Goal: Information Seeking & Learning: Compare options

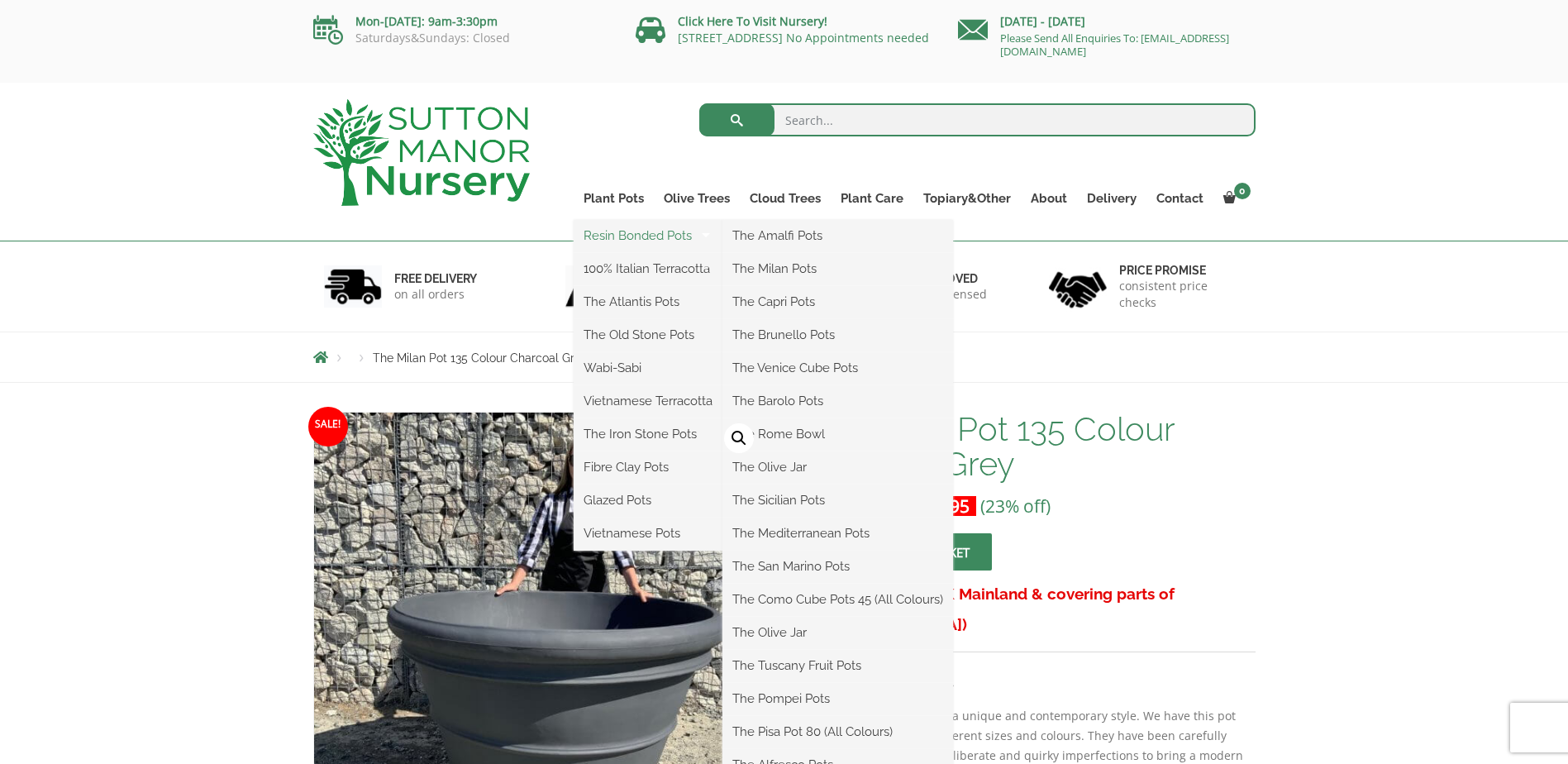
click at [624, 236] on link "Resin Bonded Pots" at bounding box center [648, 235] width 148 height 25
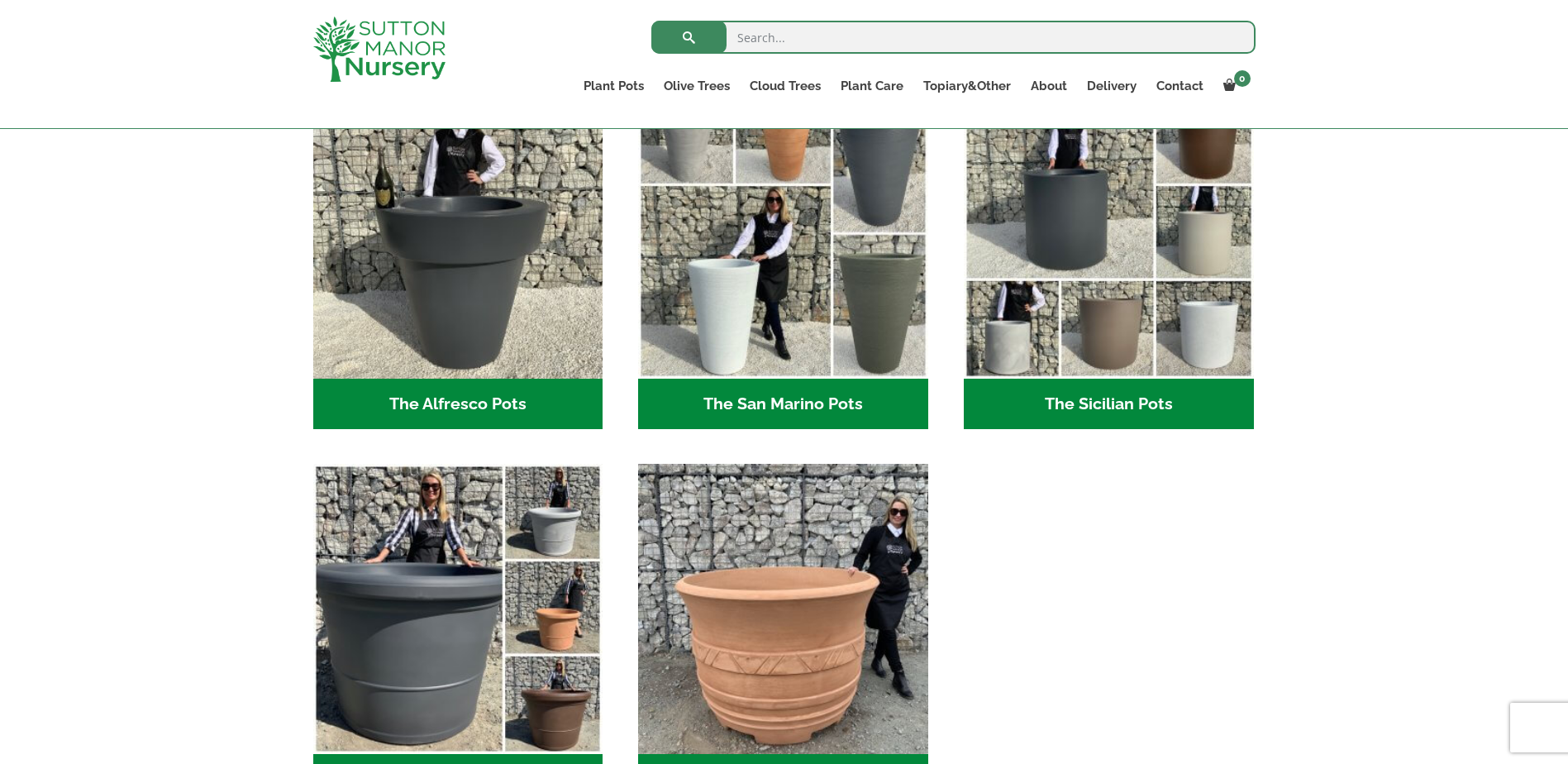
scroll to position [1901, 0]
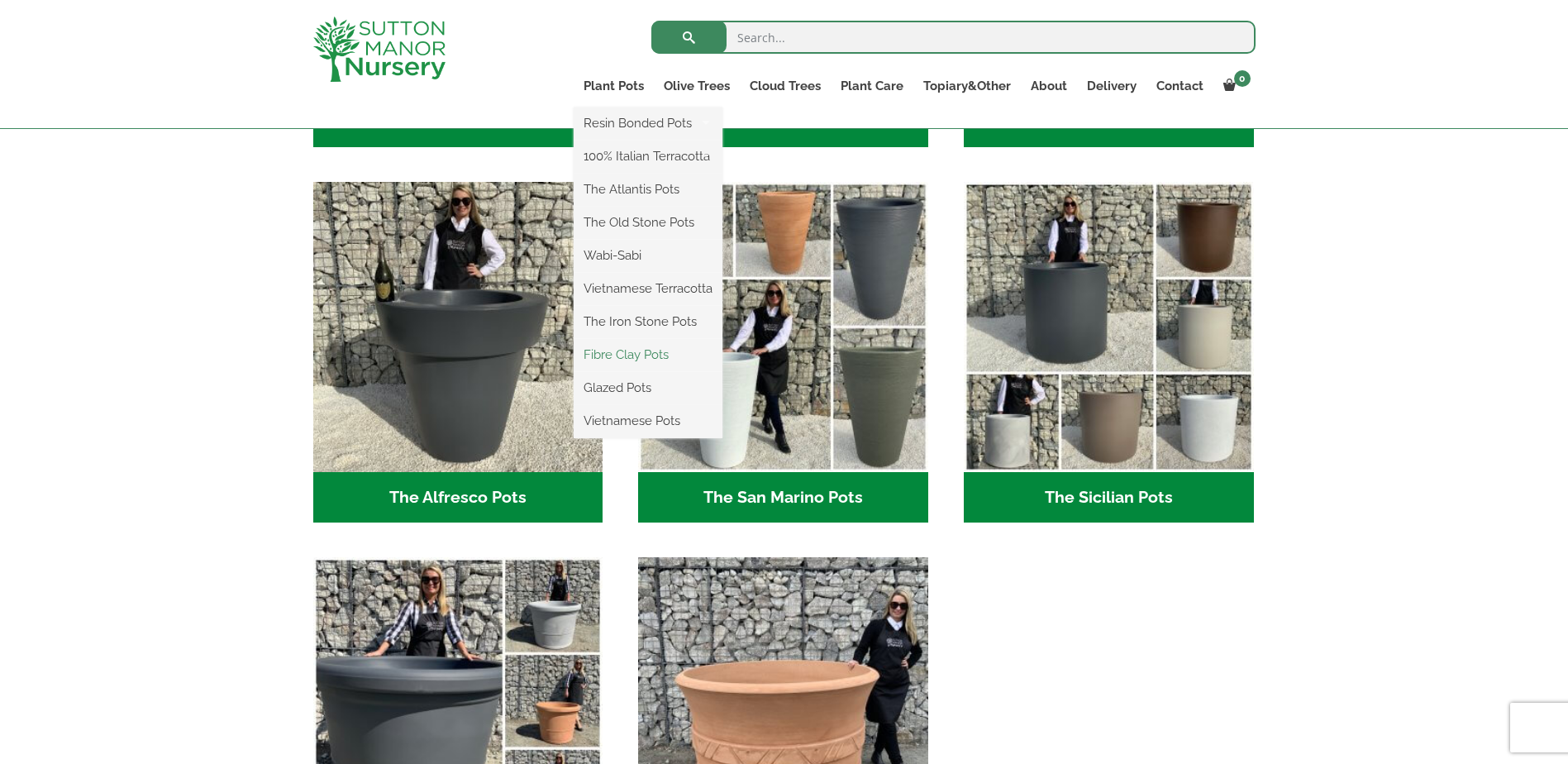
click at [631, 355] on link "Fibre Clay Pots" at bounding box center [648, 355] width 148 height 25
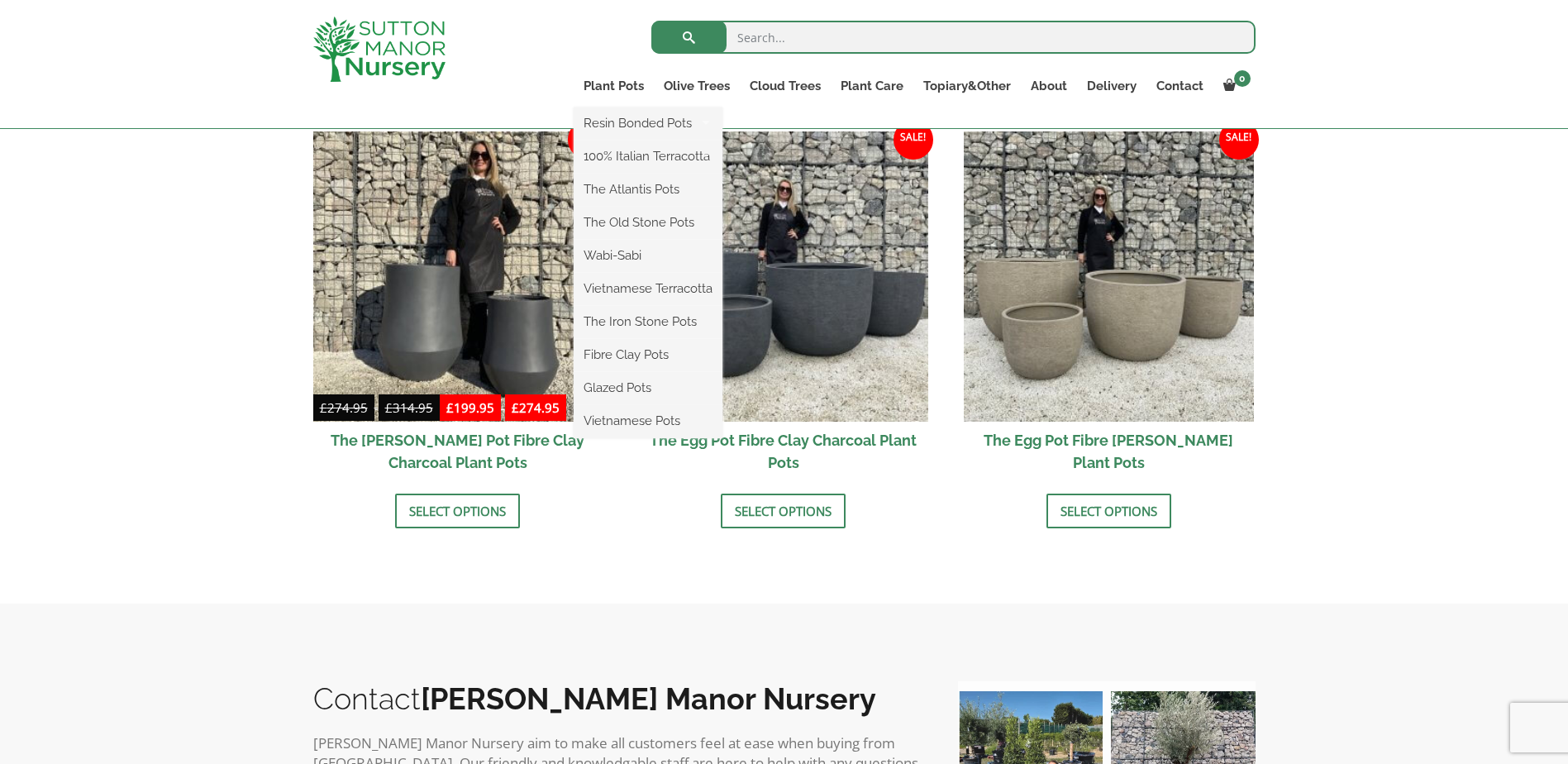
scroll to position [496, 0]
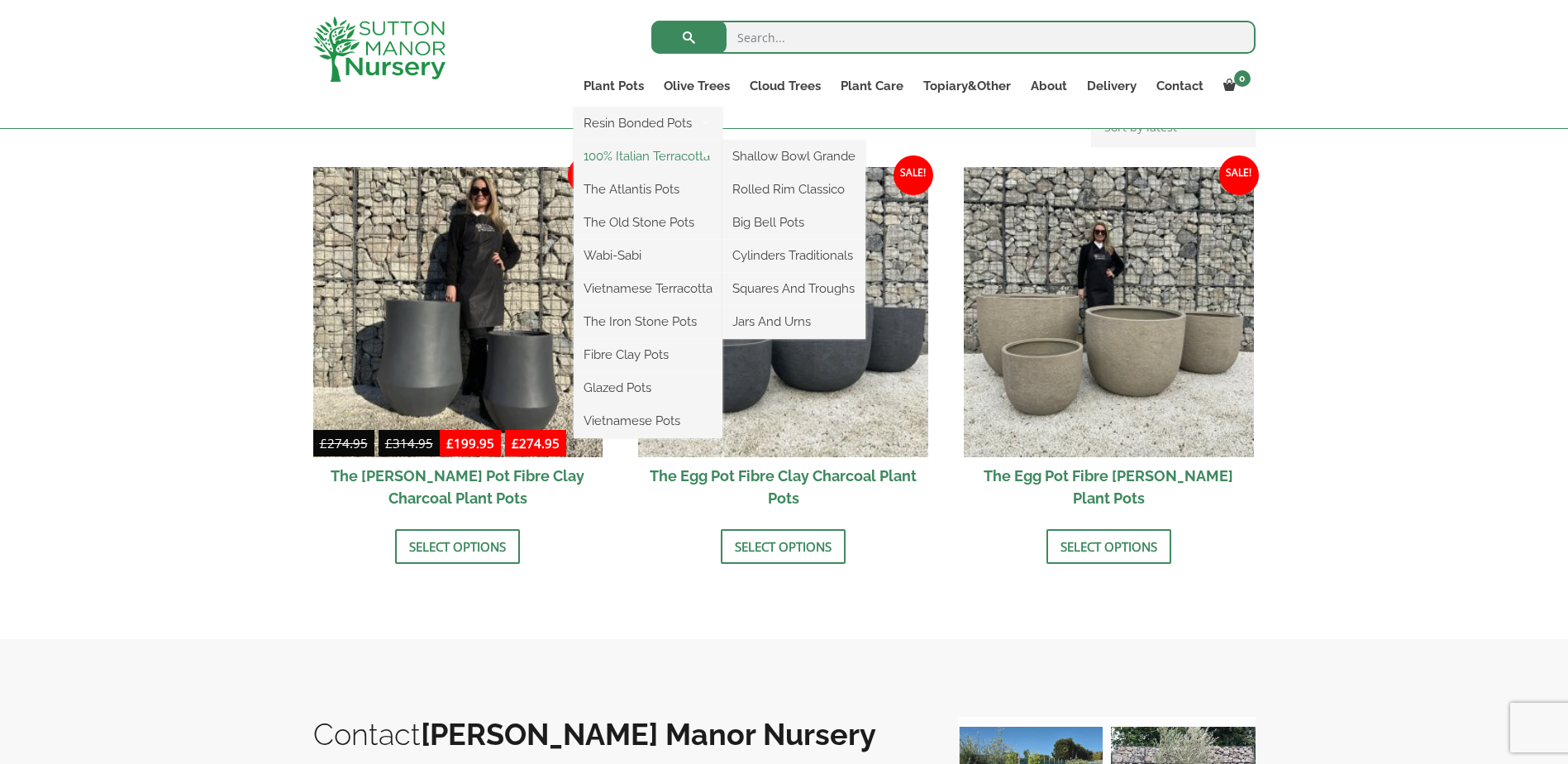
click at [635, 150] on link "100% Italian Terracotta" at bounding box center [648, 156] width 148 height 25
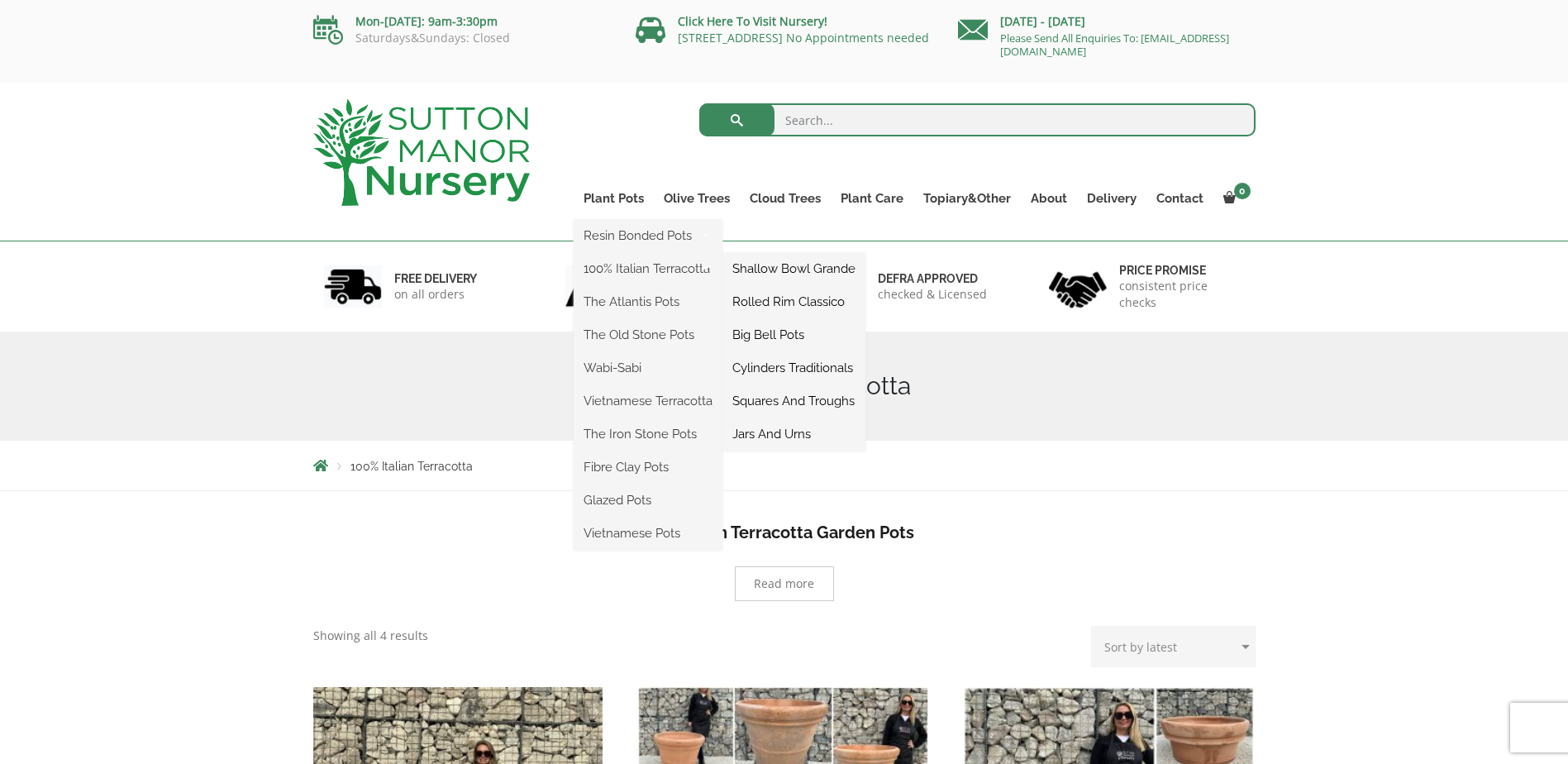
click at [766, 332] on link "Big Bell Pots" at bounding box center [793, 335] width 143 height 25
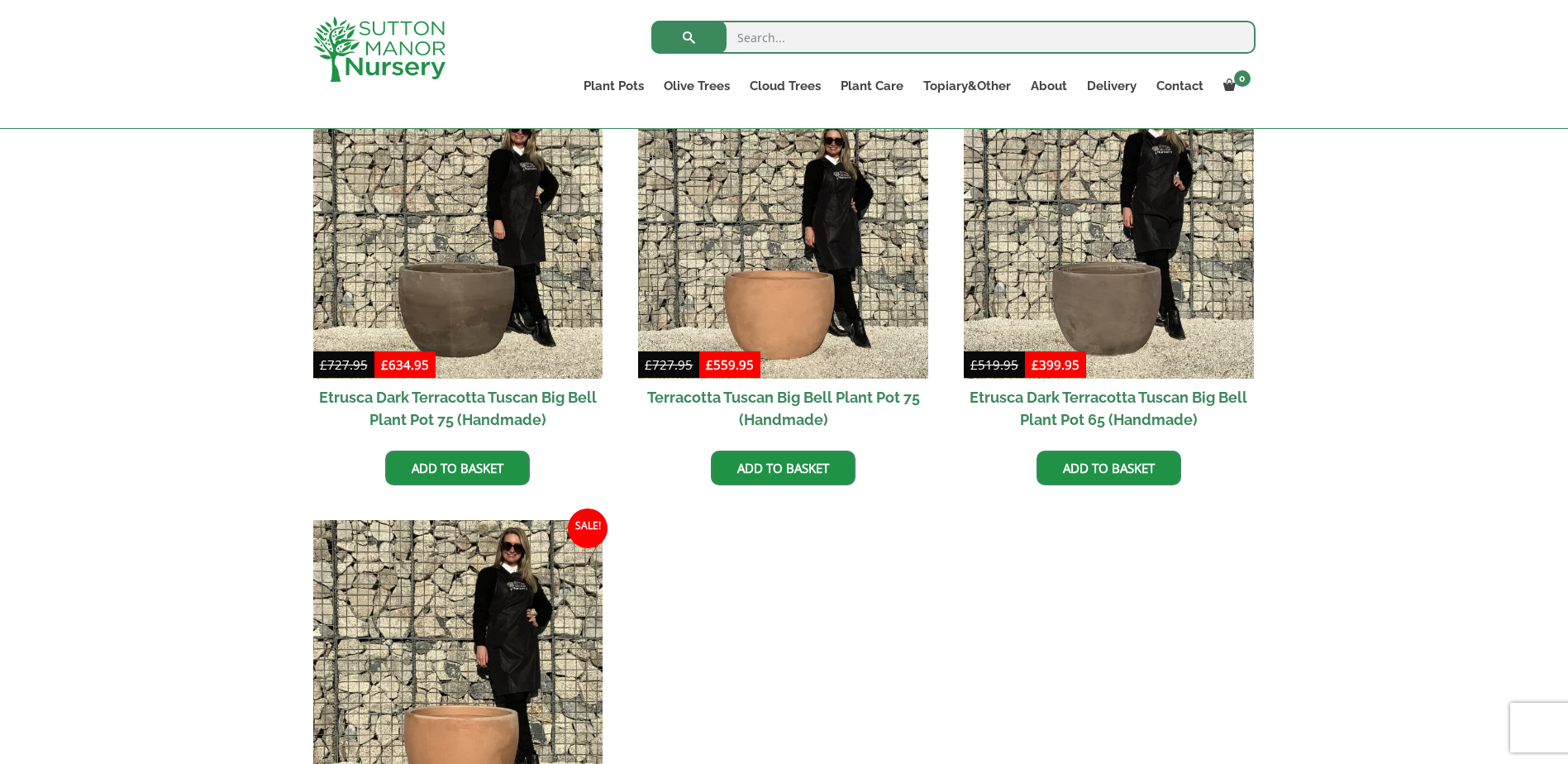
scroll to position [1075, 0]
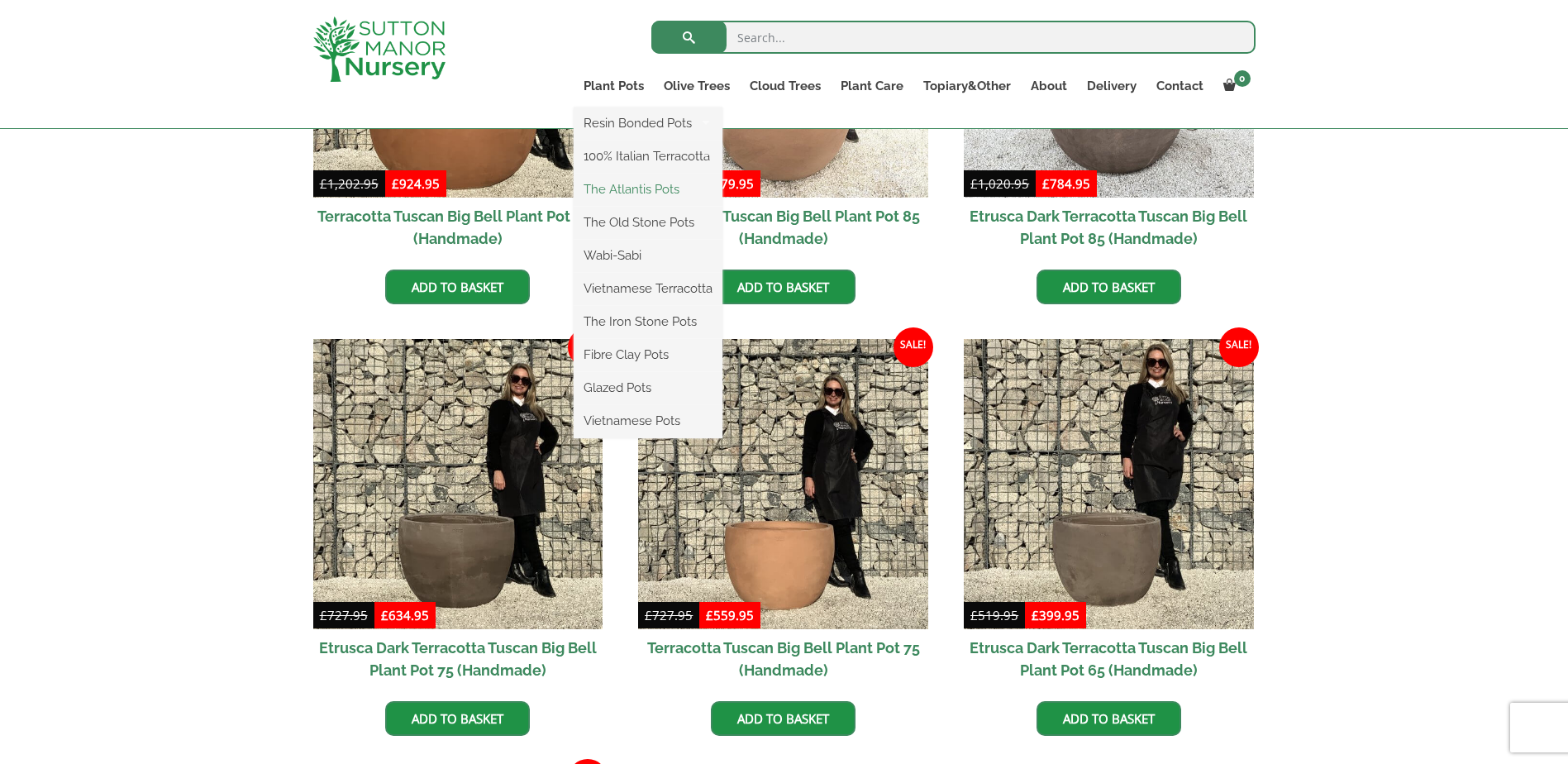
click at [628, 189] on link "The Atlantis Pots" at bounding box center [648, 189] width 148 height 25
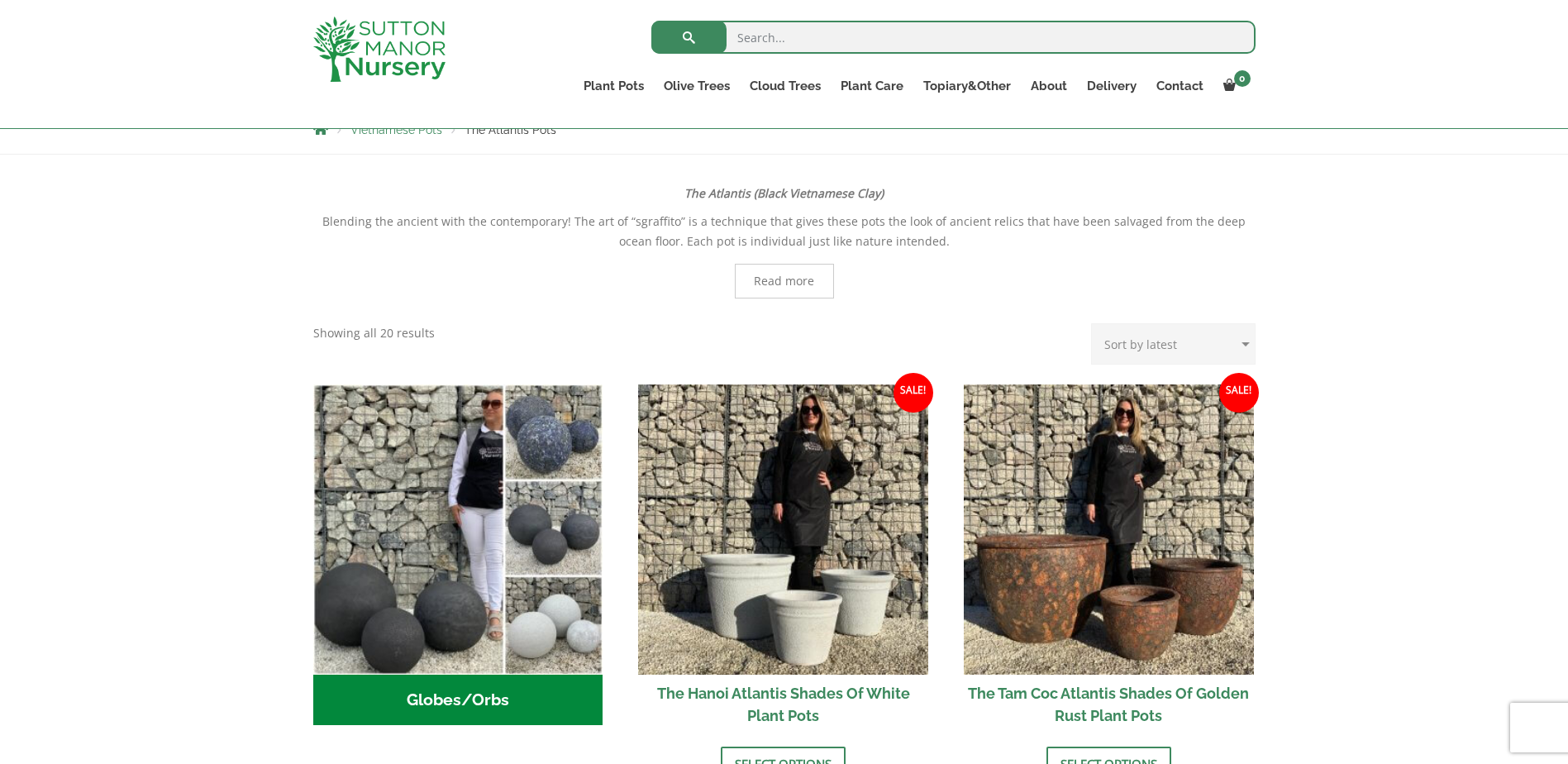
scroll to position [248, 0]
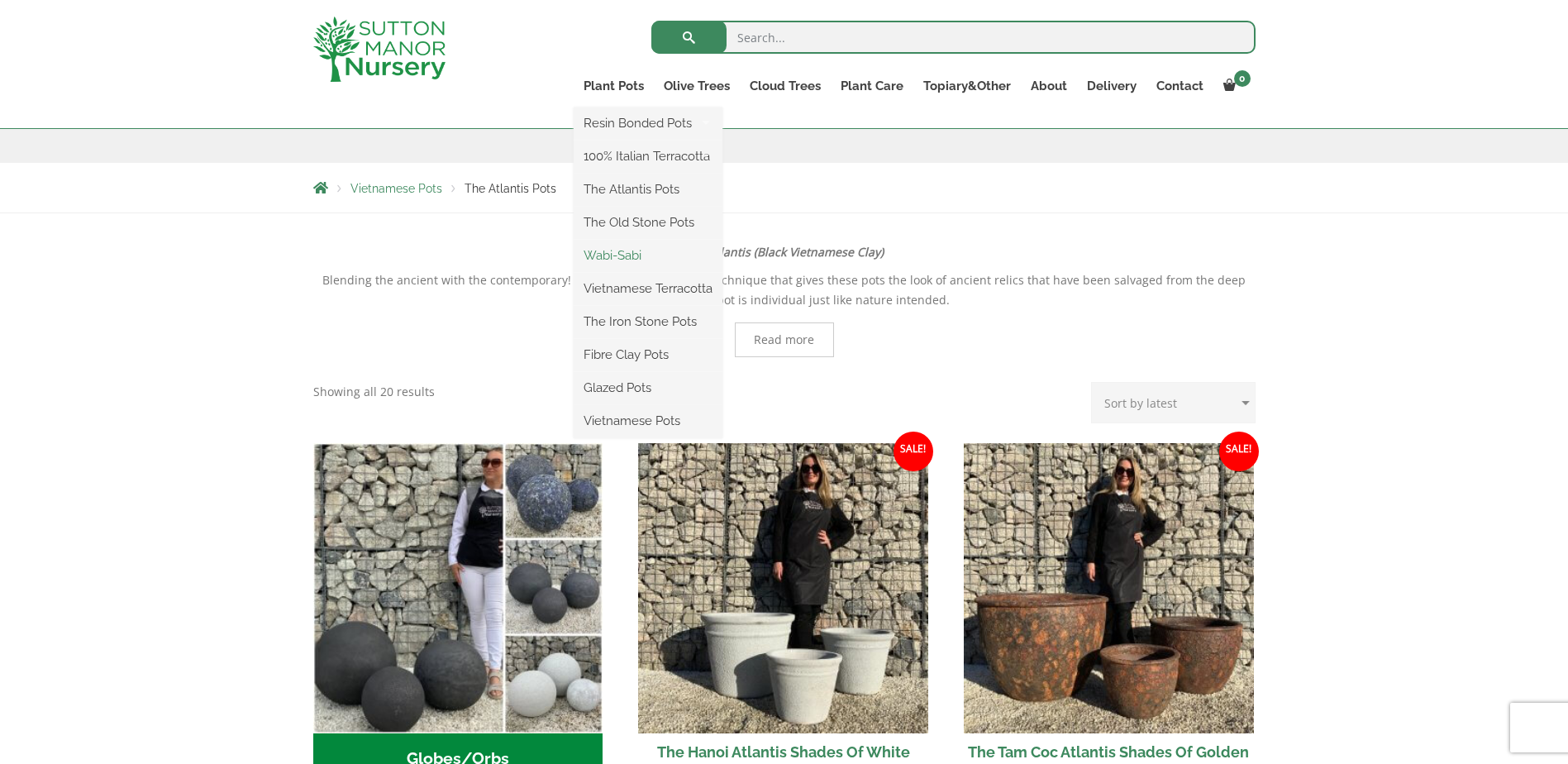
click at [626, 256] on link "Wabi-Sabi" at bounding box center [648, 255] width 148 height 25
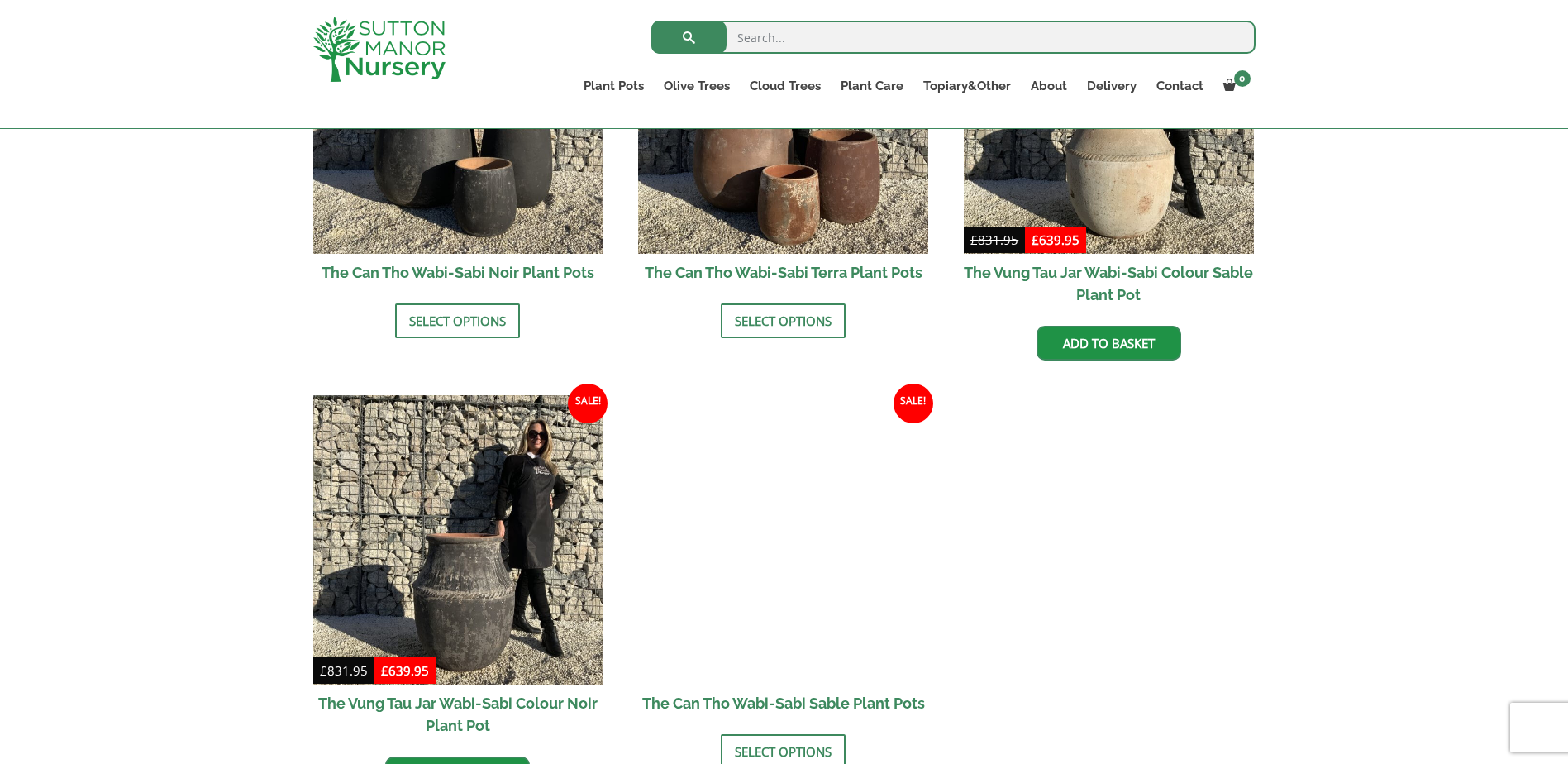
scroll to position [2067, 0]
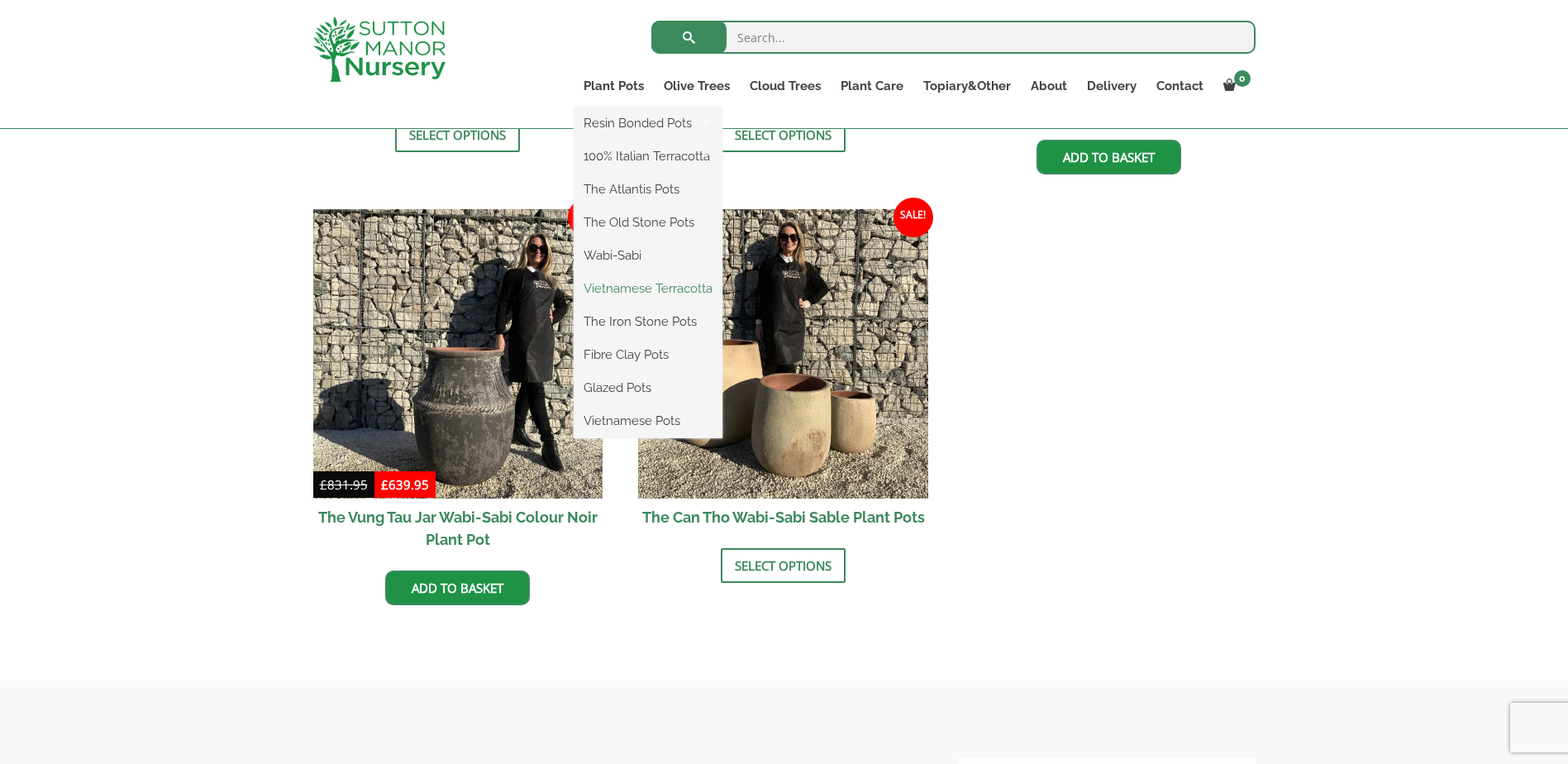
click at [639, 284] on link "Vietnamese Terracotta" at bounding box center [648, 288] width 148 height 25
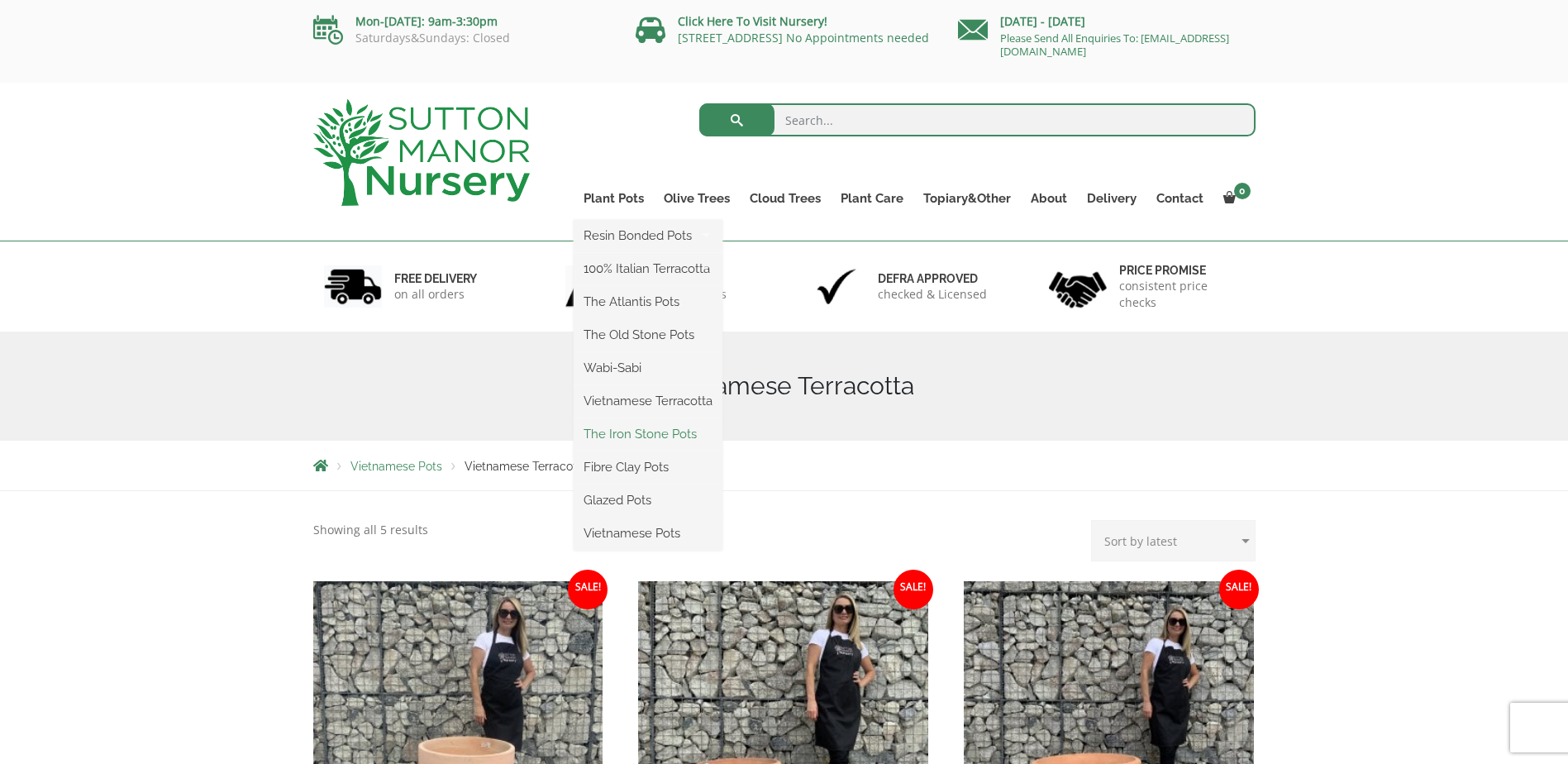
click at [628, 430] on link "The Iron Stone Pots" at bounding box center [648, 434] width 148 height 25
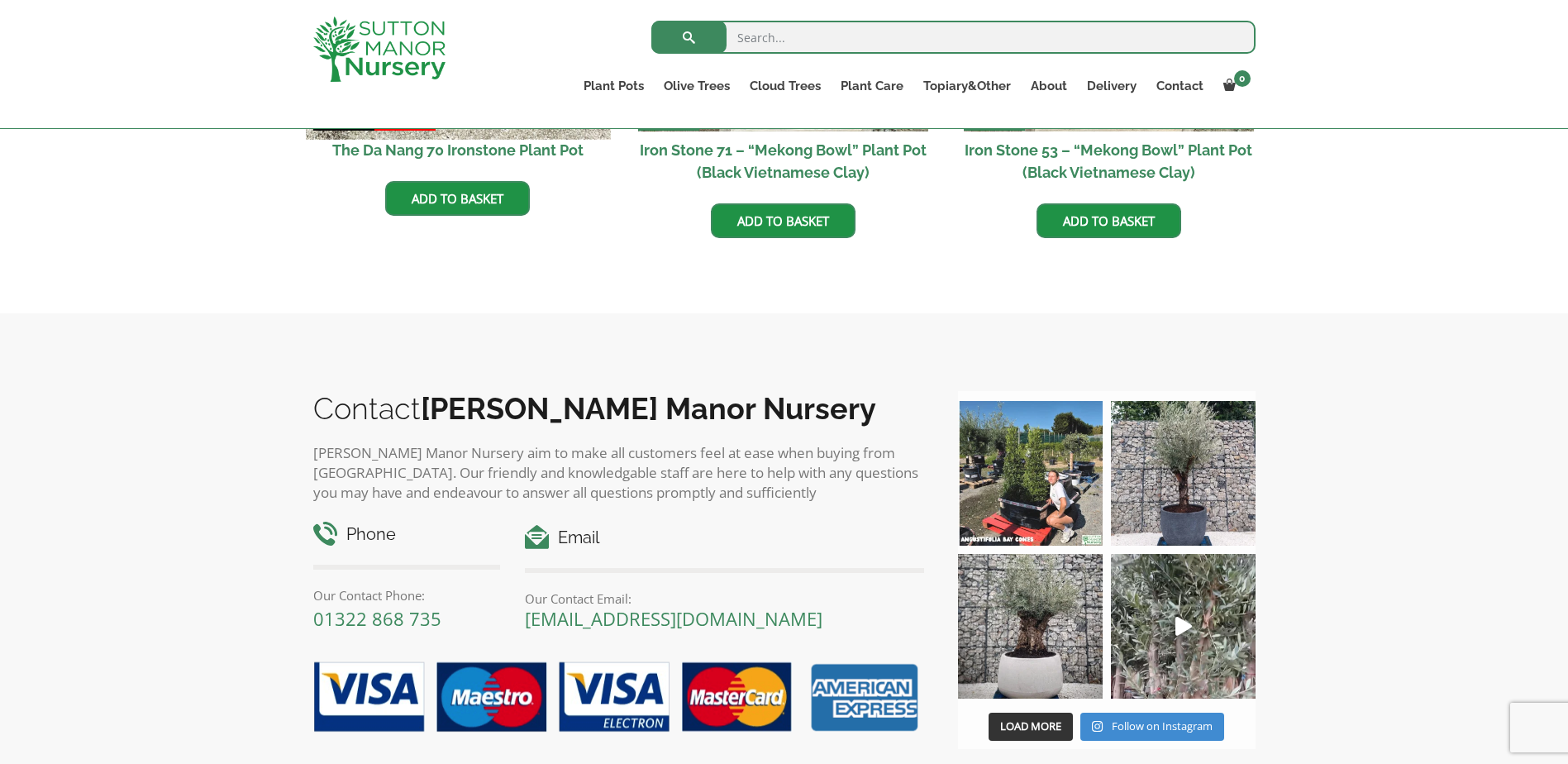
scroll to position [1075, 0]
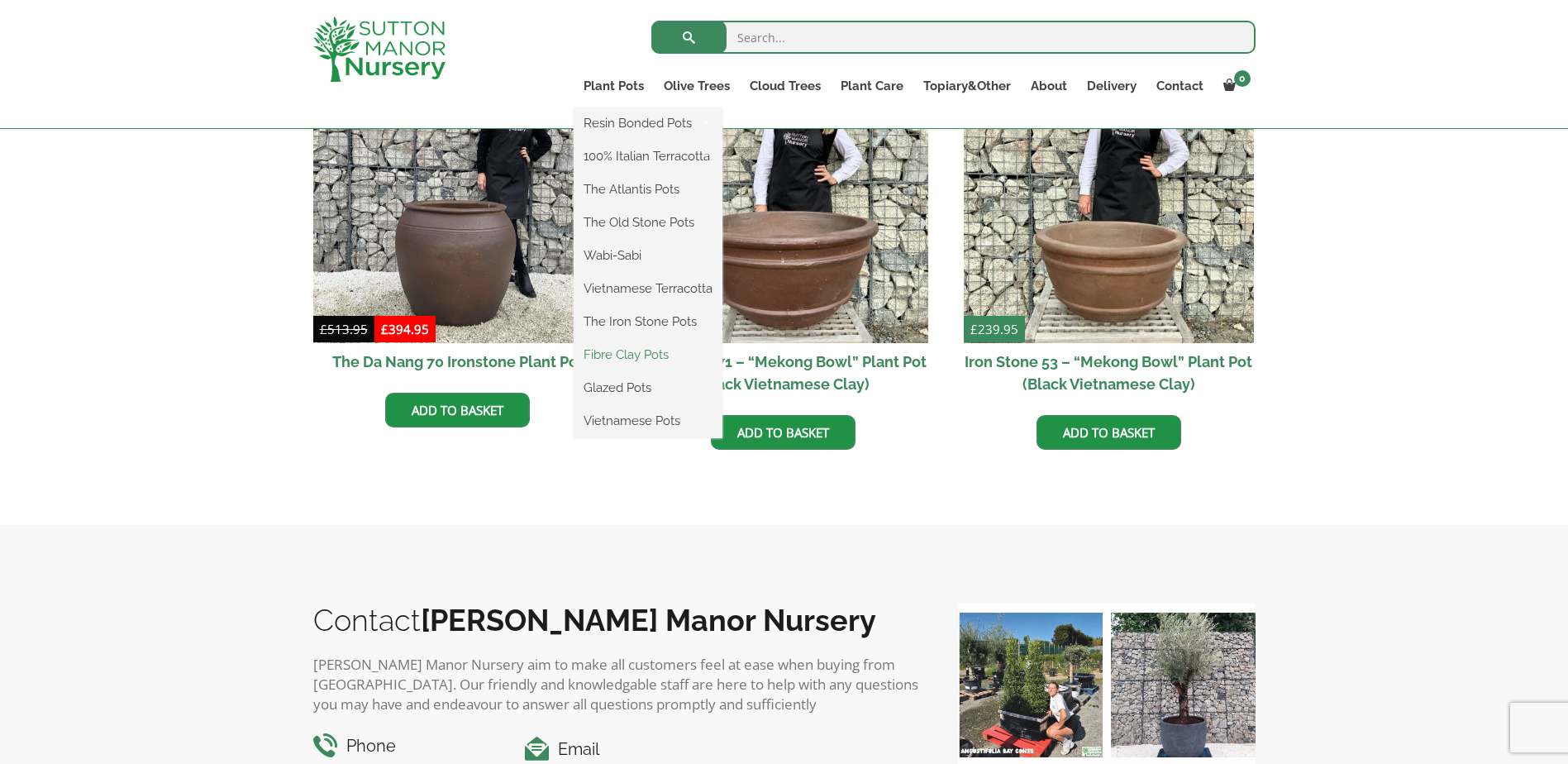
click at [631, 356] on link "Fibre Clay Pots" at bounding box center [648, 355] width 148 height 25
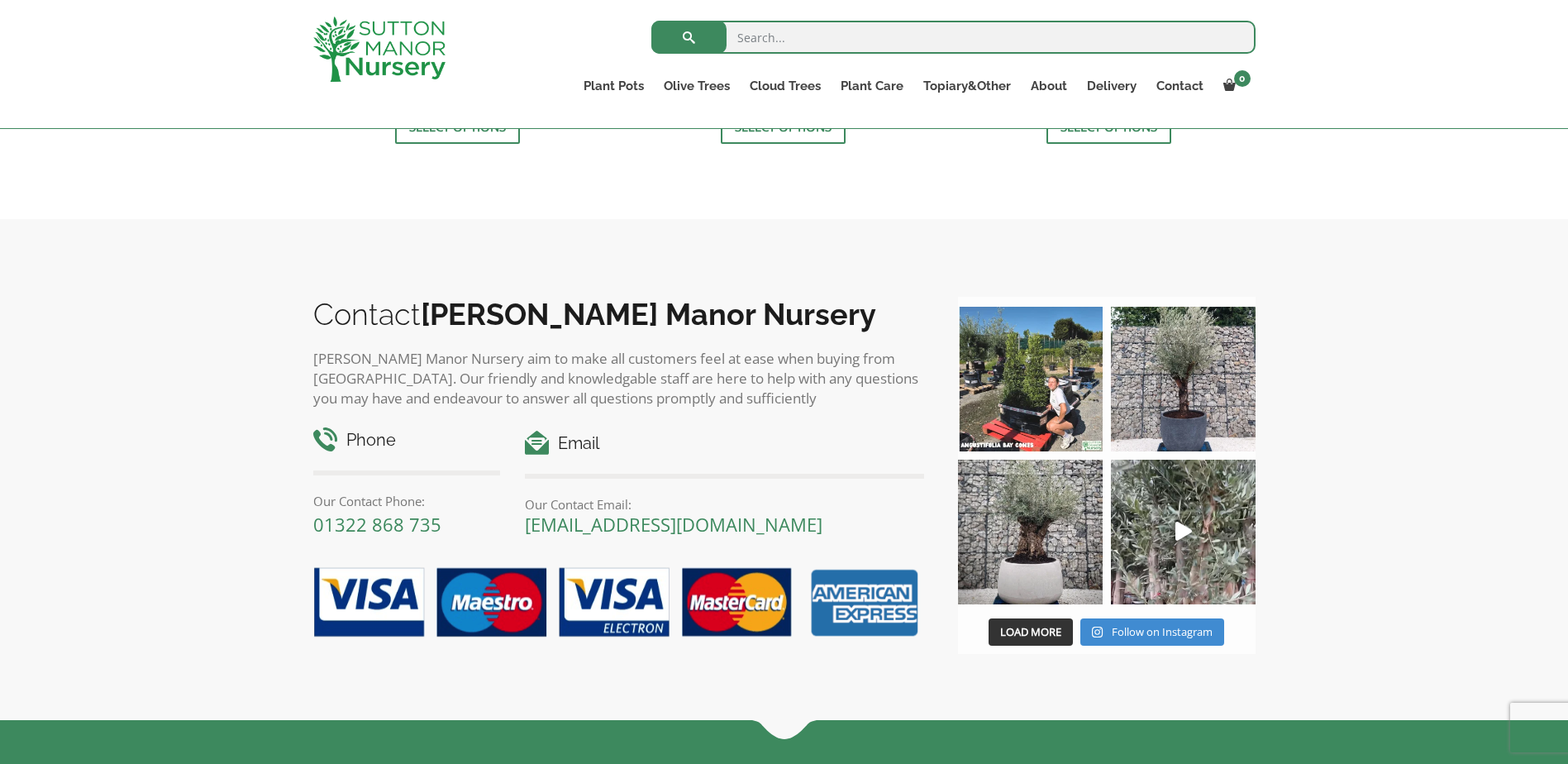
scroll to position [579, 0]
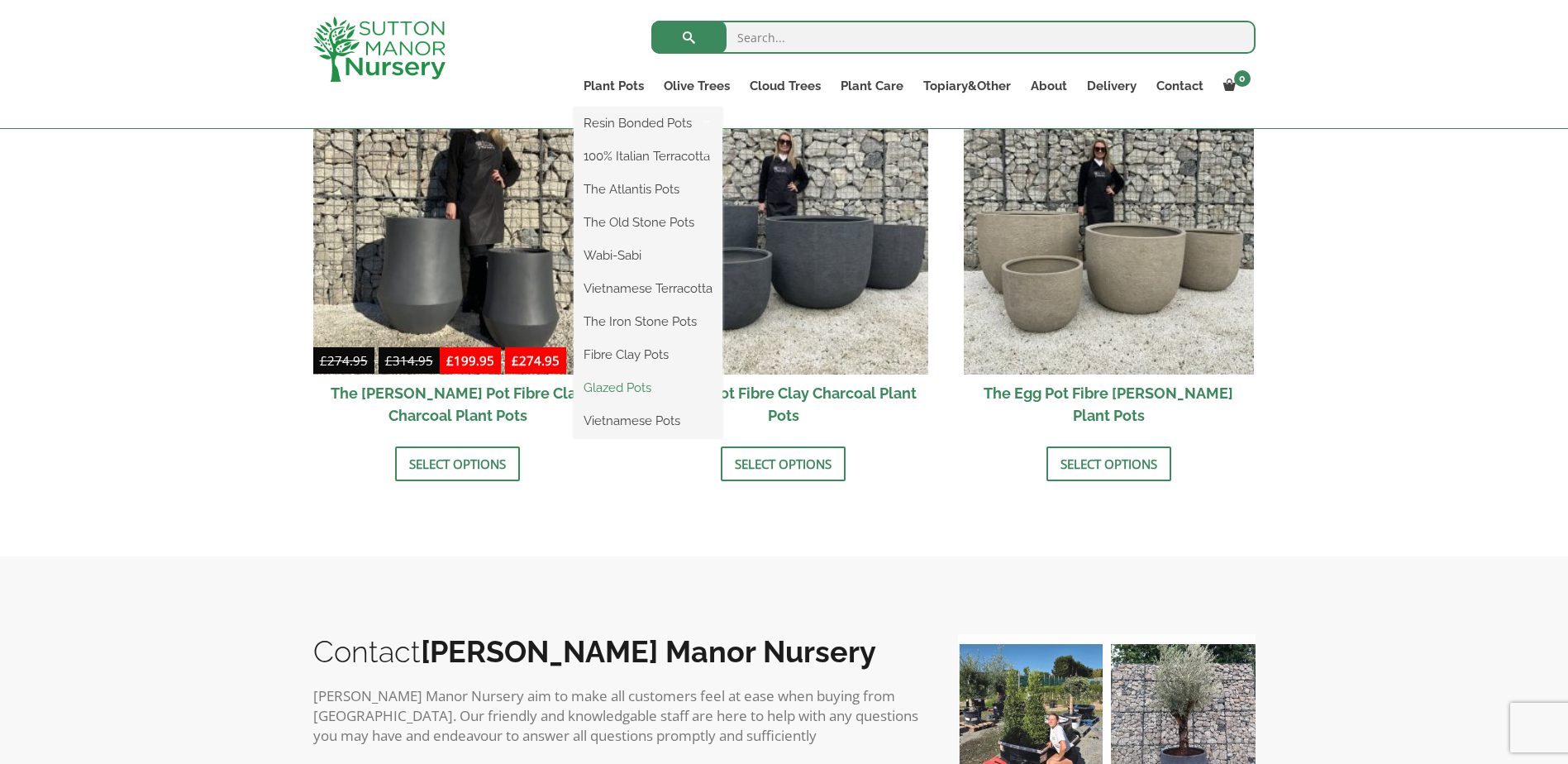
click at [621, 388] on link "Glazed Pots" at bounding box center [648, 388] width 148 height 25
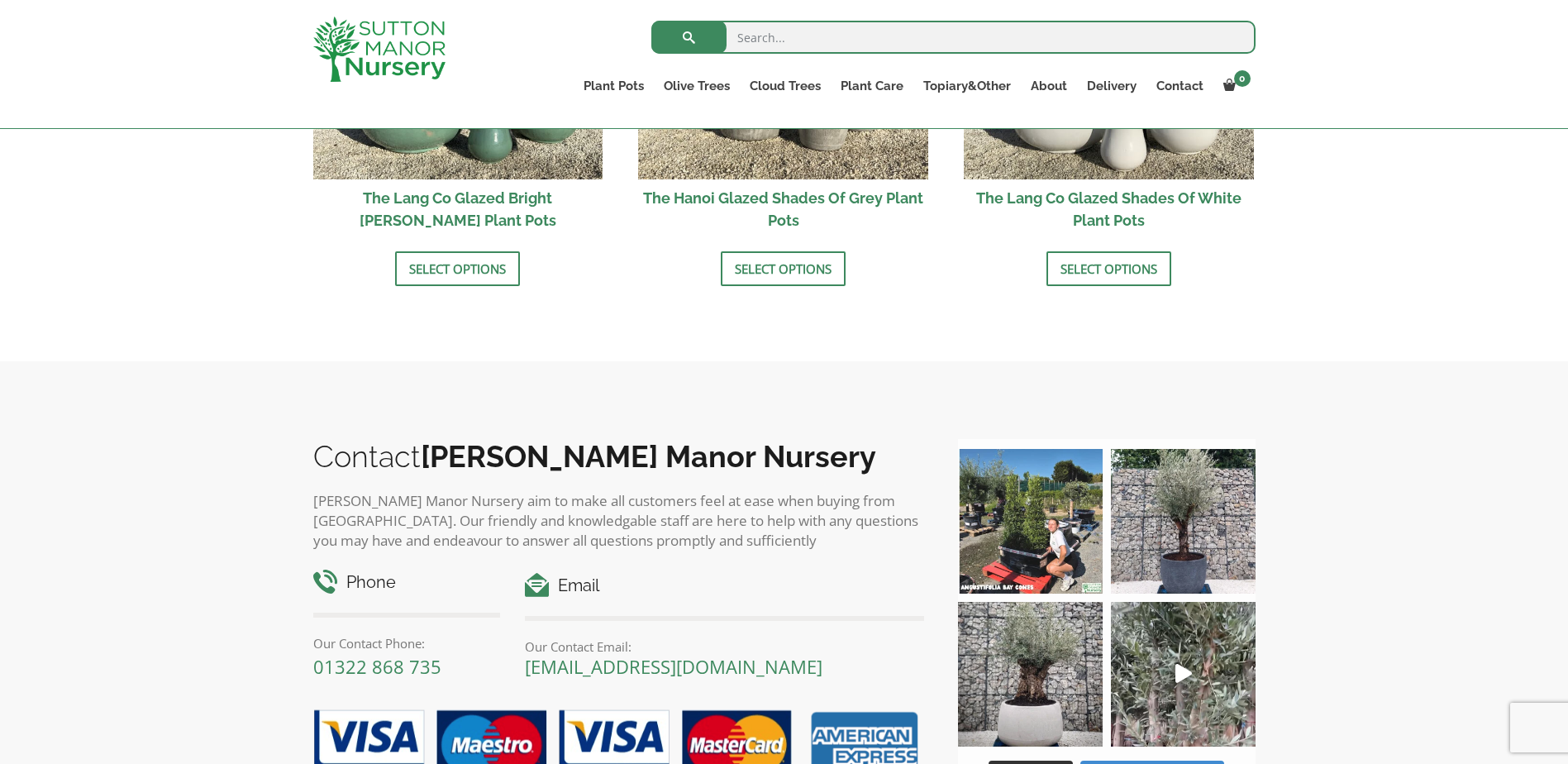
scroll to position [1984, 0]
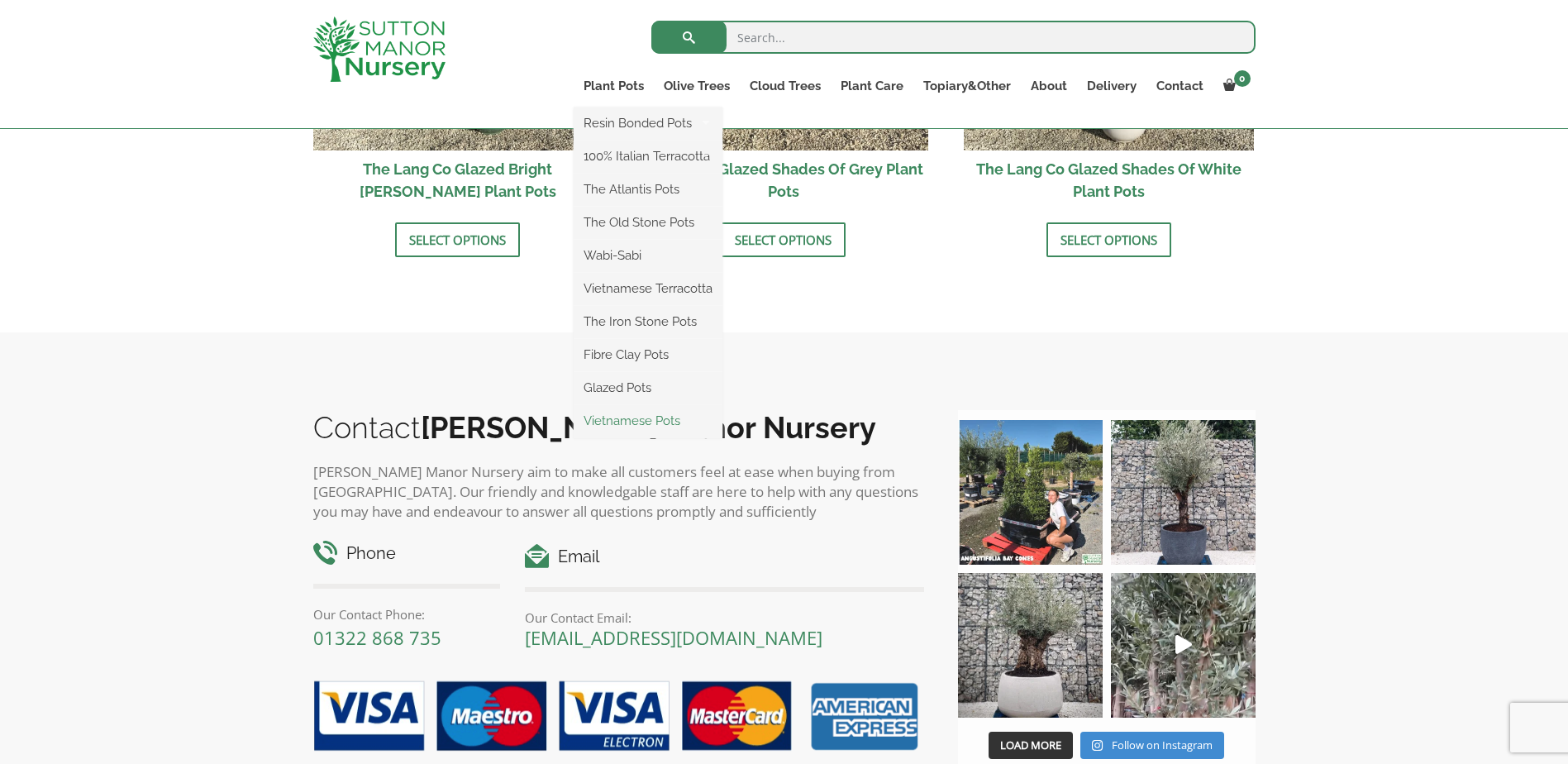
click at [621, 420] on link "Vietnamese Pots" at bounding box center [648, 421] width 148 height 25
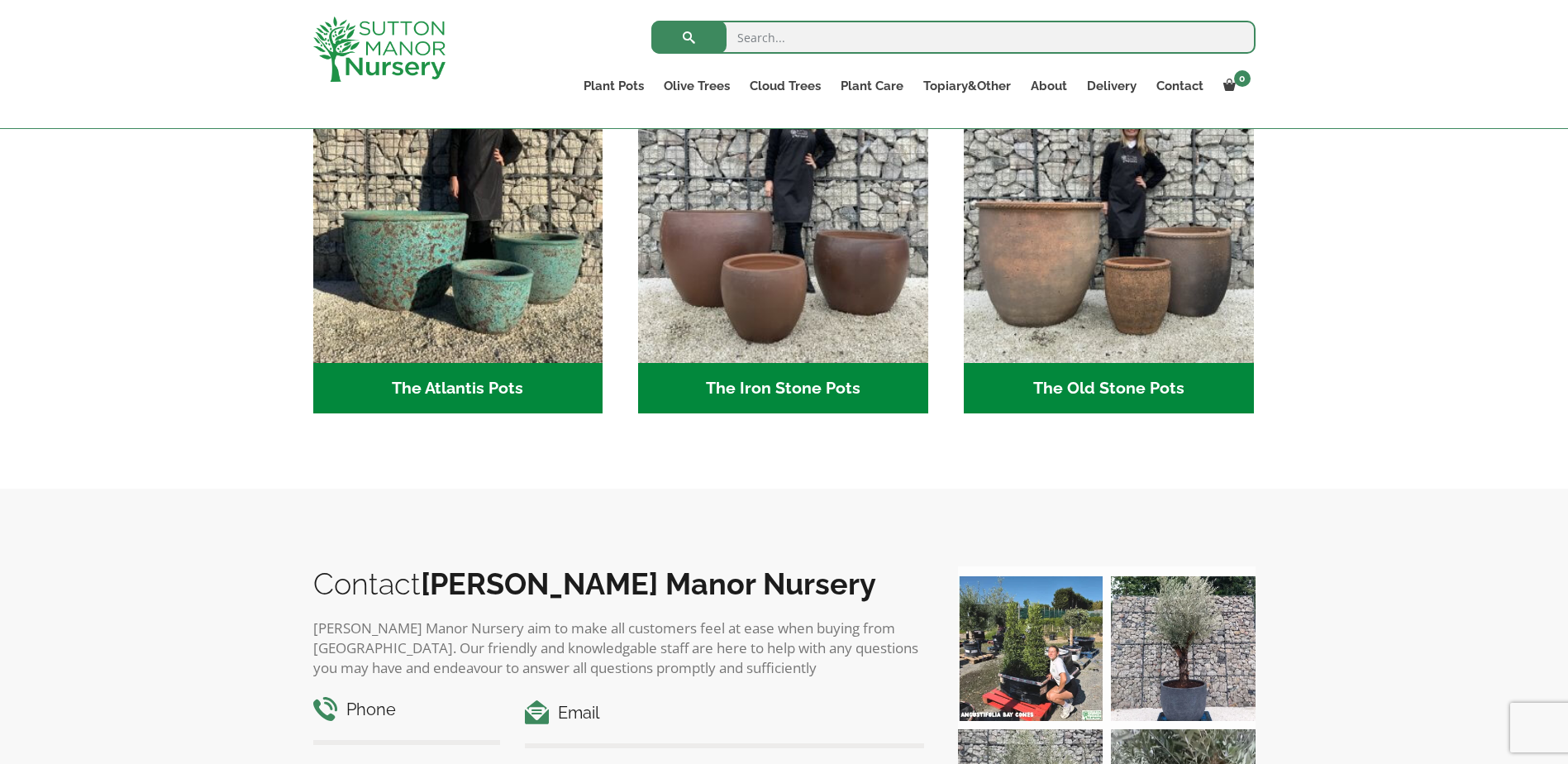
scroll to position [661, 0]
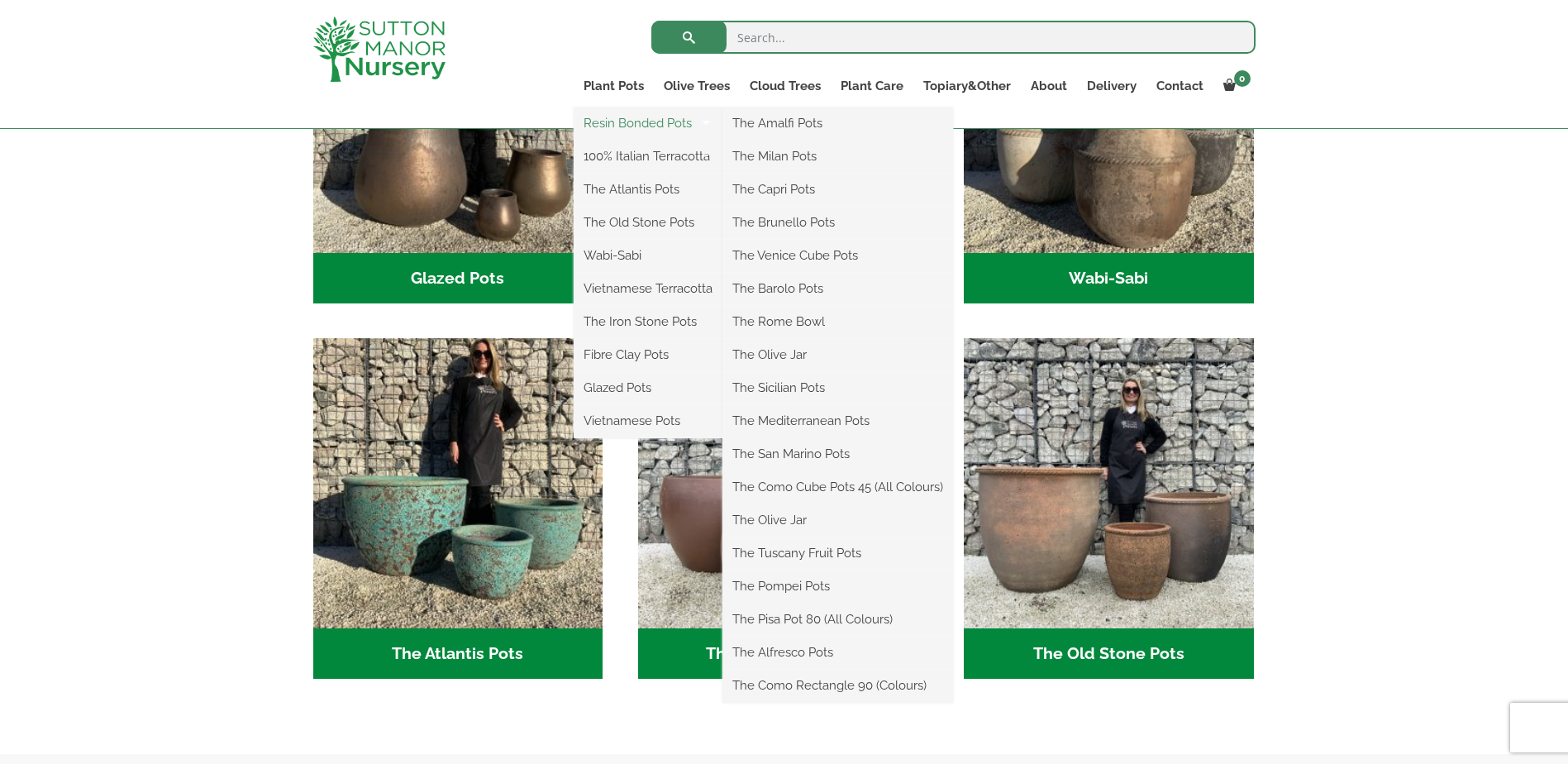
click at [644, 120] on link "Resin Bonded Pots" at bounding box center [648, 123] width 148 height 25
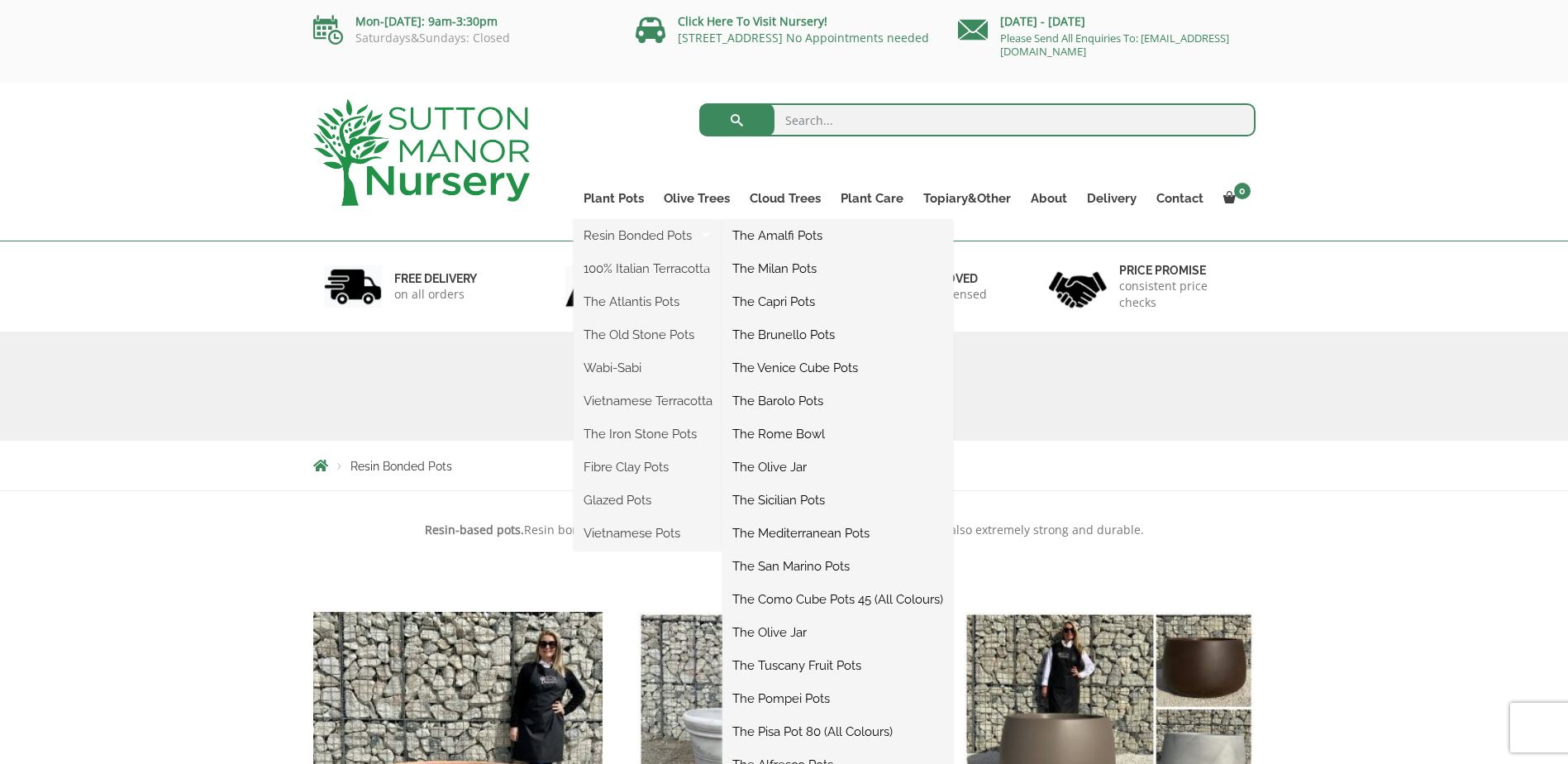
click at [778, 237] on link "The Amalfi Pots" at bounding box center [838, 235] width 231 height 25
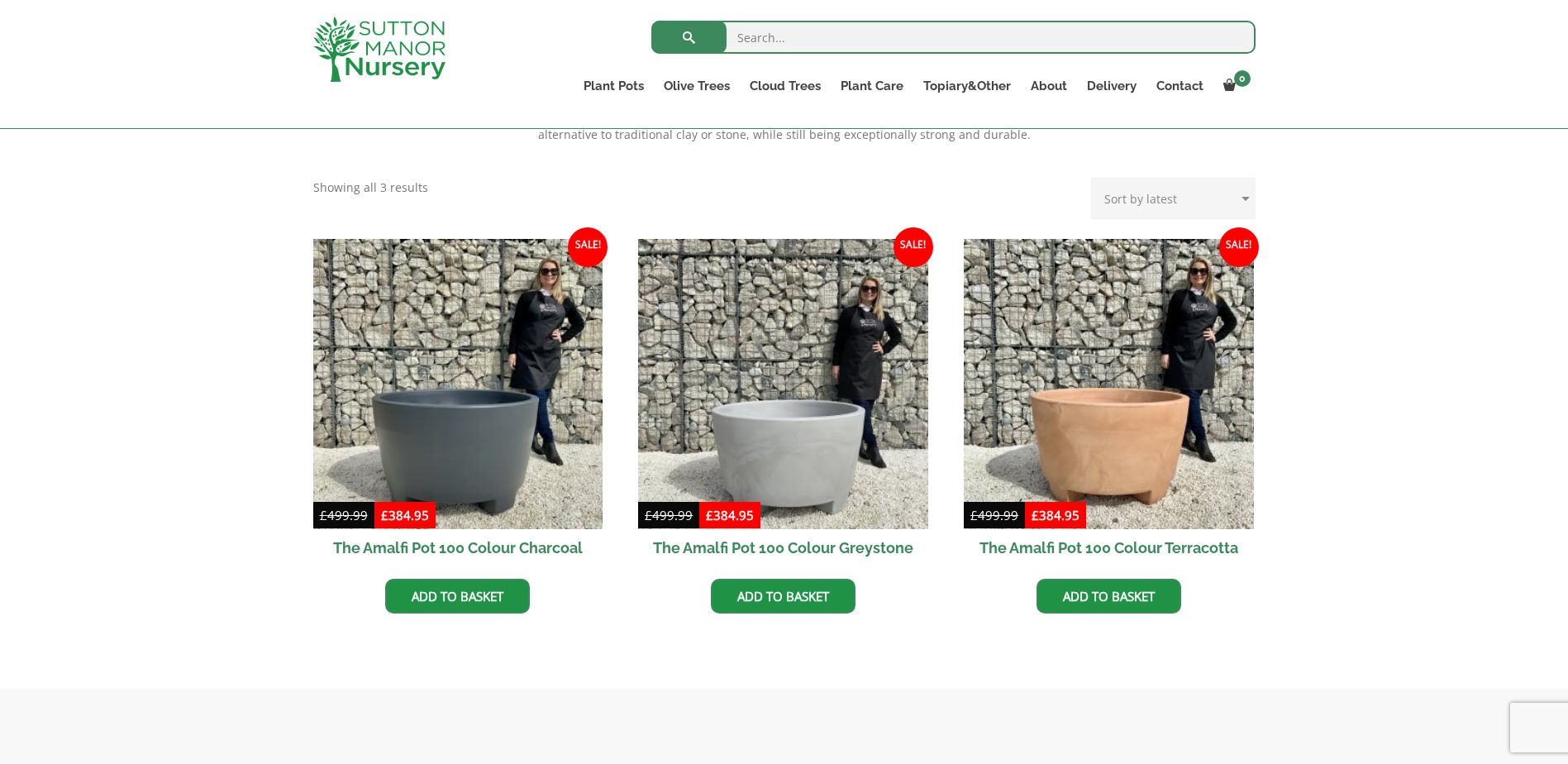
scroll to position [165, 0]
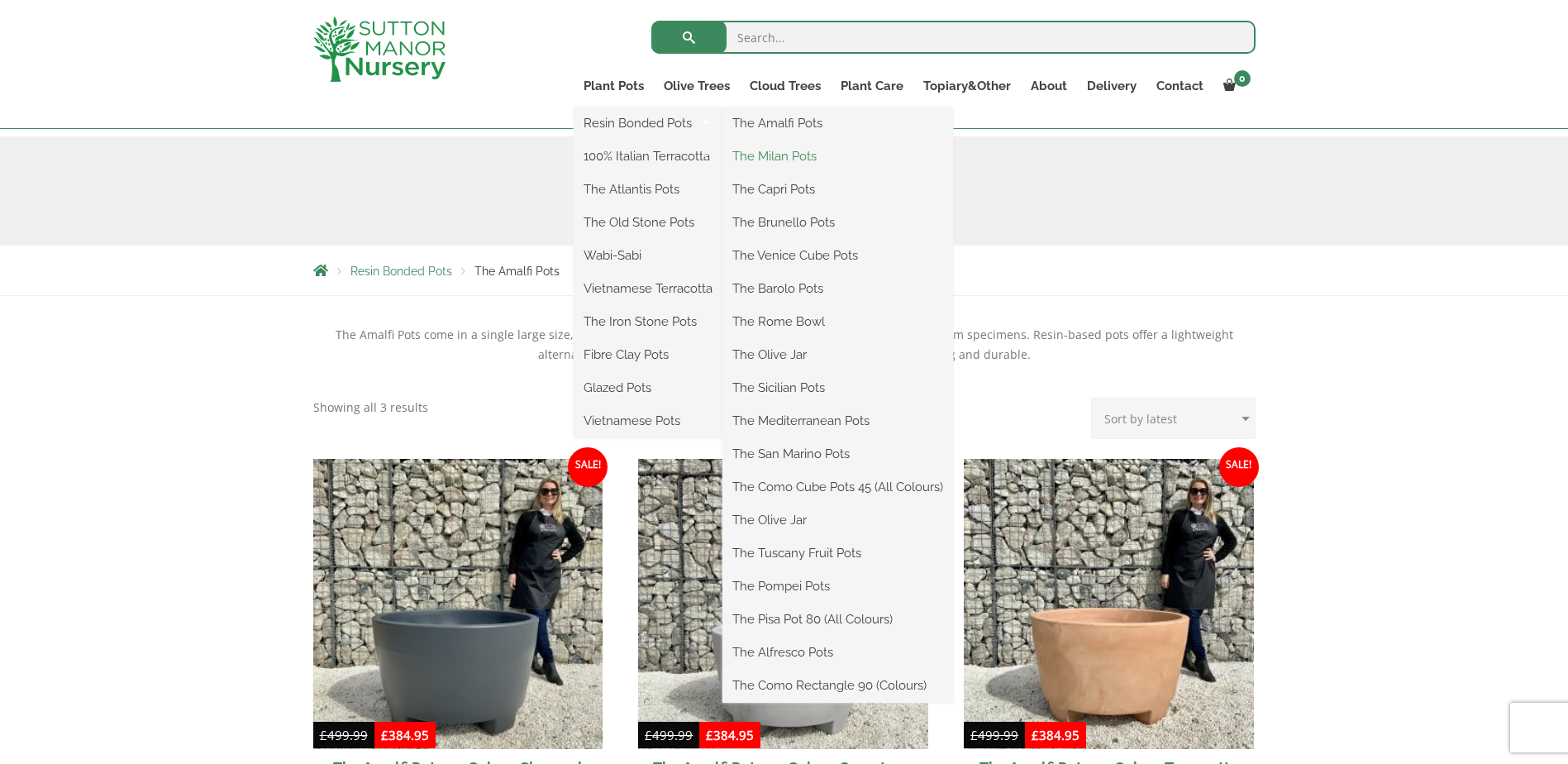
click at [780, 151] on link "The Milan Pots" at bounding box center [838, 156] width 231 height 25
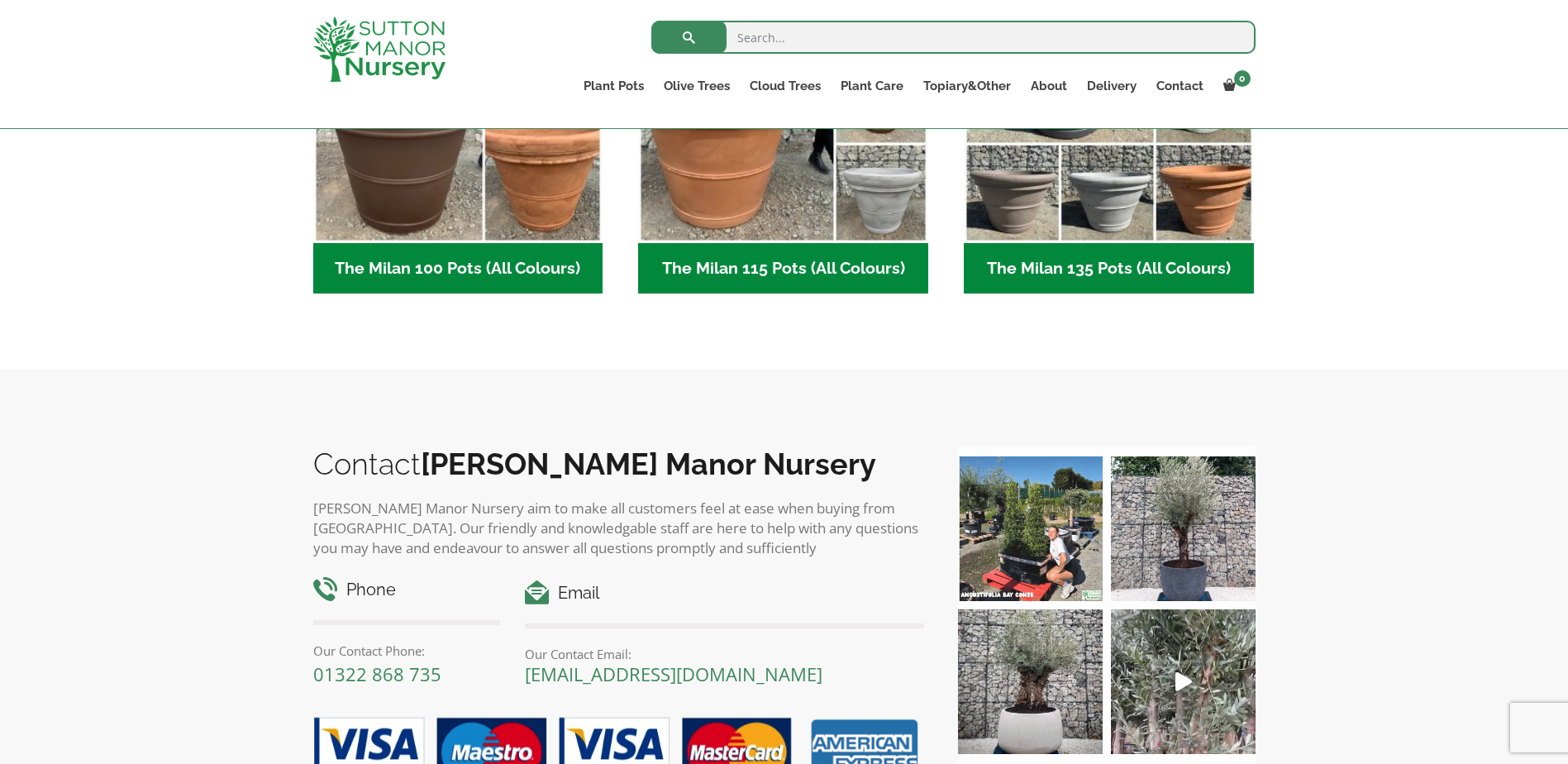
scroll to position [992, 0]
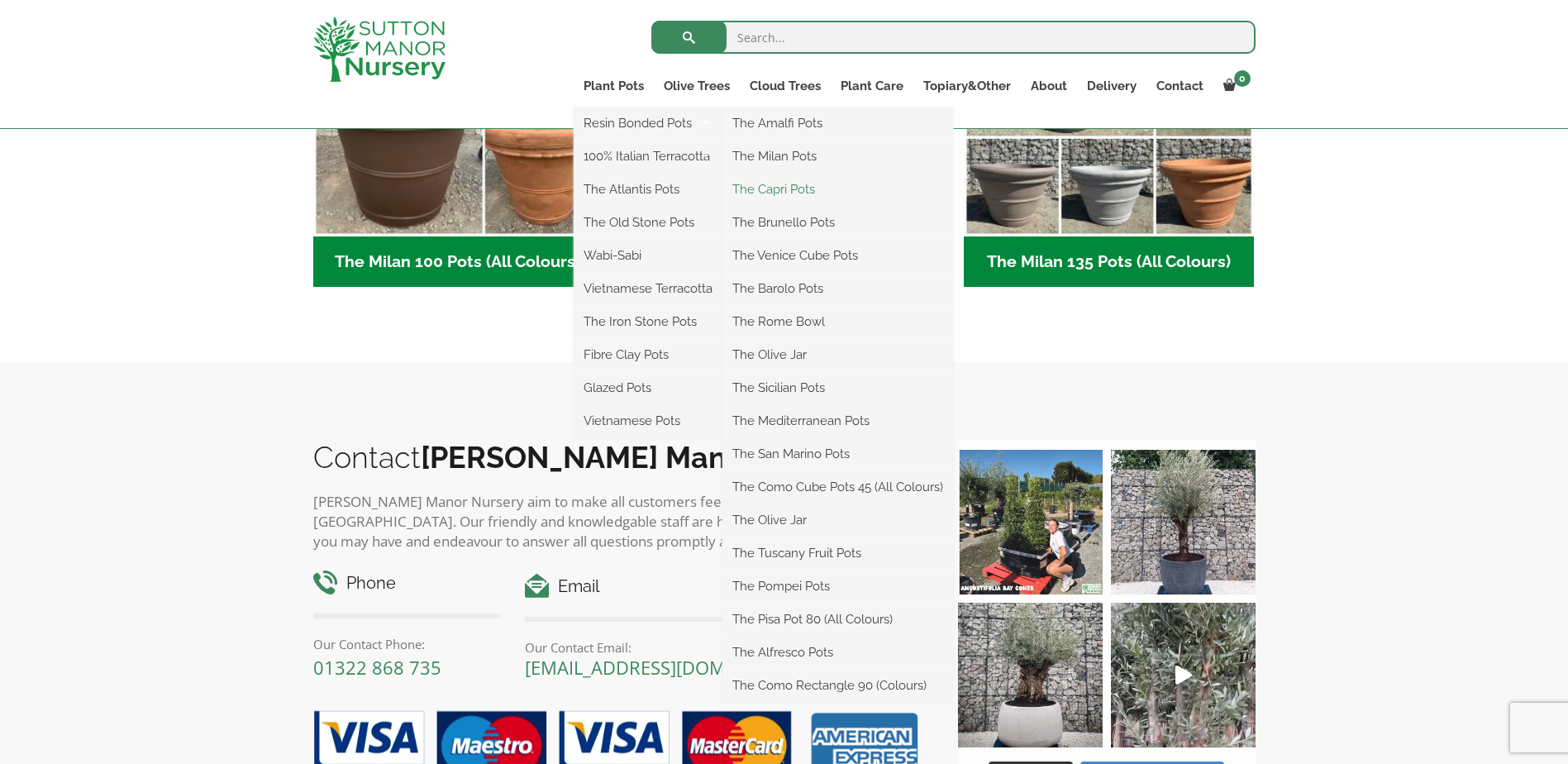
click at [764, 190] on link "The Capri Pots" at bounding box center [838, 189] width 231 height 25
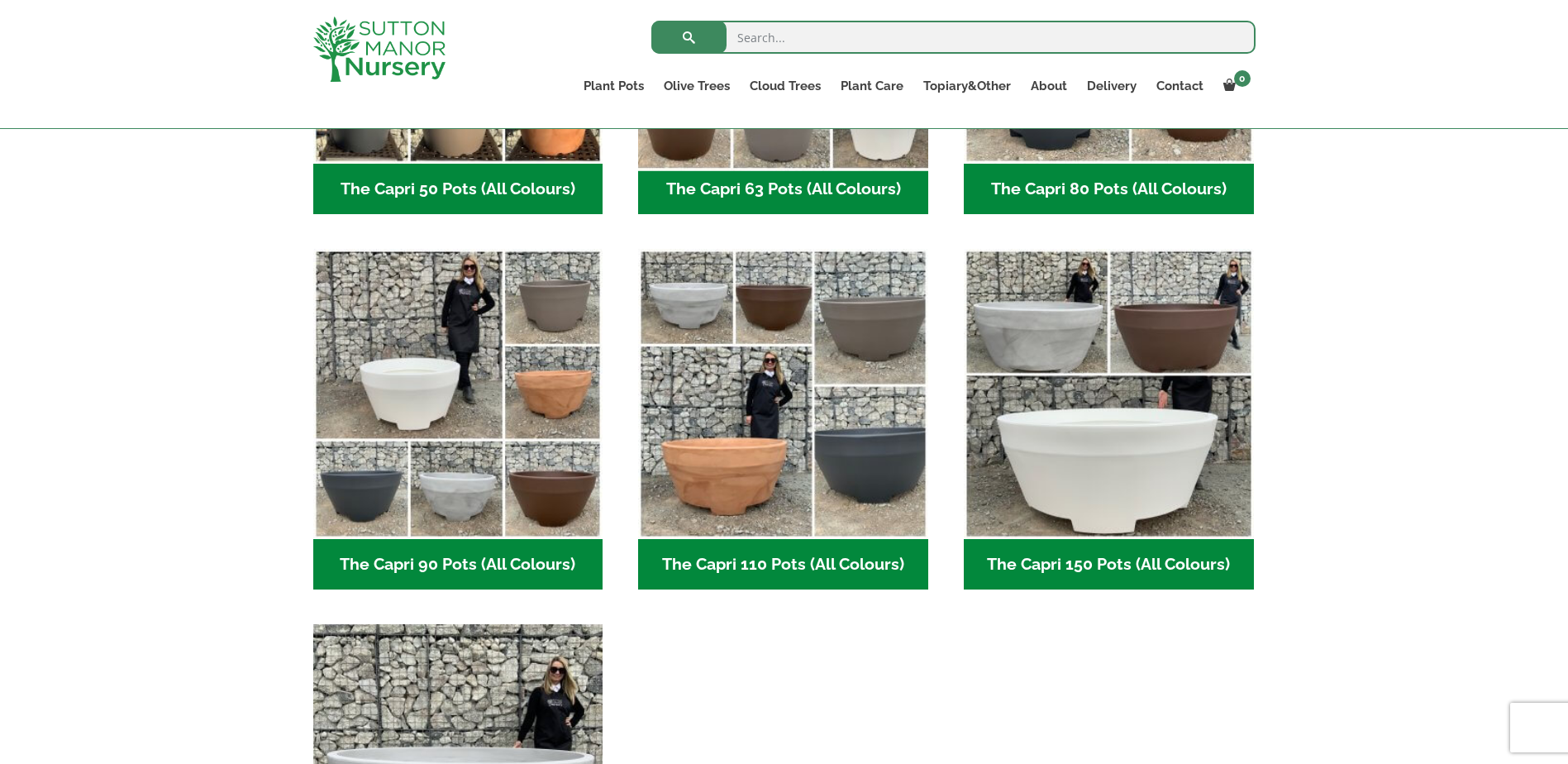
scroll to position [579, 0]
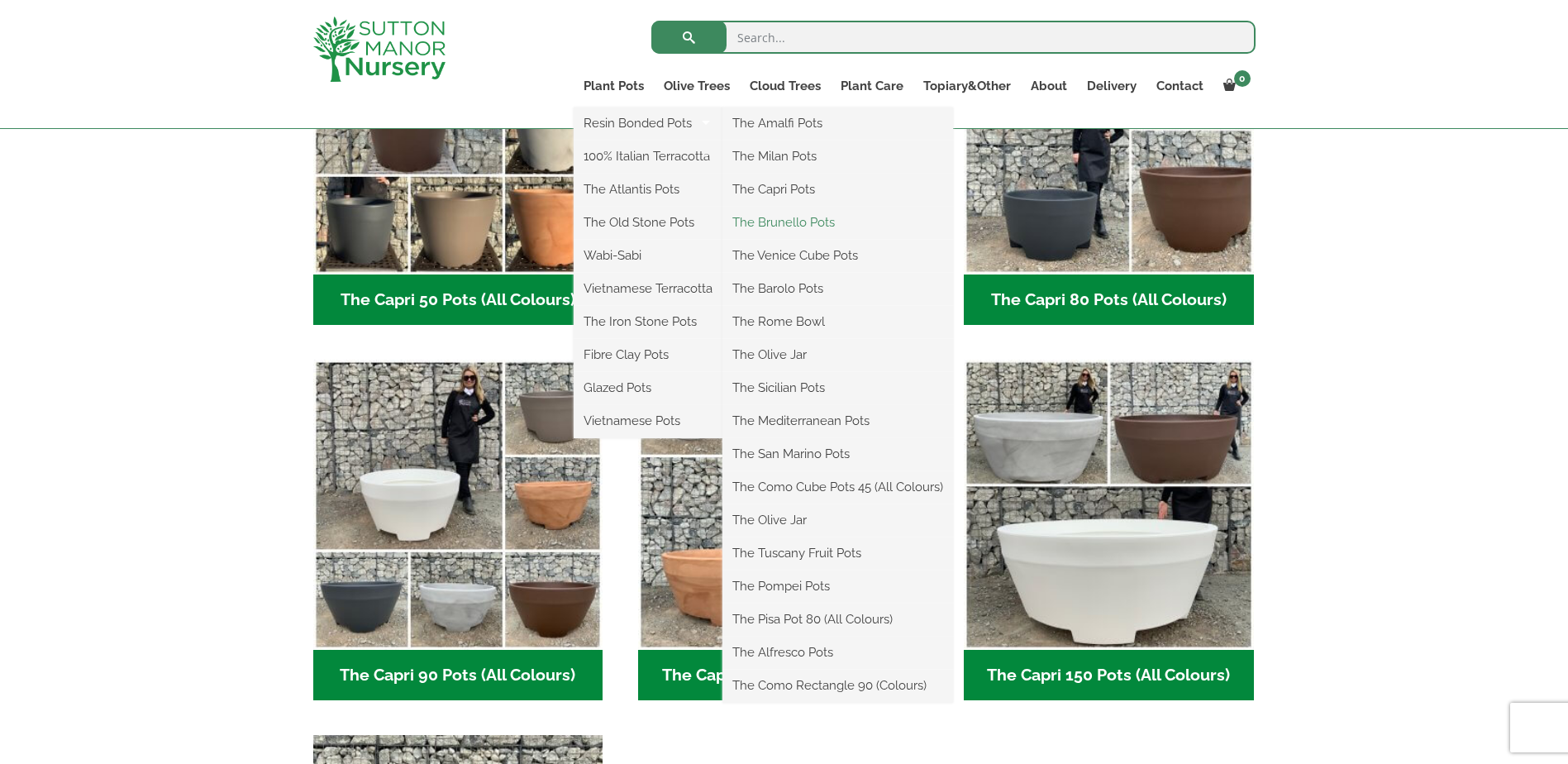
click at [775, 224] on link "The Brunello Pots" at bounding box center [838, 222] width 231 height 25
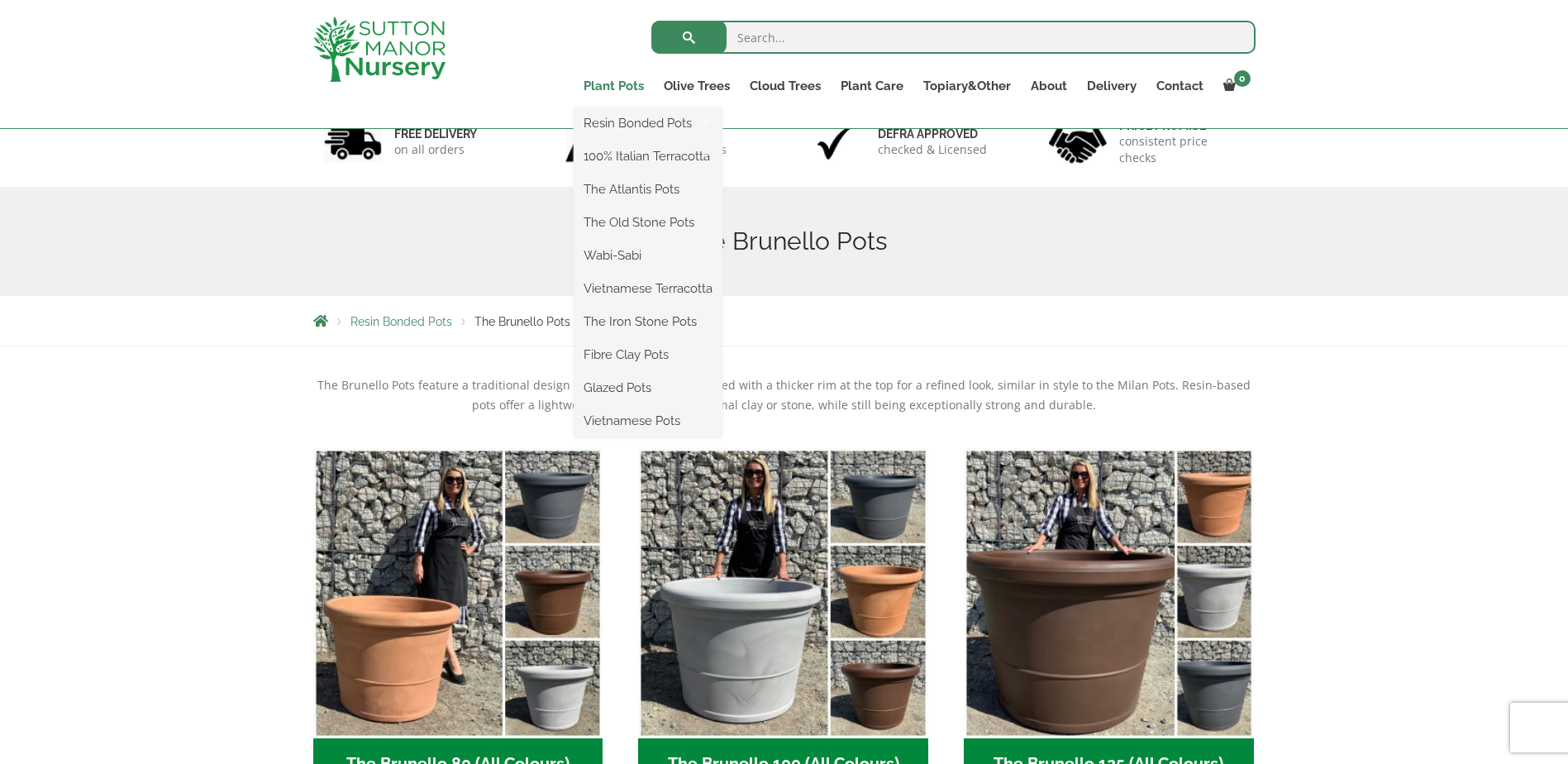
scroll to position [82, 0]
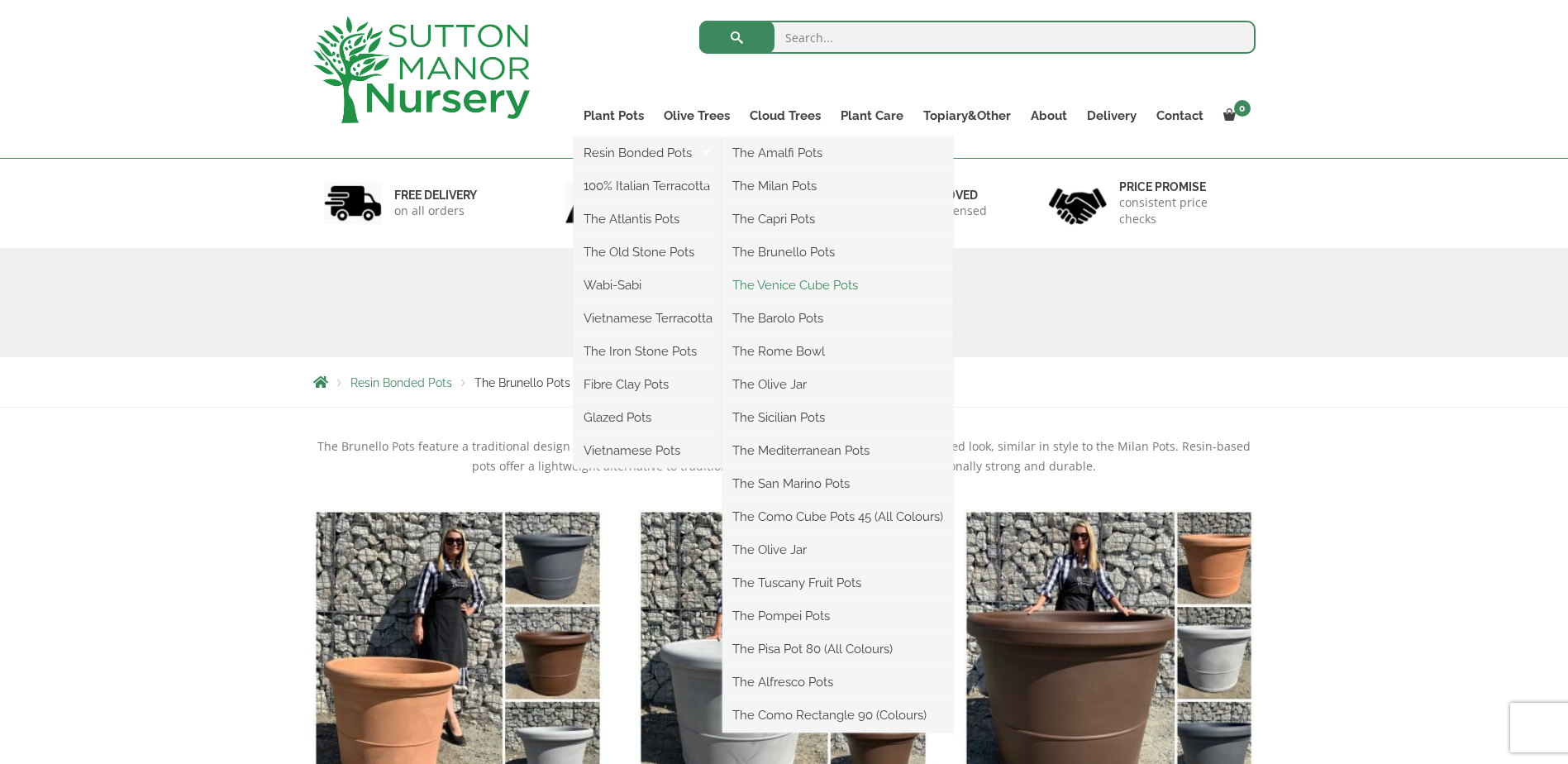
click at [802, 286] on link "The Venice Cube Pots" at bounding box center [838, 286] width 231 height 25
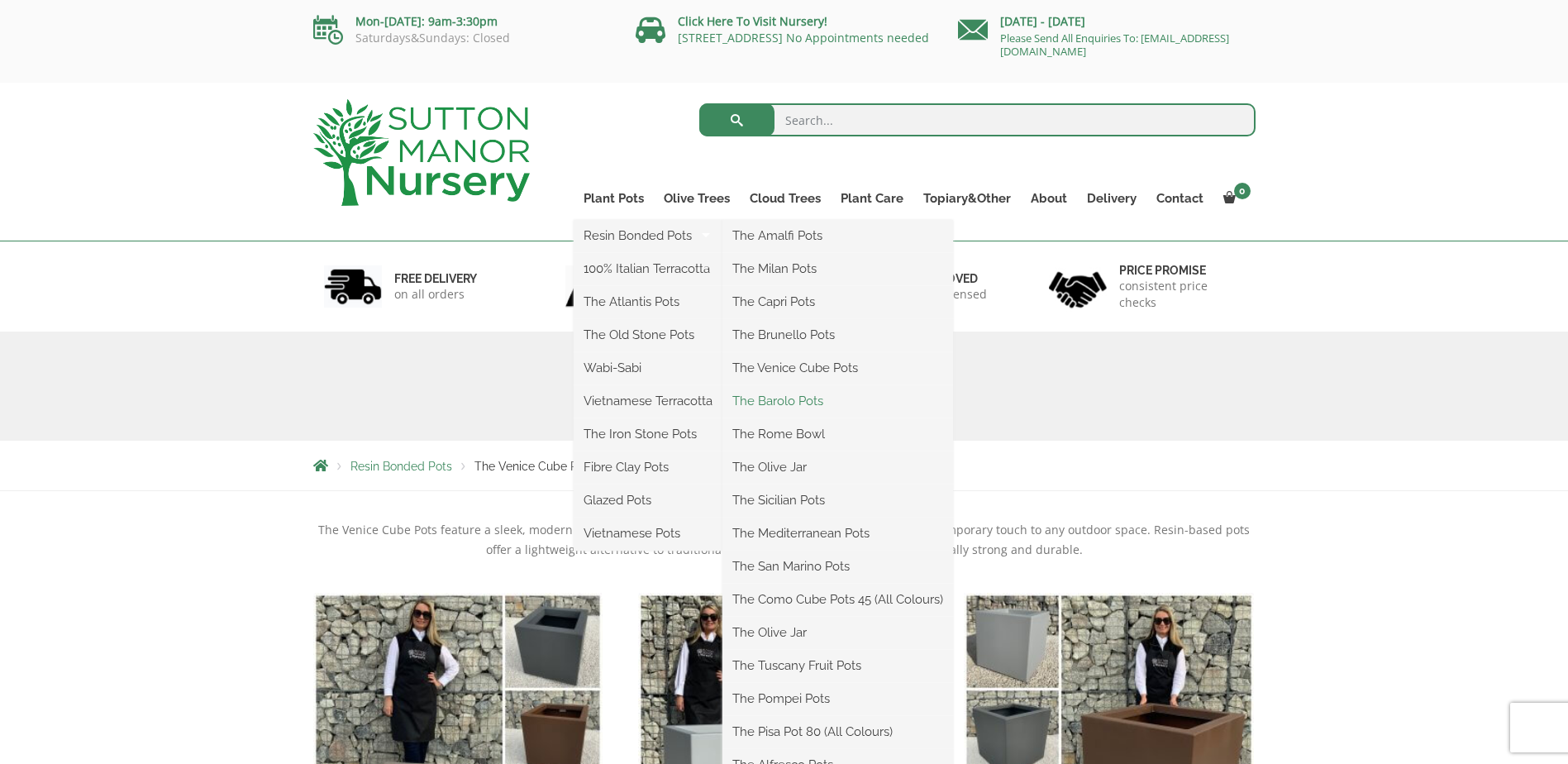
click at [778, 402] on link "The Barolo Pots" at bounding box center [838, 401] width 231 height 25
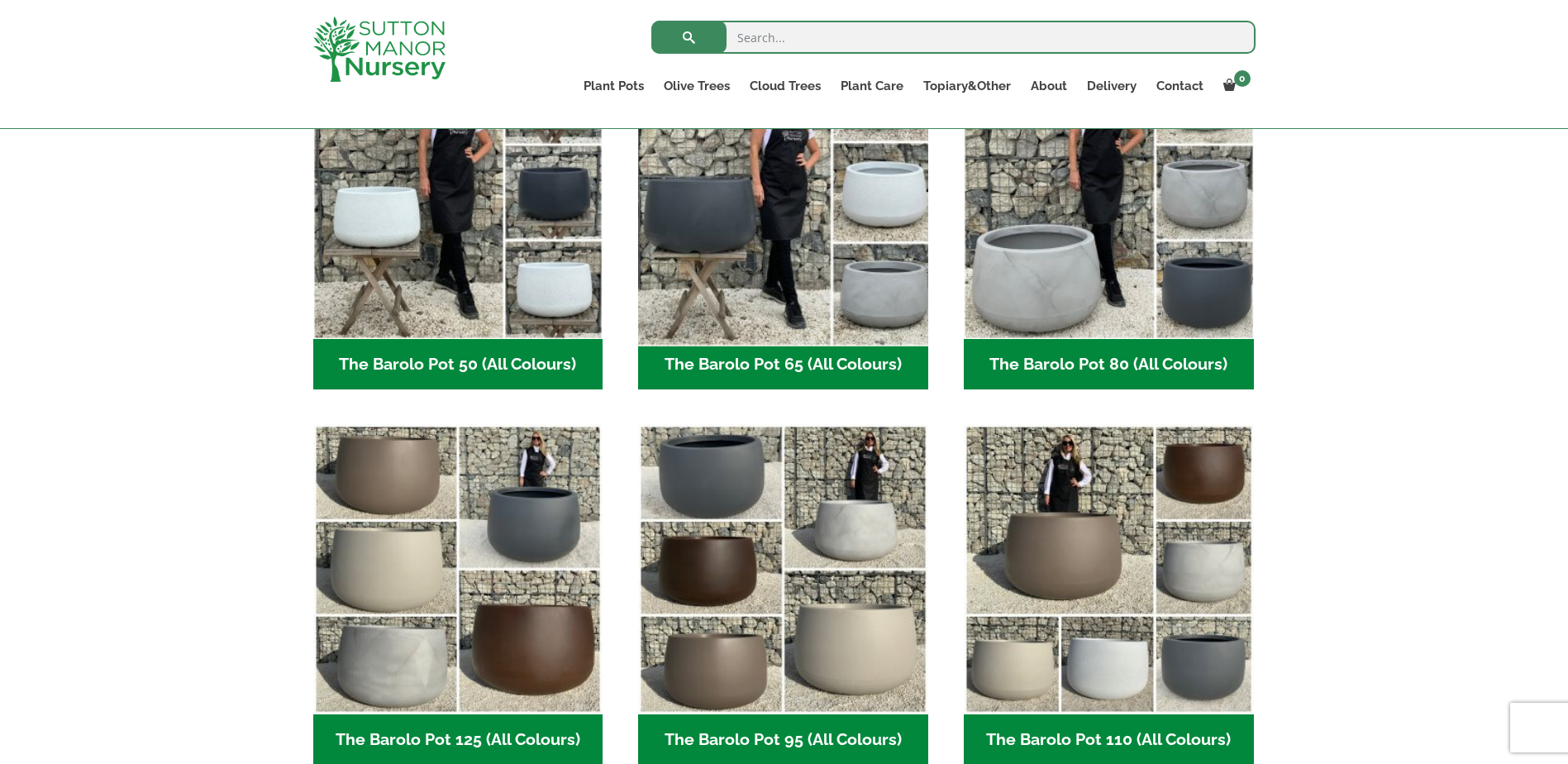
scroll to position [579, 0]
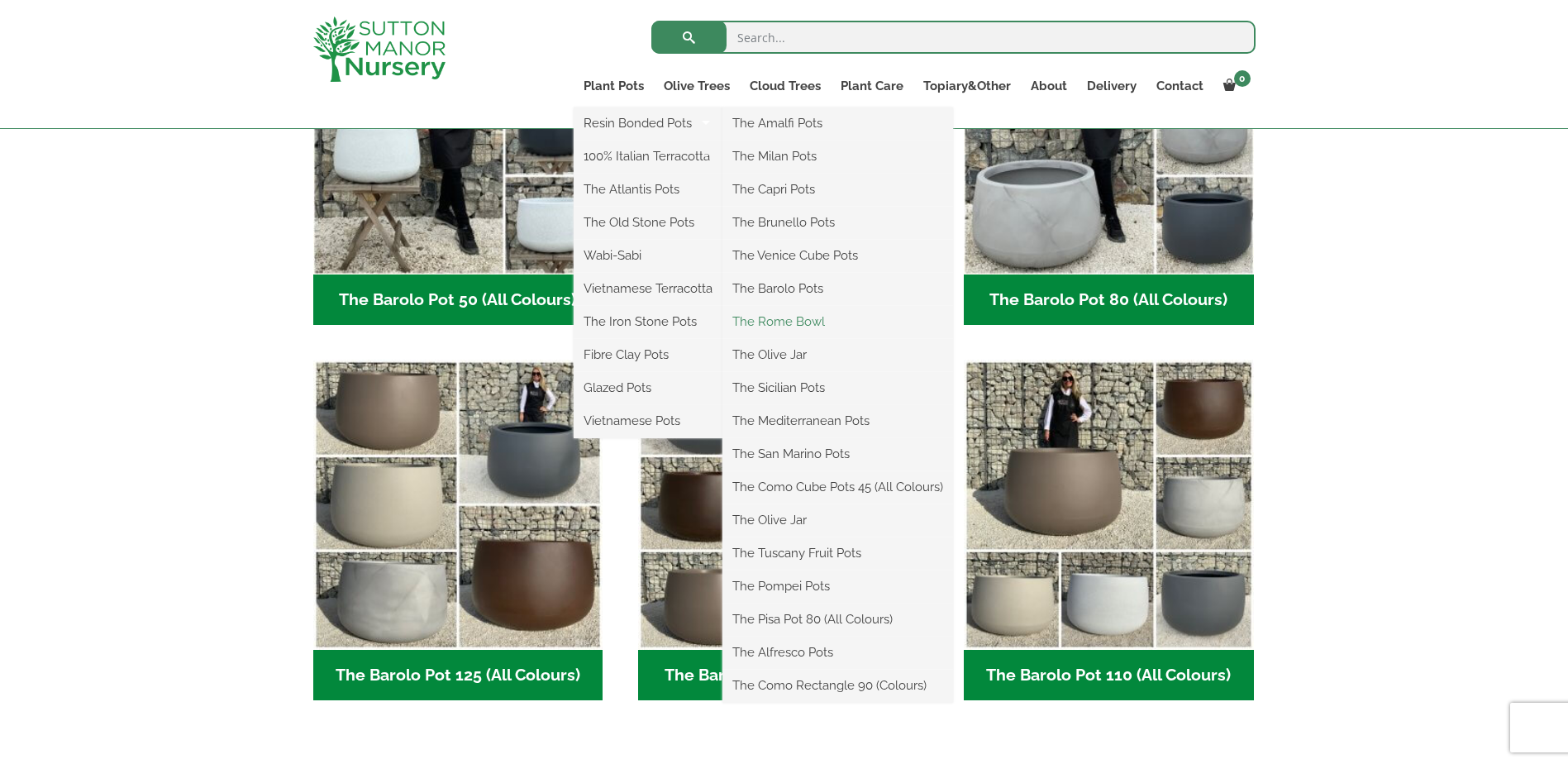
click at [794, 321] on link "The Rome Bowl" at bounding box center [838, 321] width 231 height 25
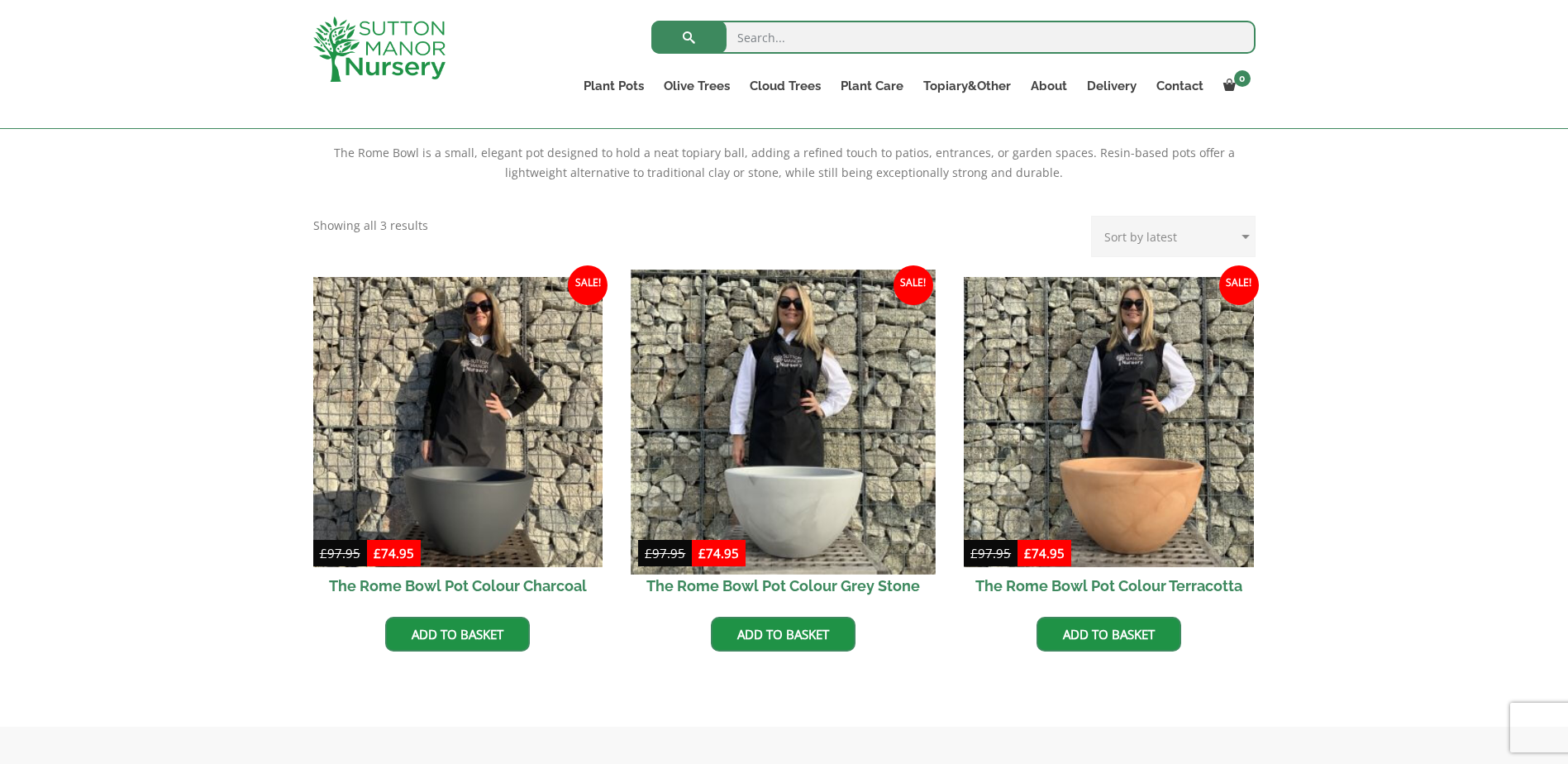
scroll to position [413, 0]
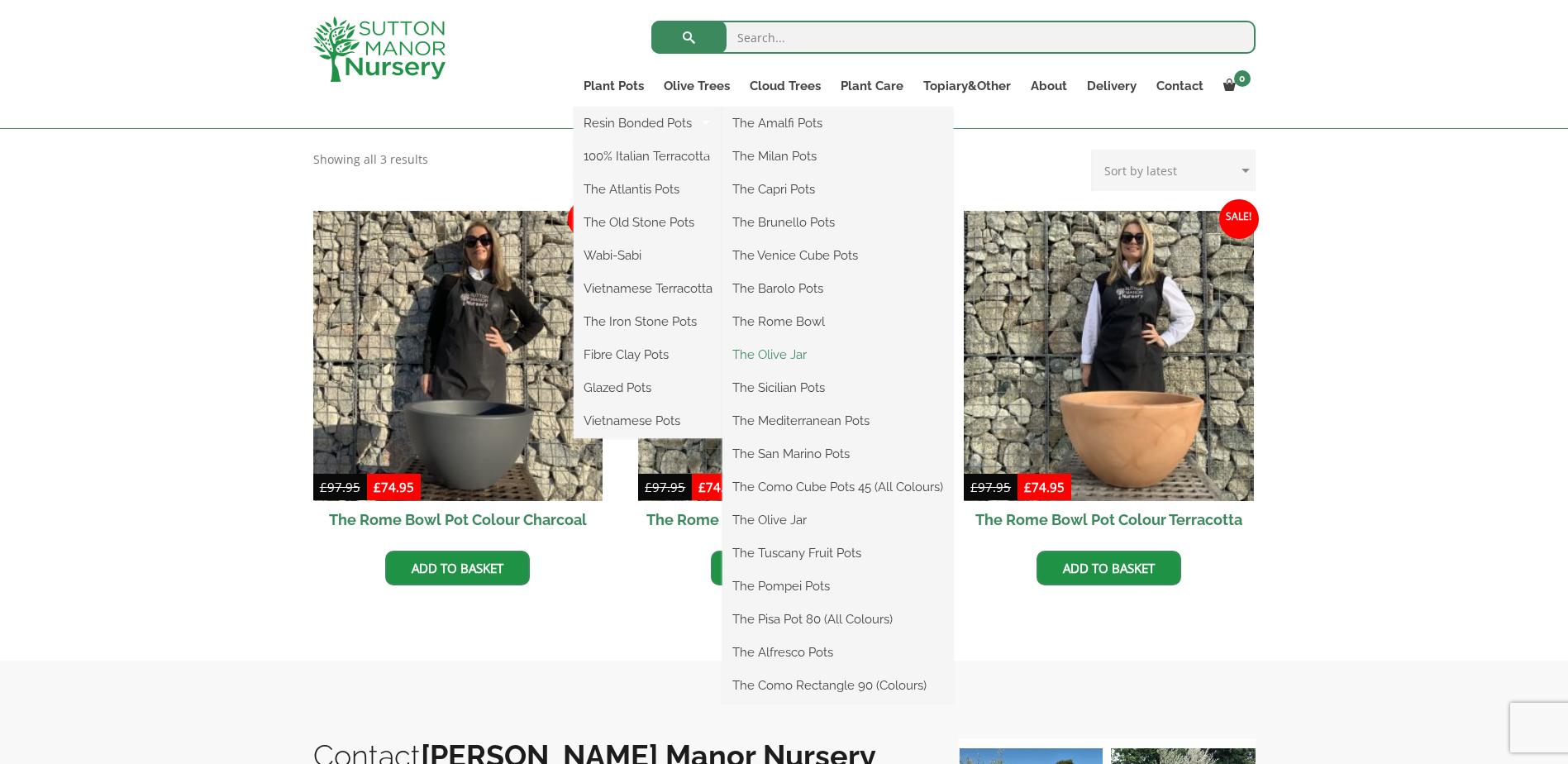
click at [793, 357] on link "The Olive Jar" at bounding box center [838, 355] width 231 height 25
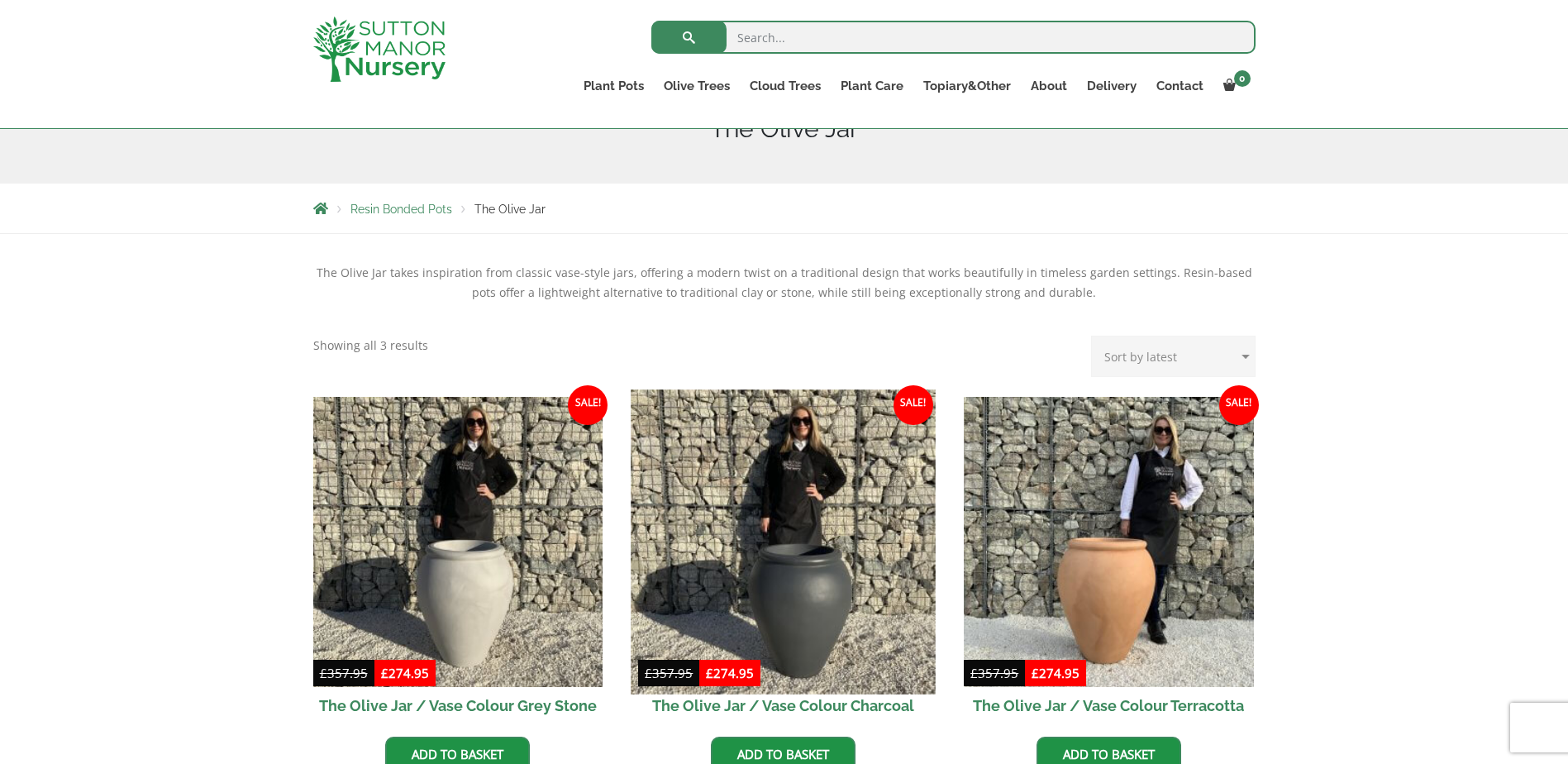
scroll to position [331, 0]
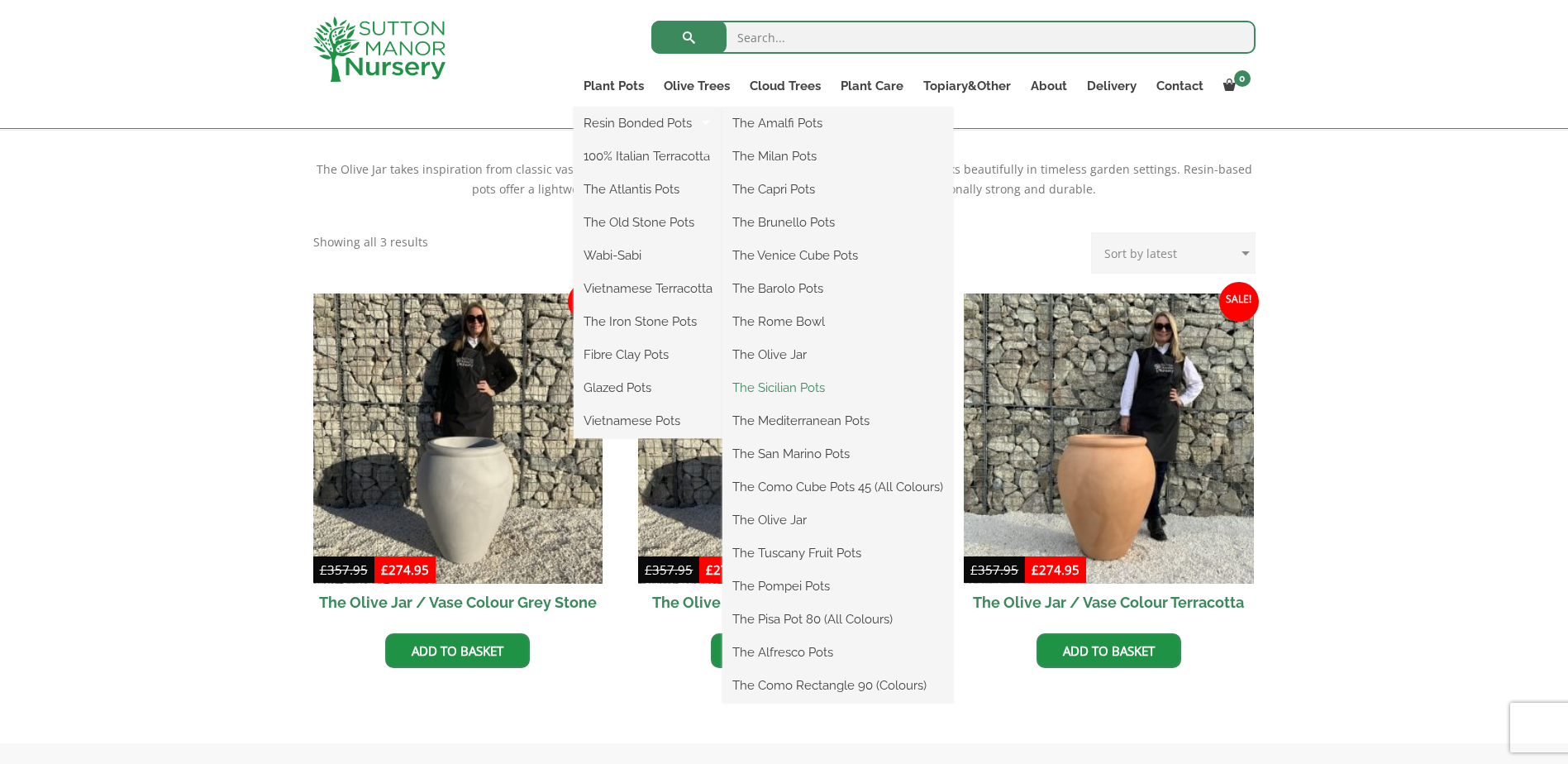
click at [796, 390] on link "The Sicilian Pots" at bounding box center [838, 388] width 231 height 25
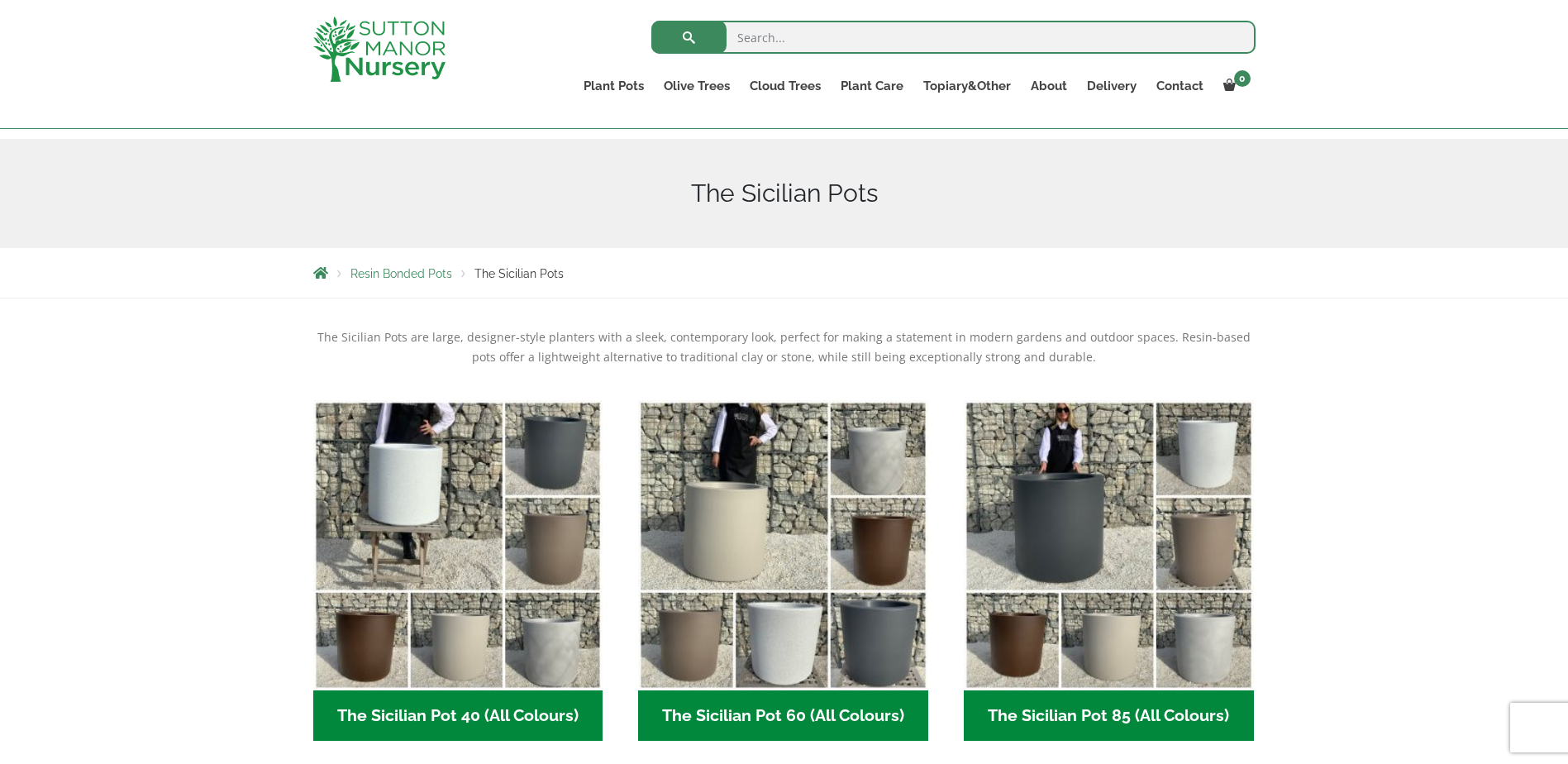
scroll to position [165, 0]
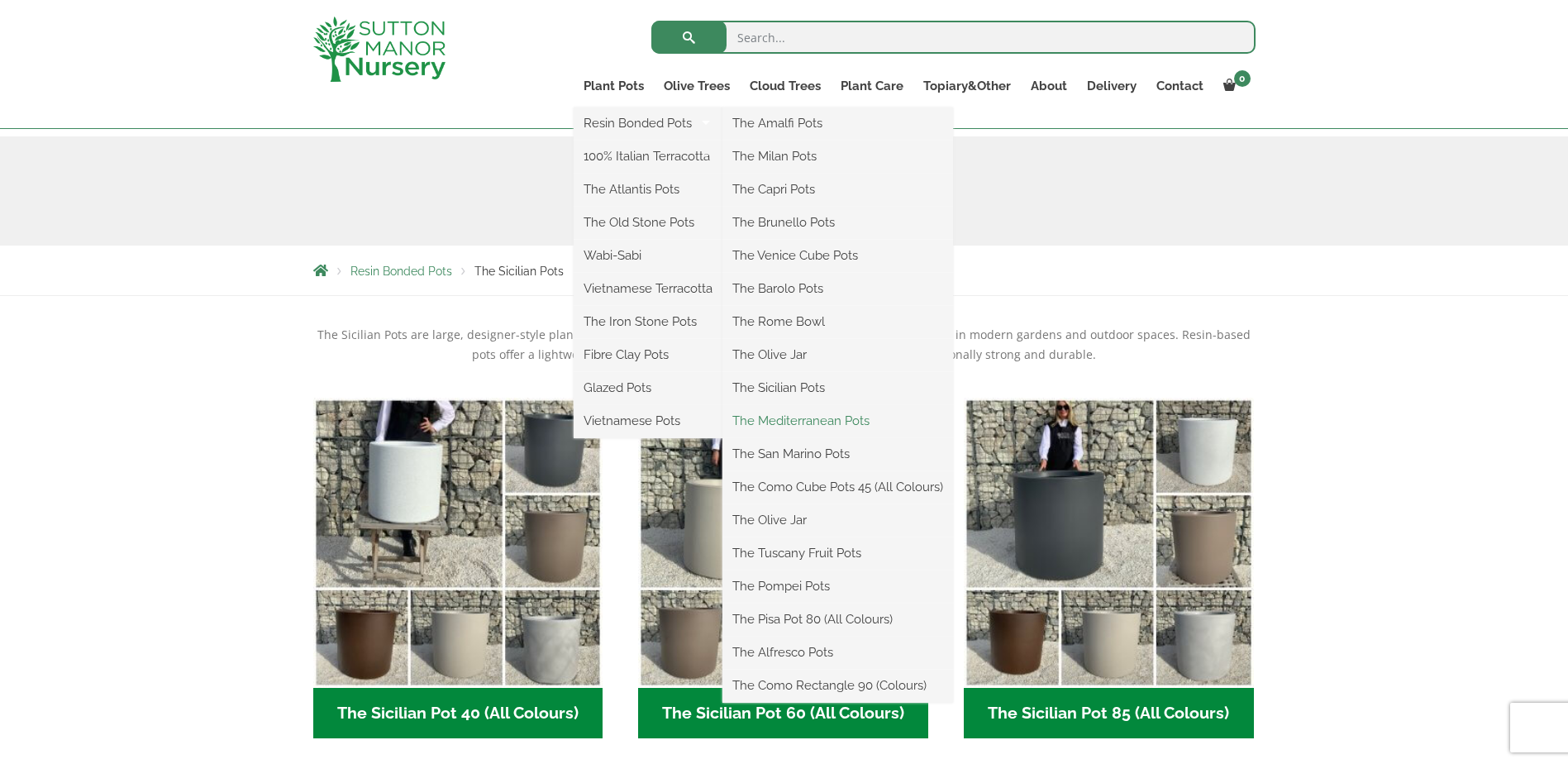
click at [811, 418] on link "The Mediterranean Pots" at bounding box center [838, 421] width 231 height 25
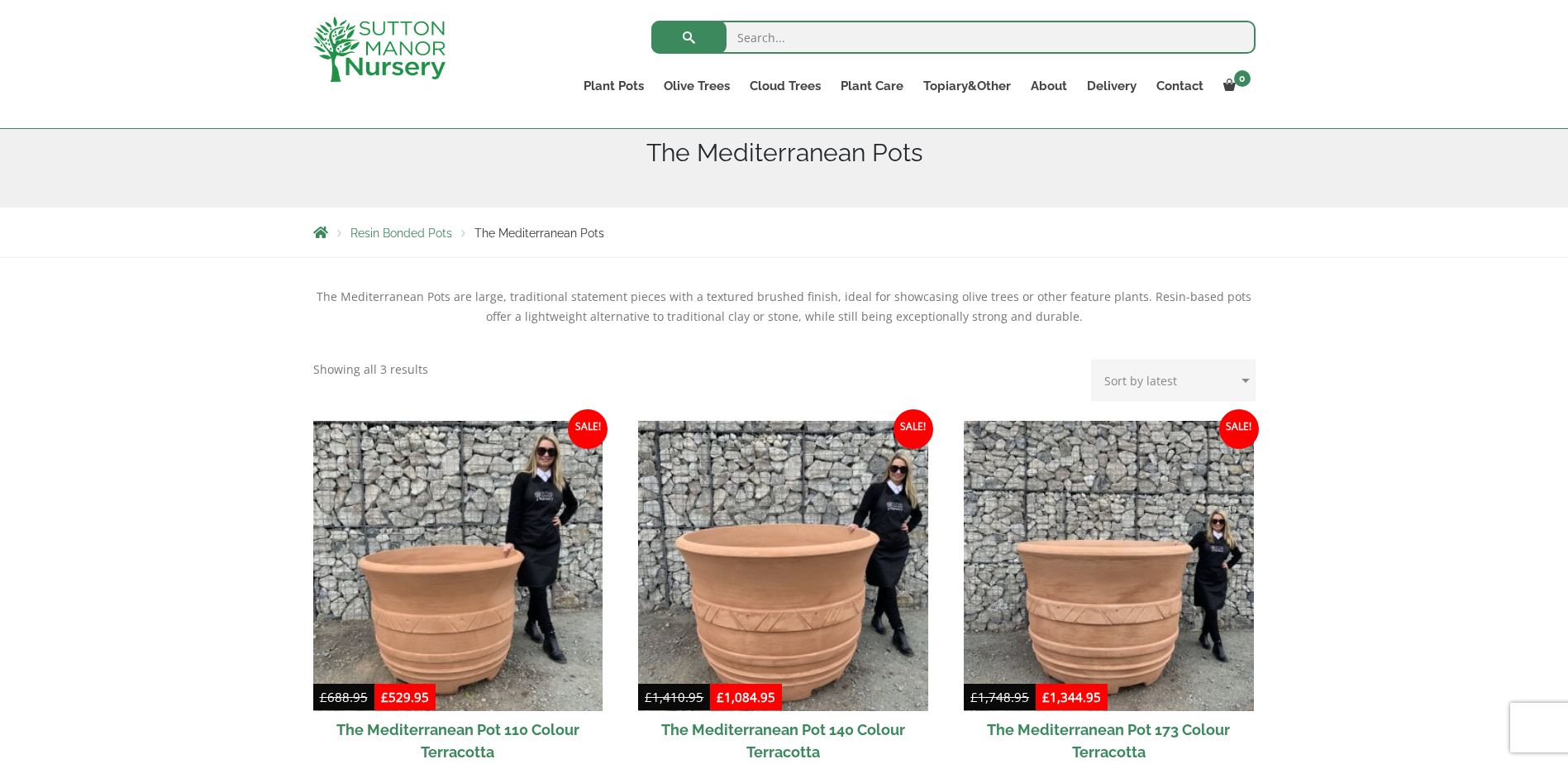
scroll to position [165, 0]
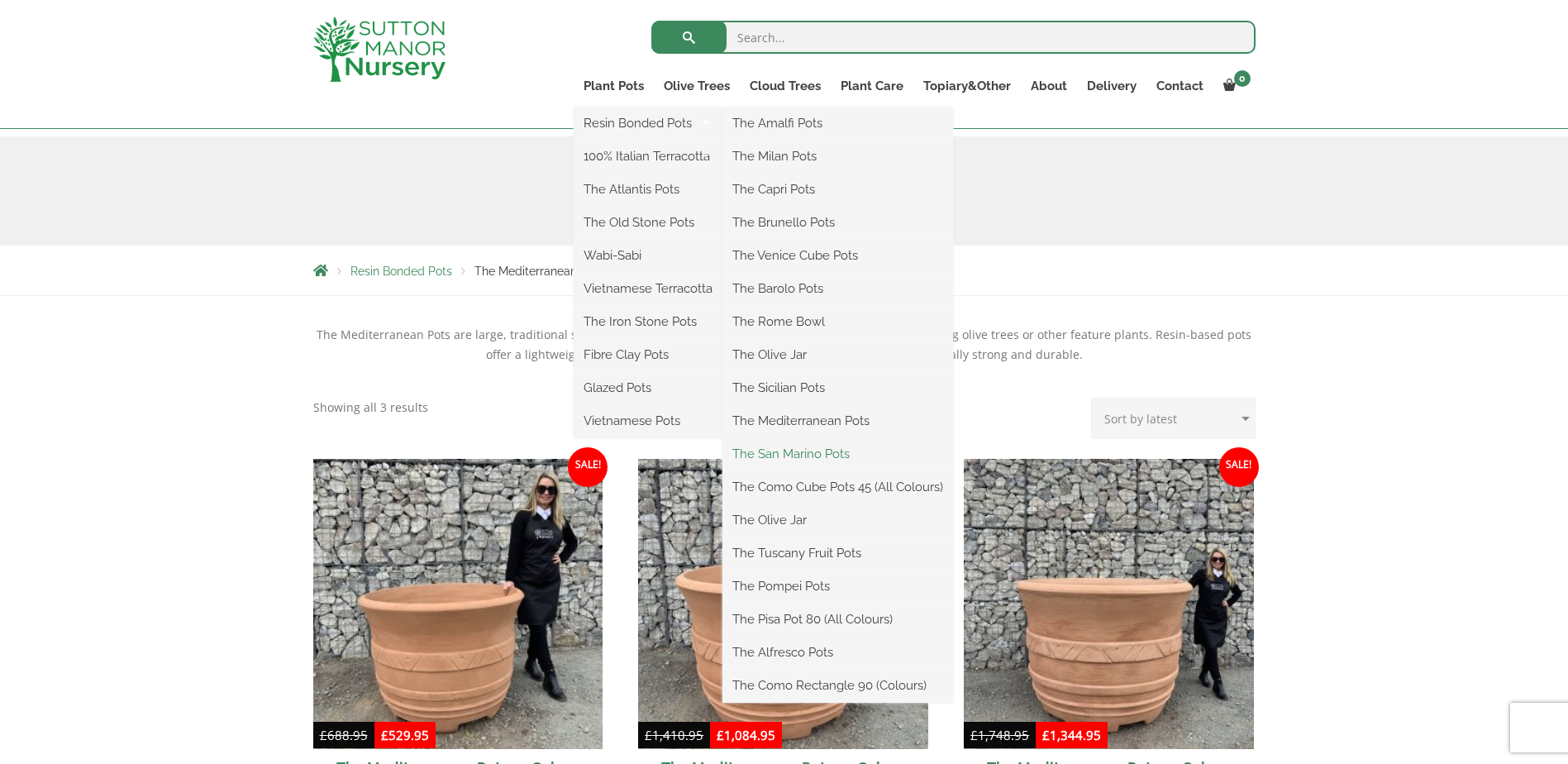
click at [799, 452] on link "The San Marino Pots" at bounding box center [838, 454] width 231 height 25
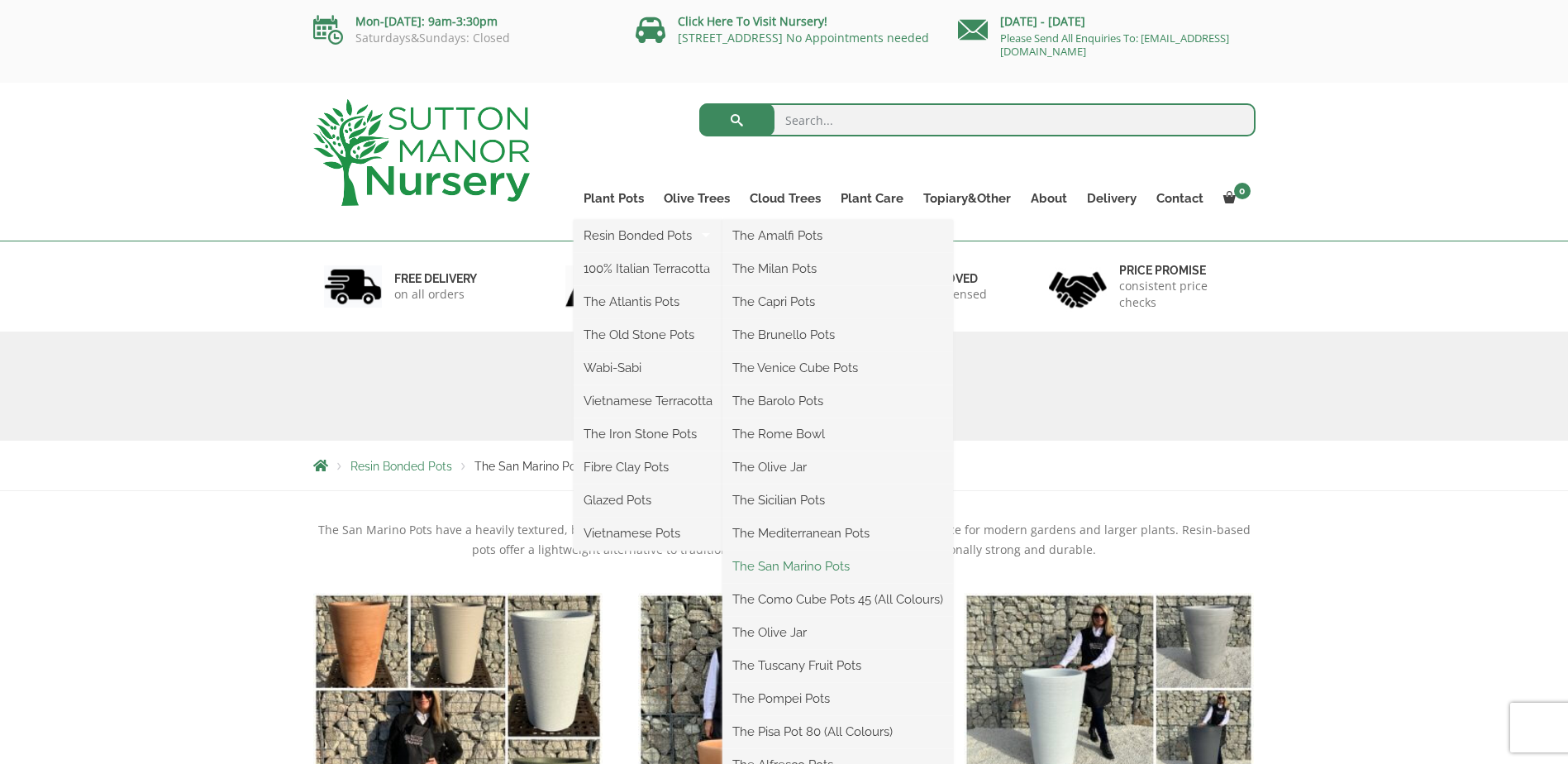
click at [793, 564] on link "The San Marino Pots" at bounding box center [838, 566] width 231 height 25
click at [810, 601] on link "The Como Cube Pots 45 (All Colours)" at bounding box center [838, 599] width 231 height 25
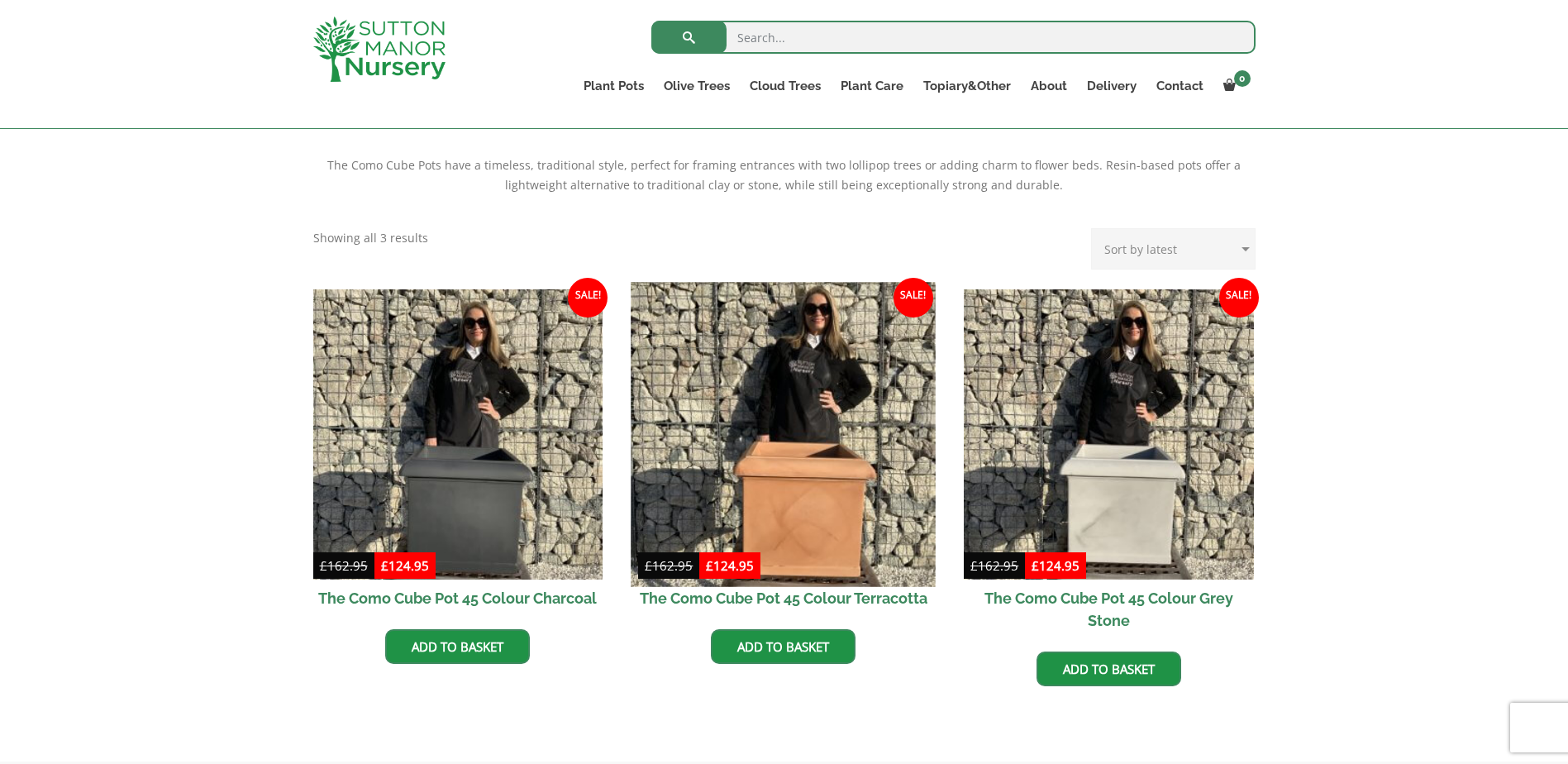
scroll to position [579, 0]
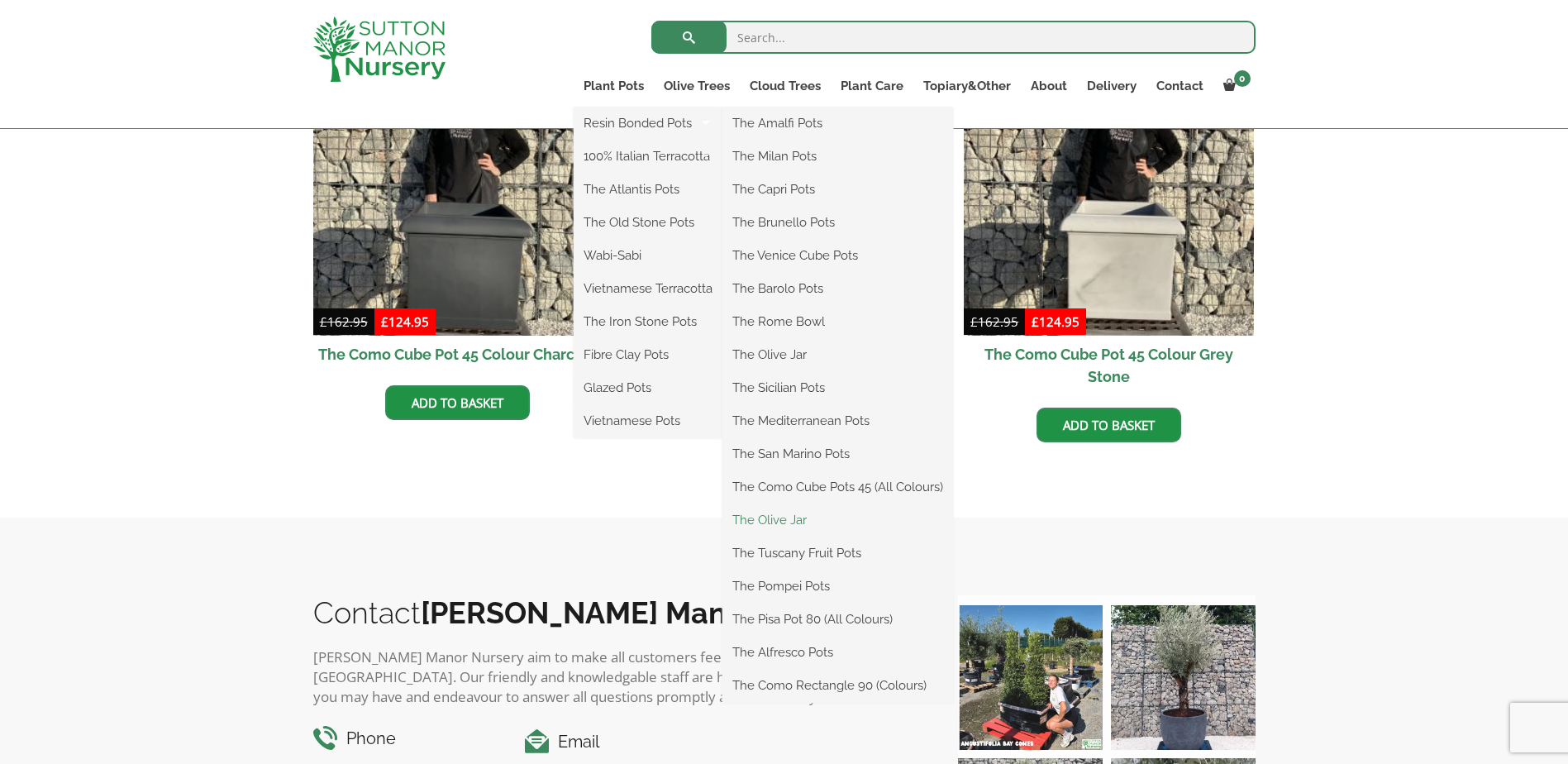
click at [788, 523] on link "The Olive Jar" at bounding box center [838, 520] width 231 height 25
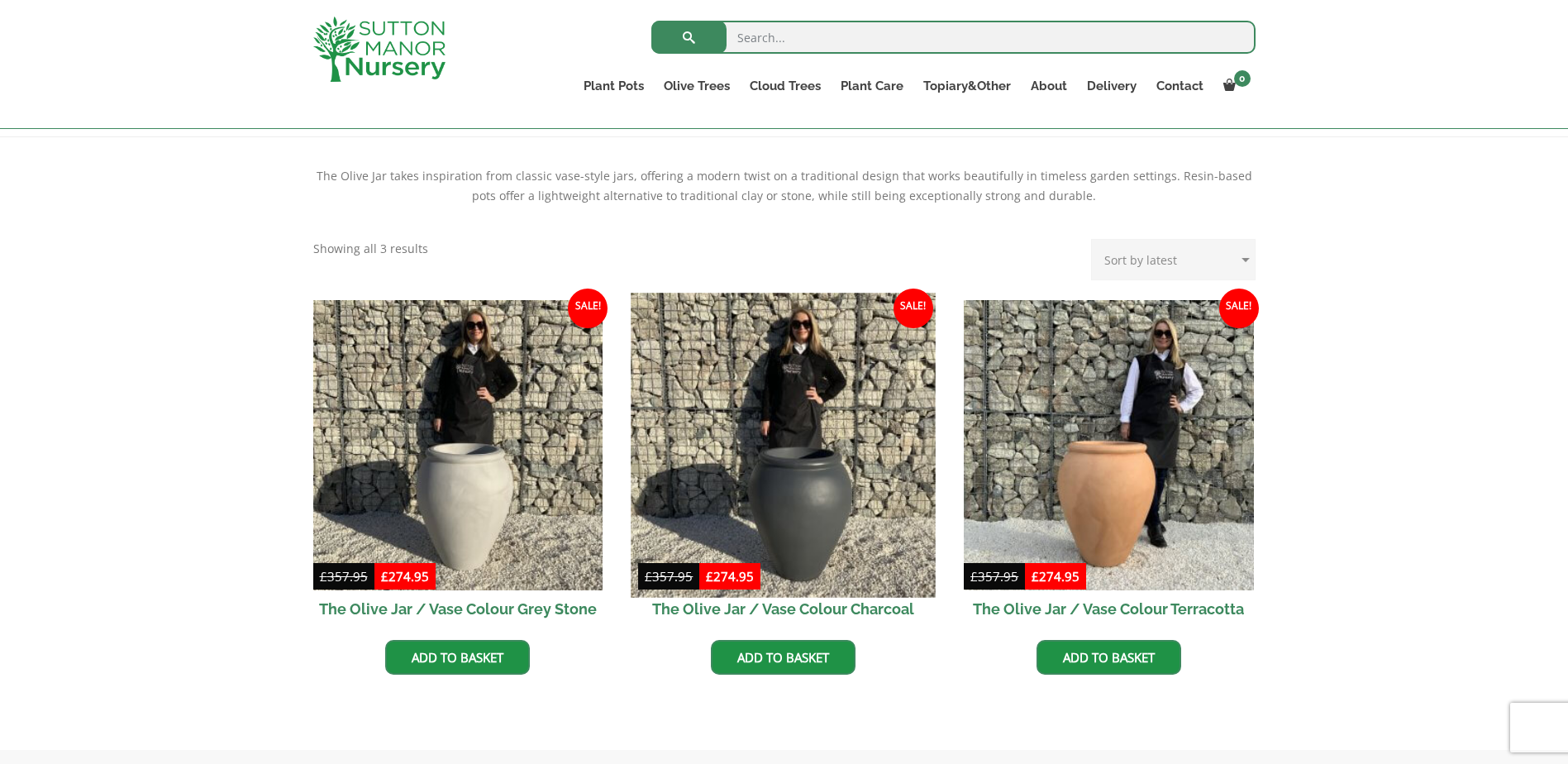
scroll to position [331, 0]
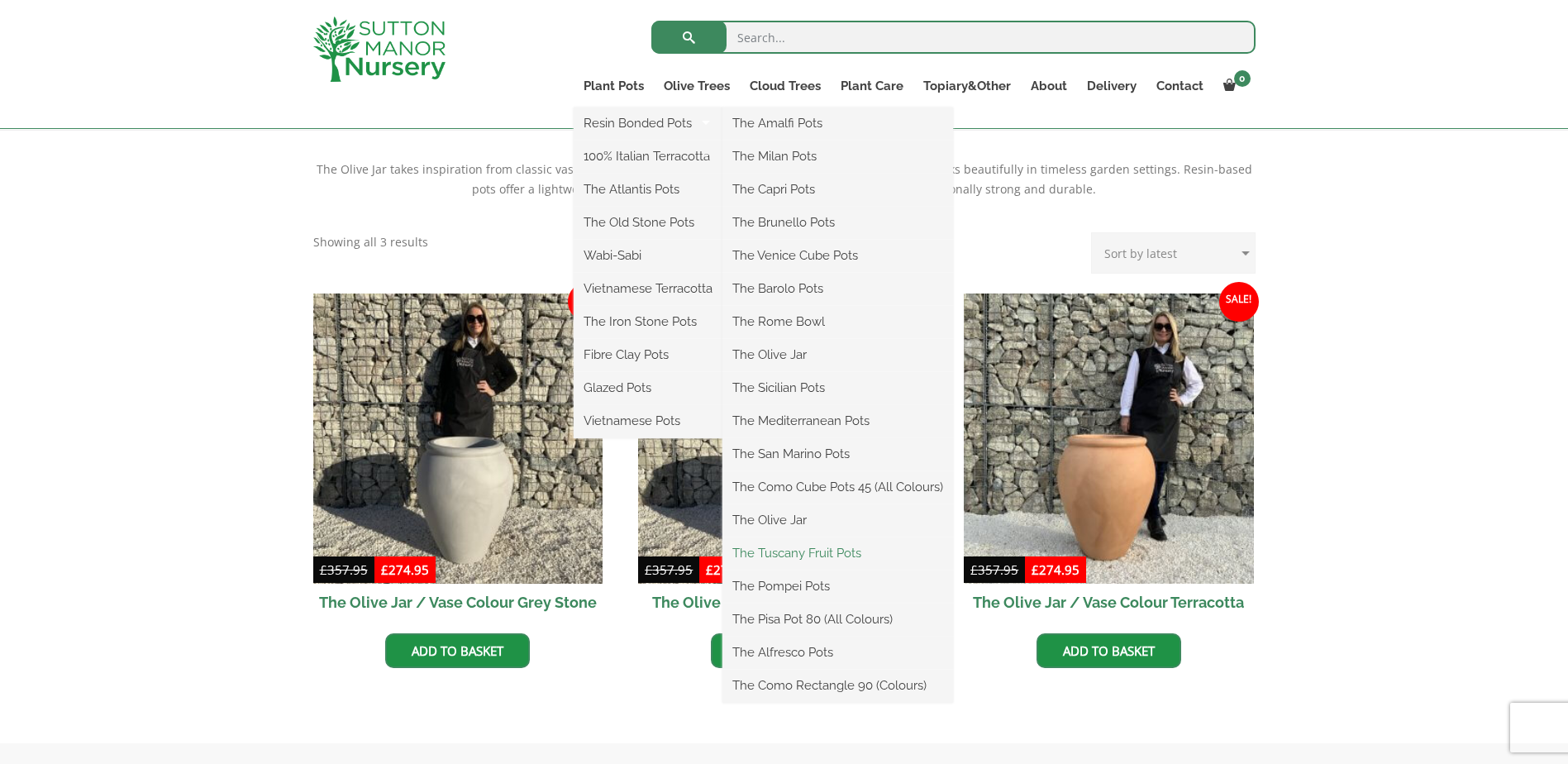
click at [785, 551] on link "The Tuscany Fruit Pots" at bounding box center [838, 553] width 231 height 25
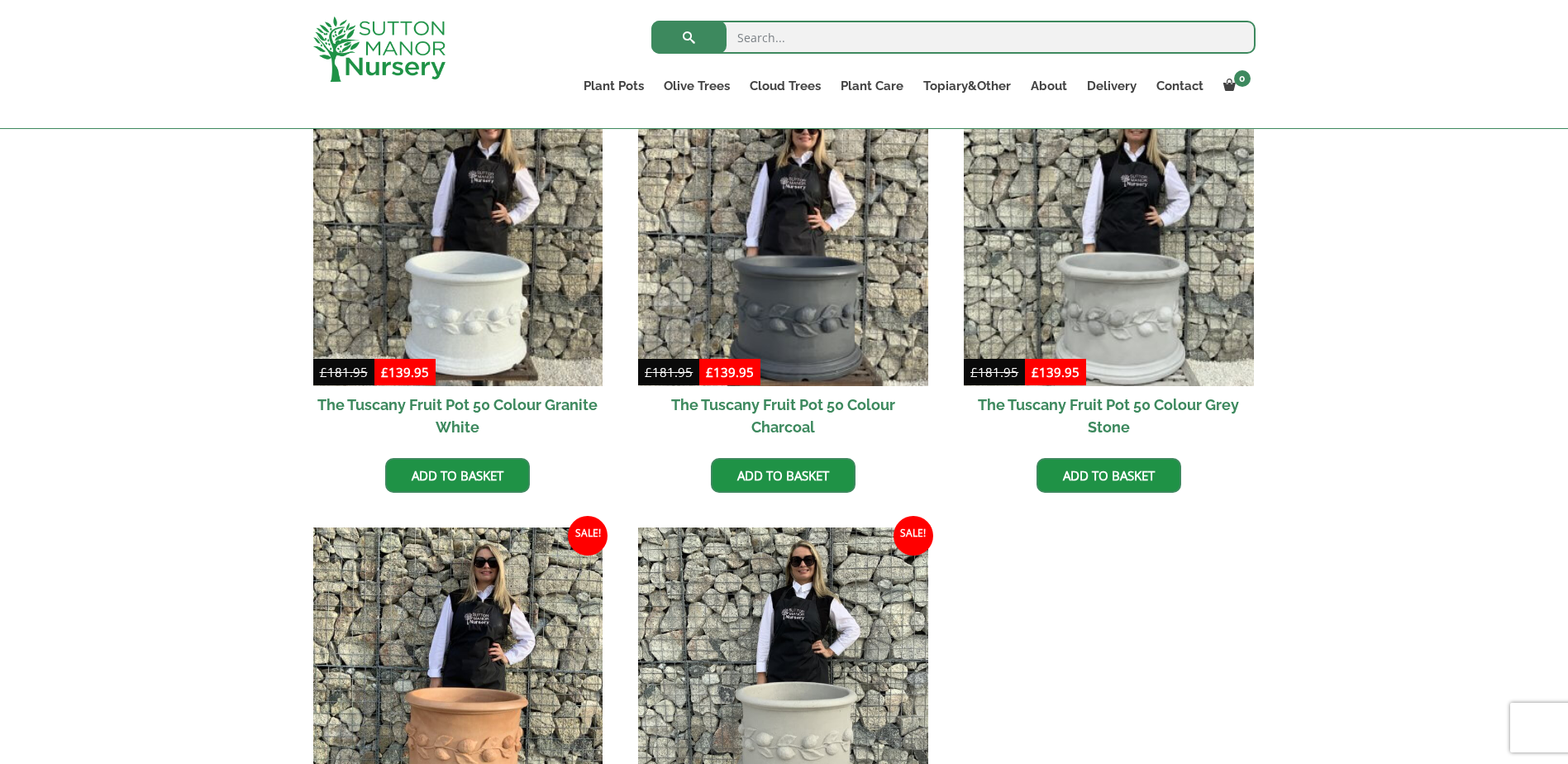
scroll to position [579, 0]
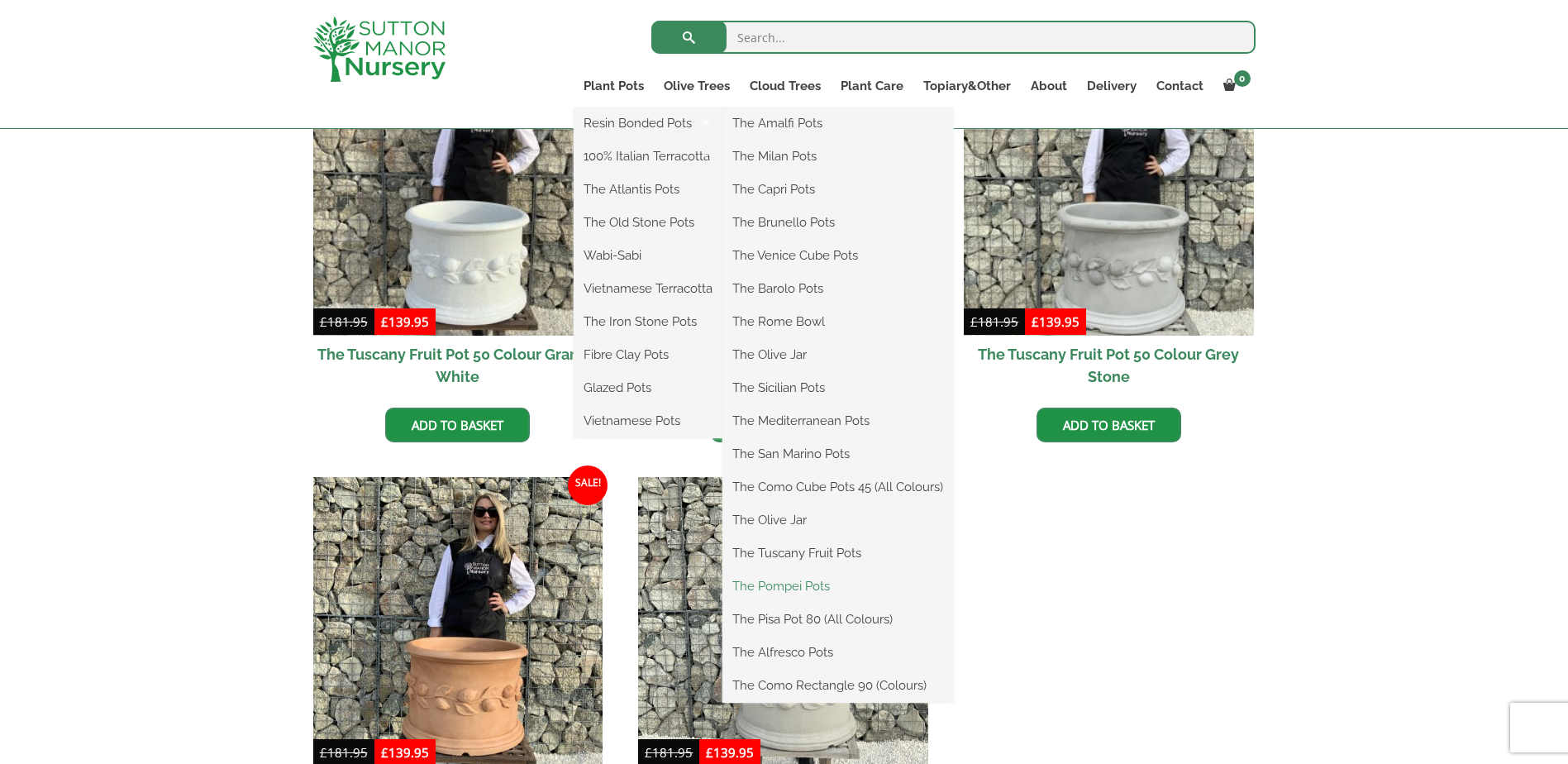
click at [784, 584] on link "The Pompei Pots" at bounding box center [838, 586] width 231 height 25
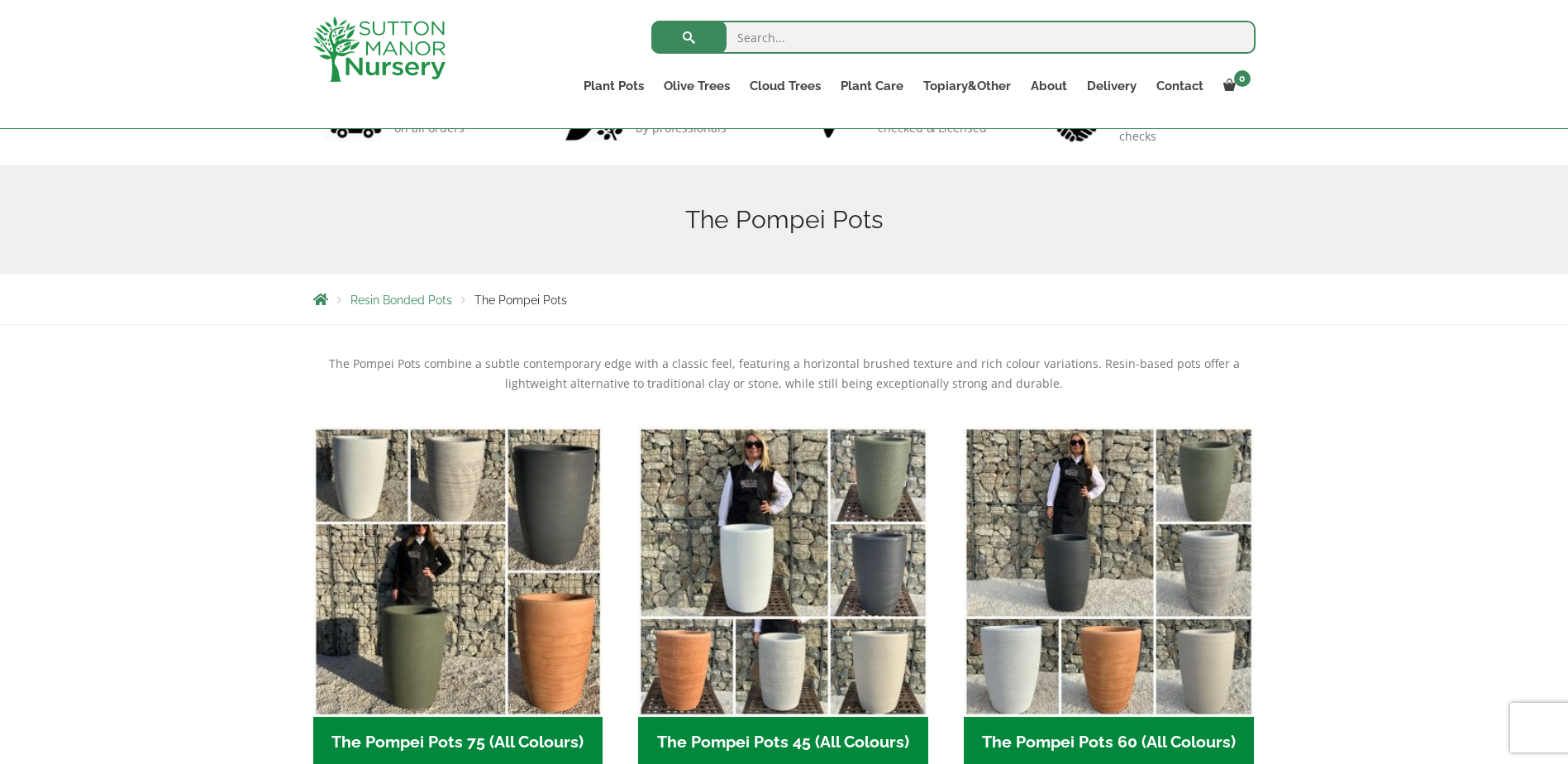
scroll to position [248, 0]
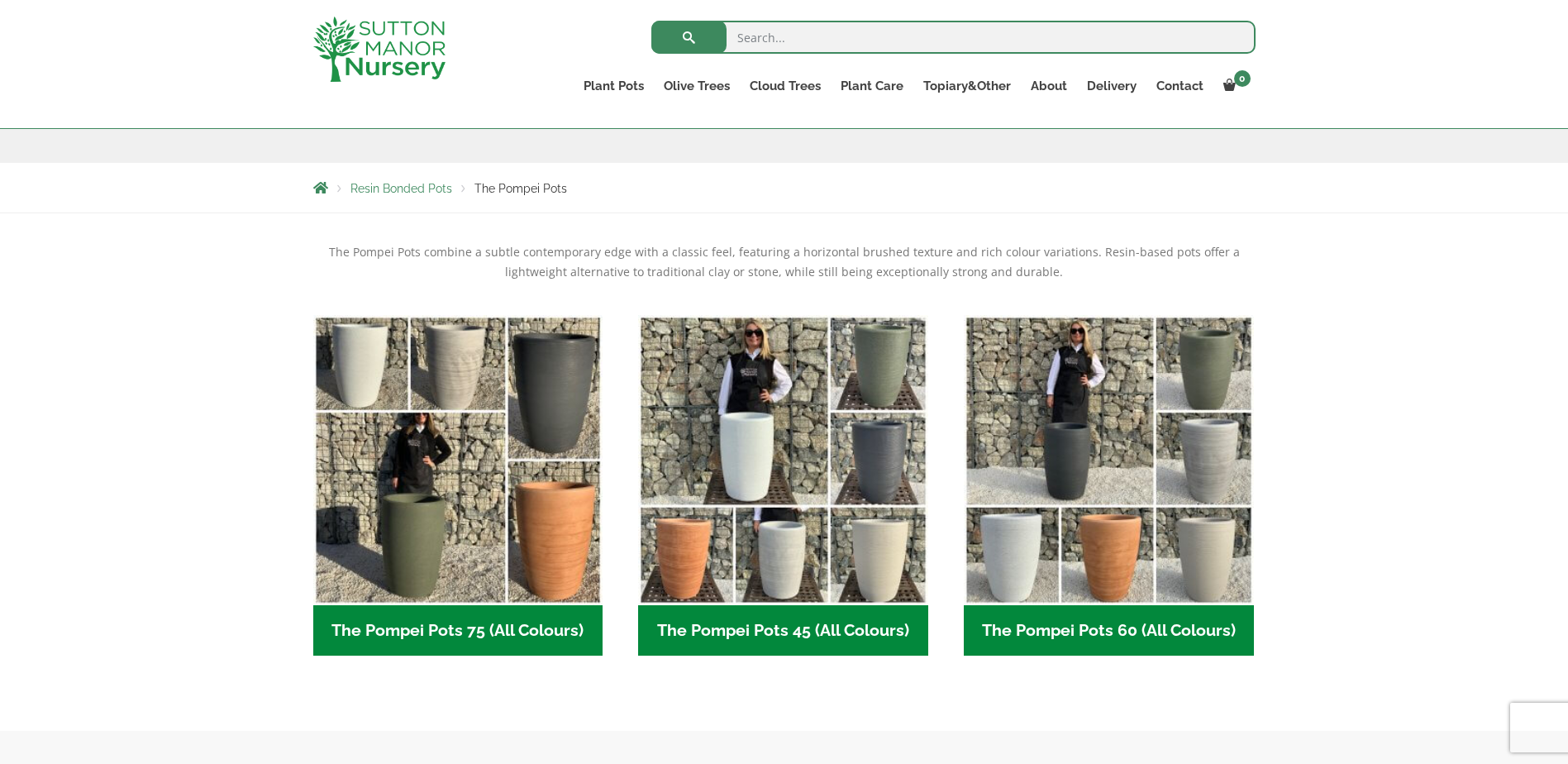
click at [456, 620] on h2 "The Pompei Pots 75 (All Colours) (6)" at bounding box center [458, 631] width 290 height 51
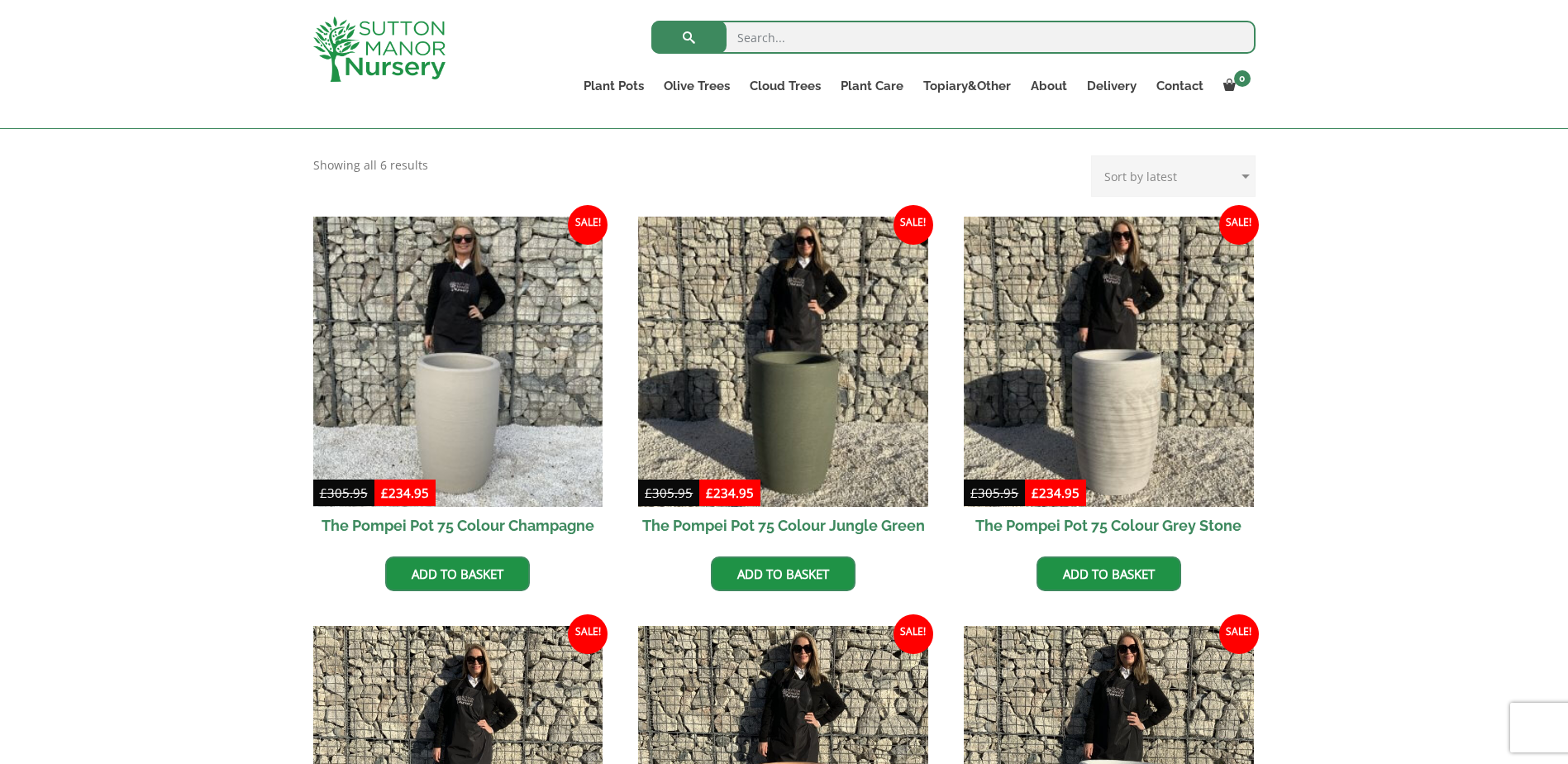
scroll to position [331, 0]
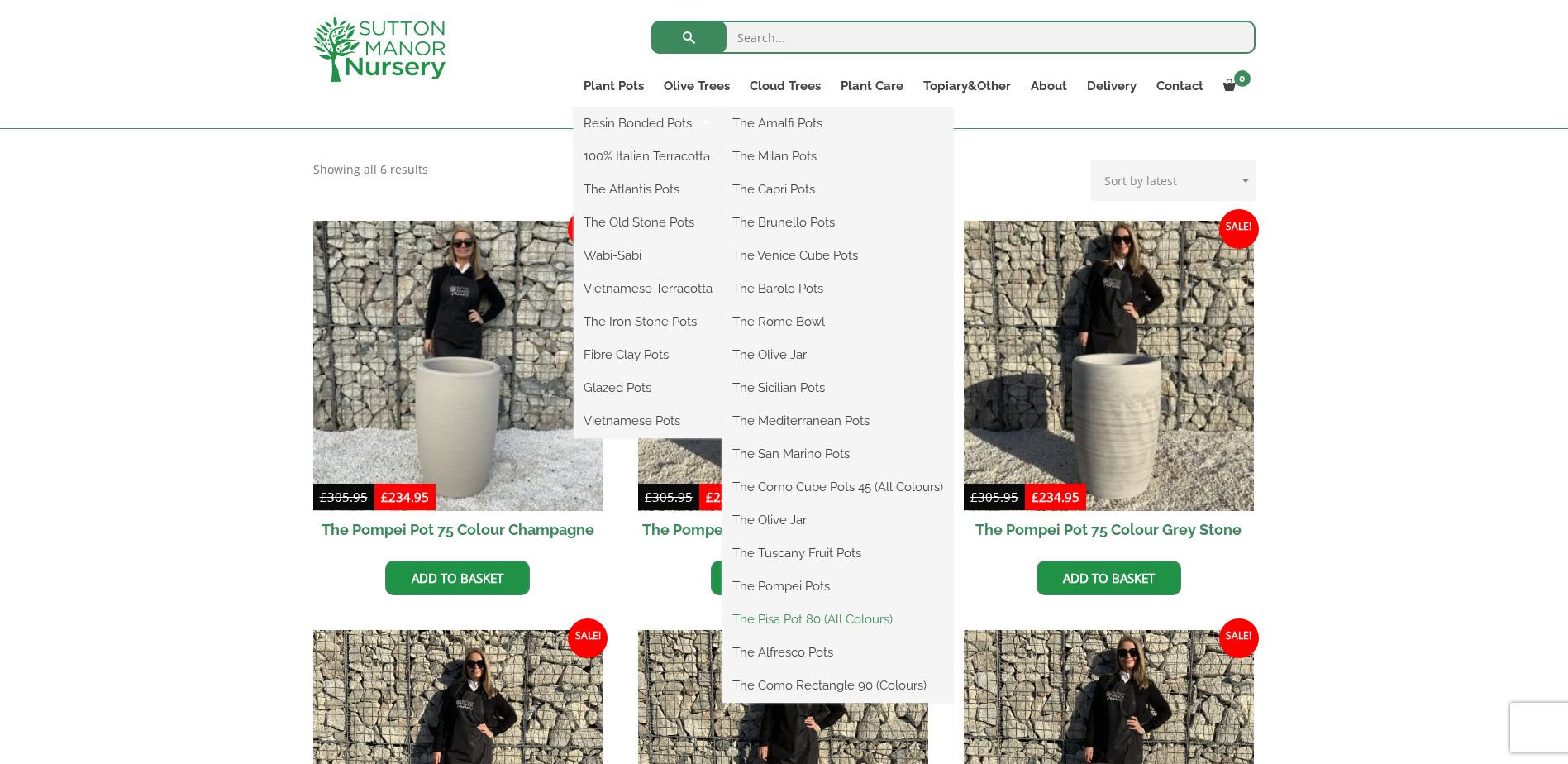
click at [793, 616] on link "The Pisa Pot 80 (All Colours)" at bounding box center [838, 619] width 231 height 25
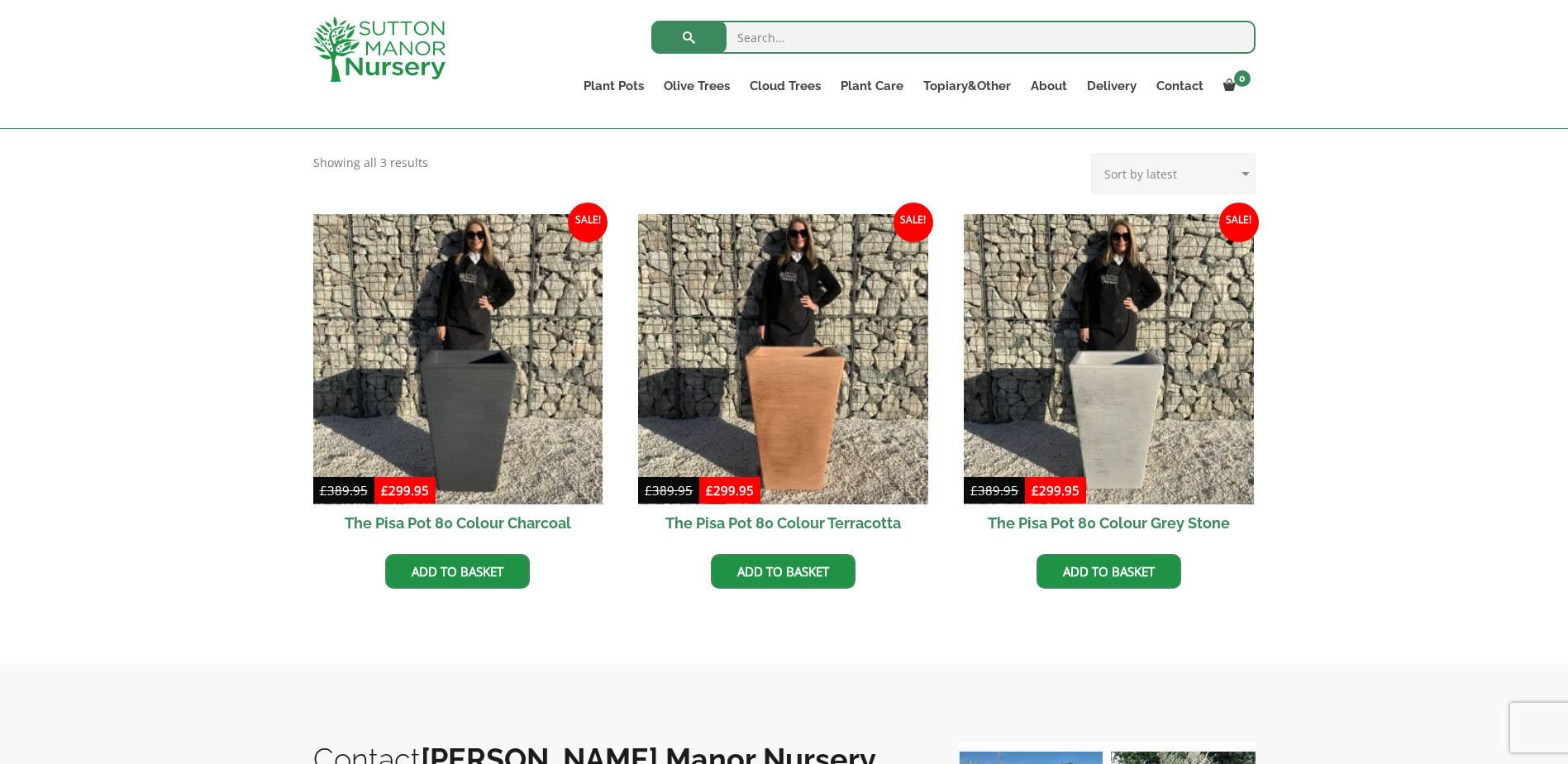
scroll to position [413, 0]
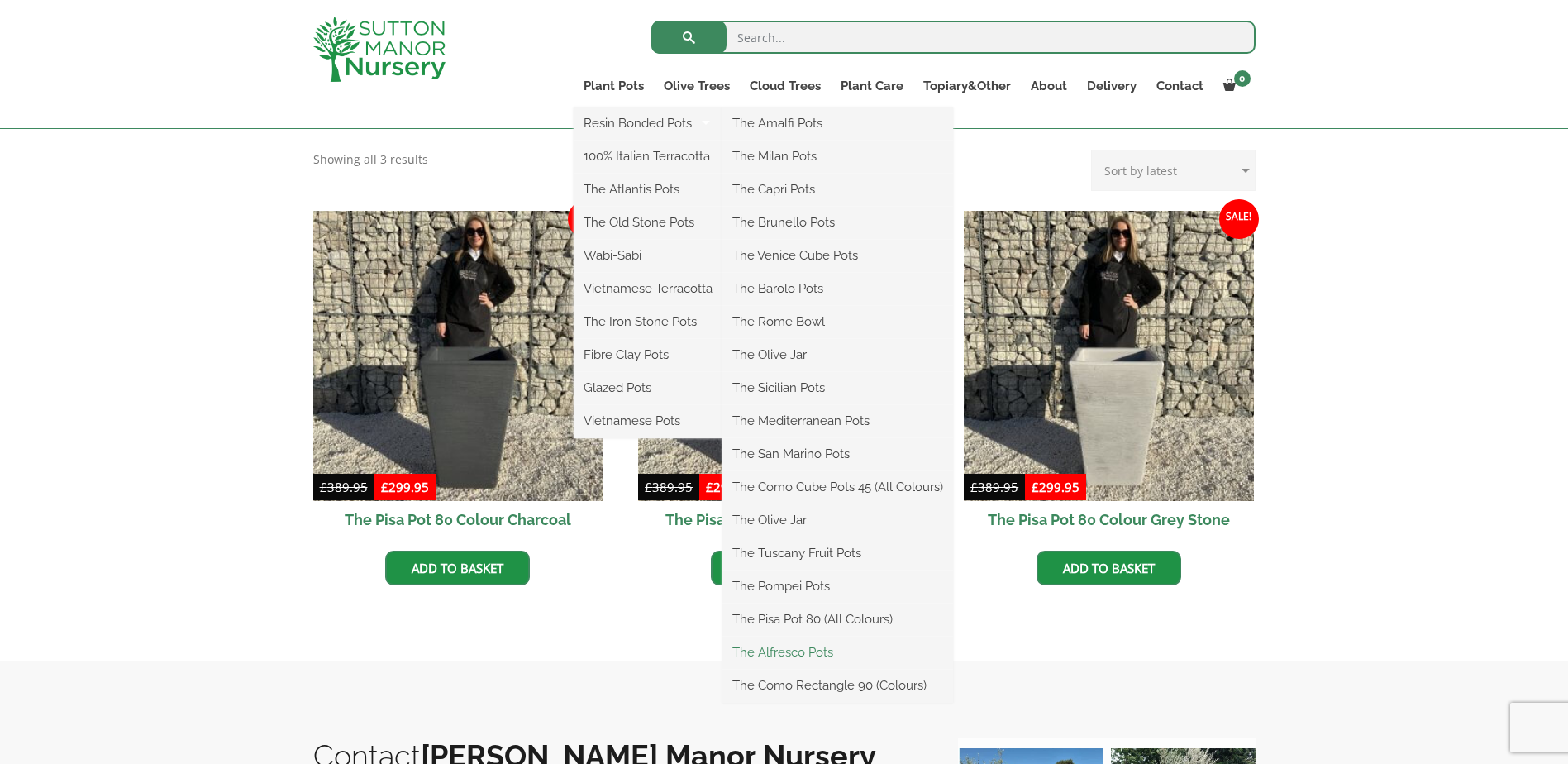
click at [801, 651] on link "The Alfresco Pots" at bounding box center [838, 652] width 231 height 25
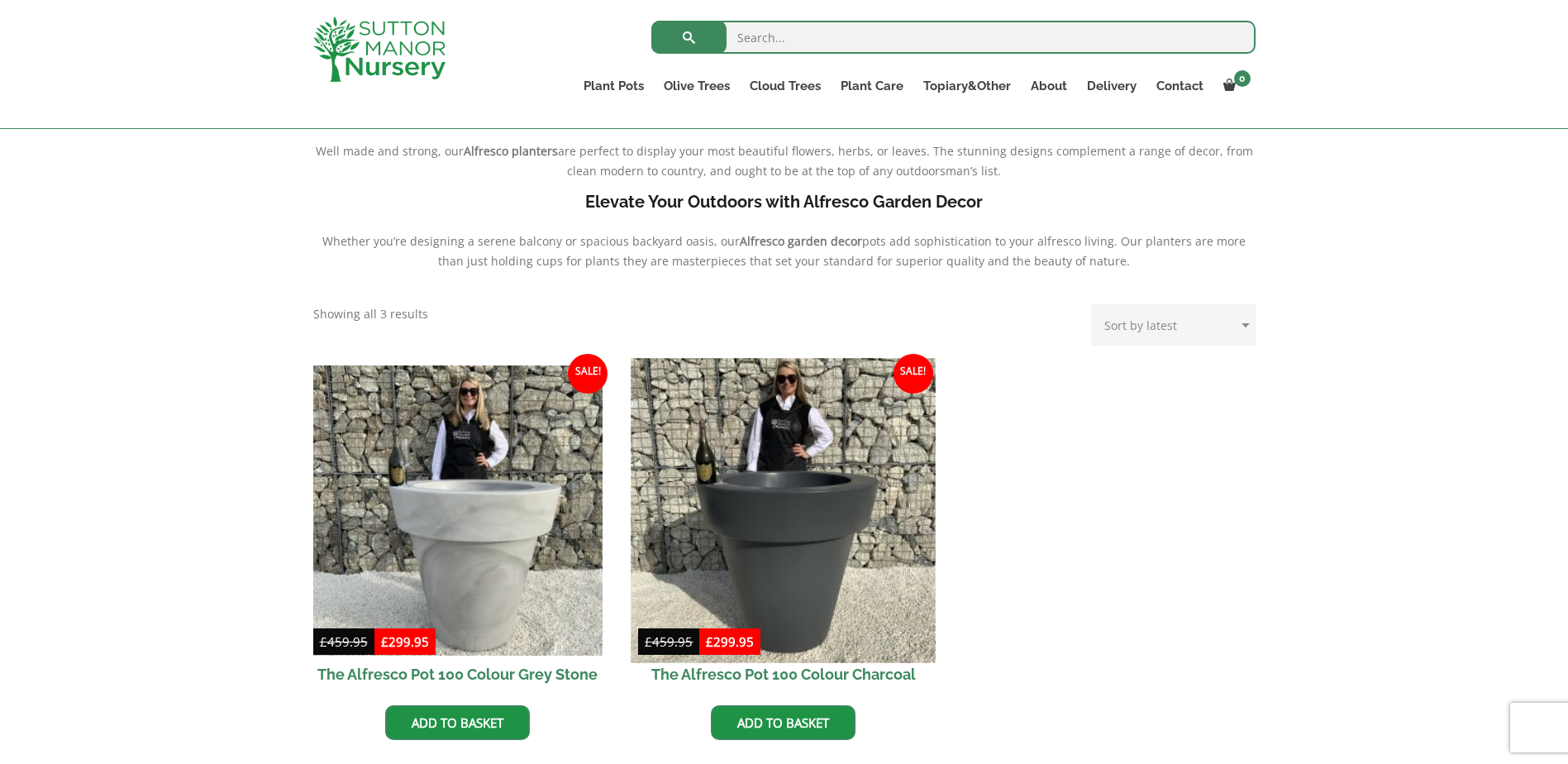
scroll to position [579, 0]
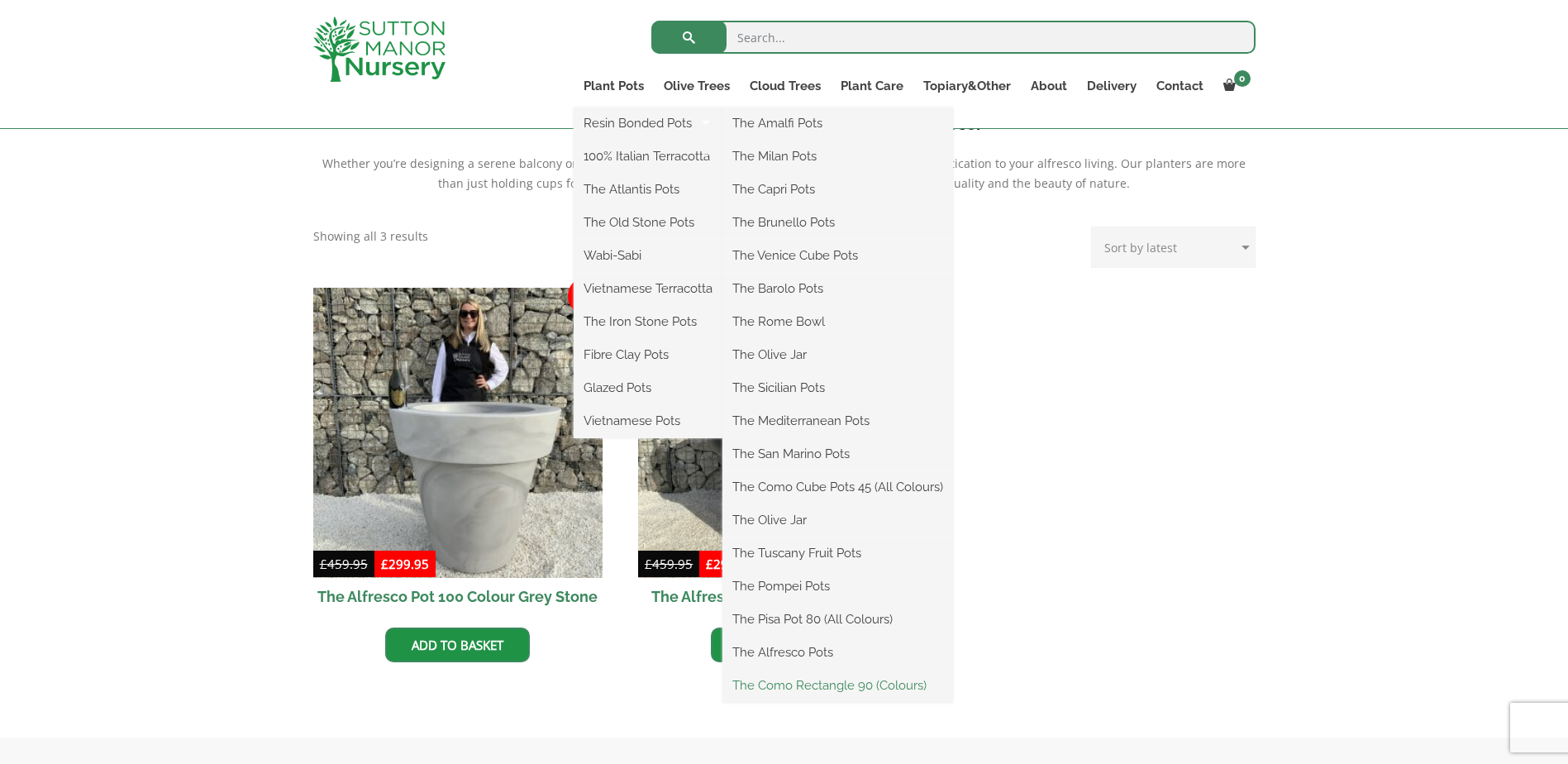
click at [801, 685] on link "The Como Rectangle 90 (Colours)" at bounding box center [838, 686] width 231 height 25
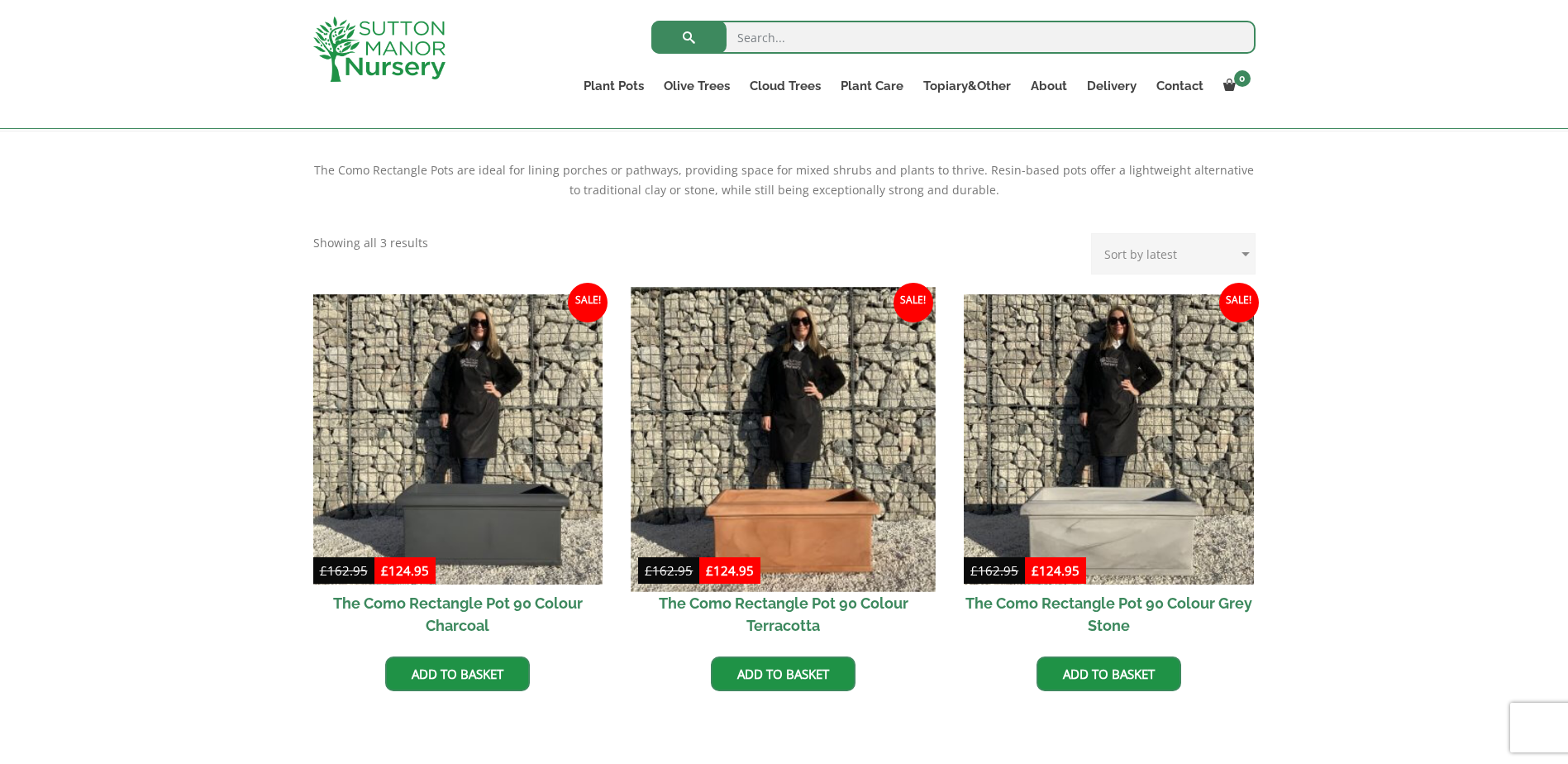
scroll to position [331, 0]
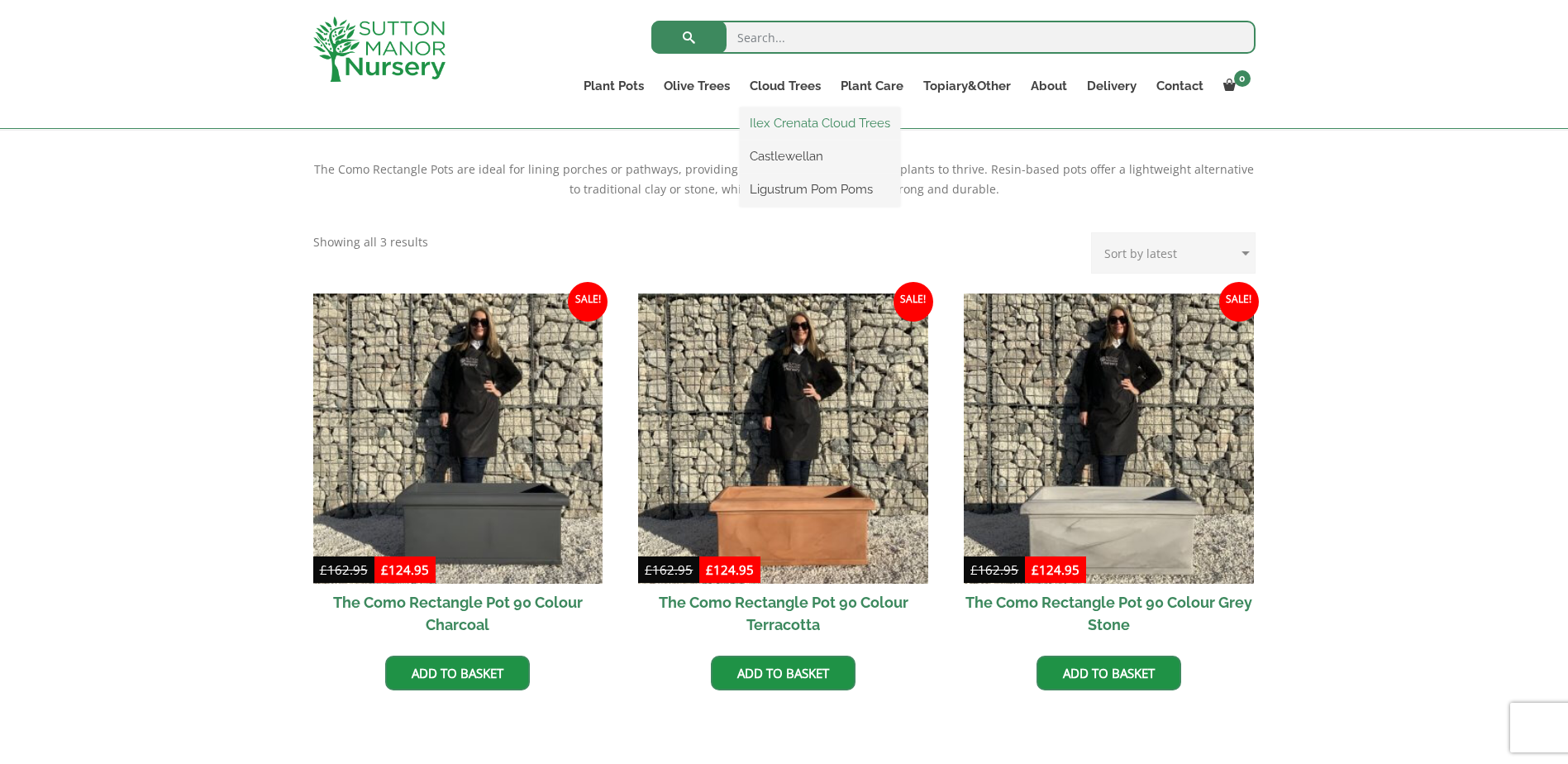
click at [797, 122] on link "Ilex Crenata Cloud Trees" at bounding box center [820, 123] width 161 height 25
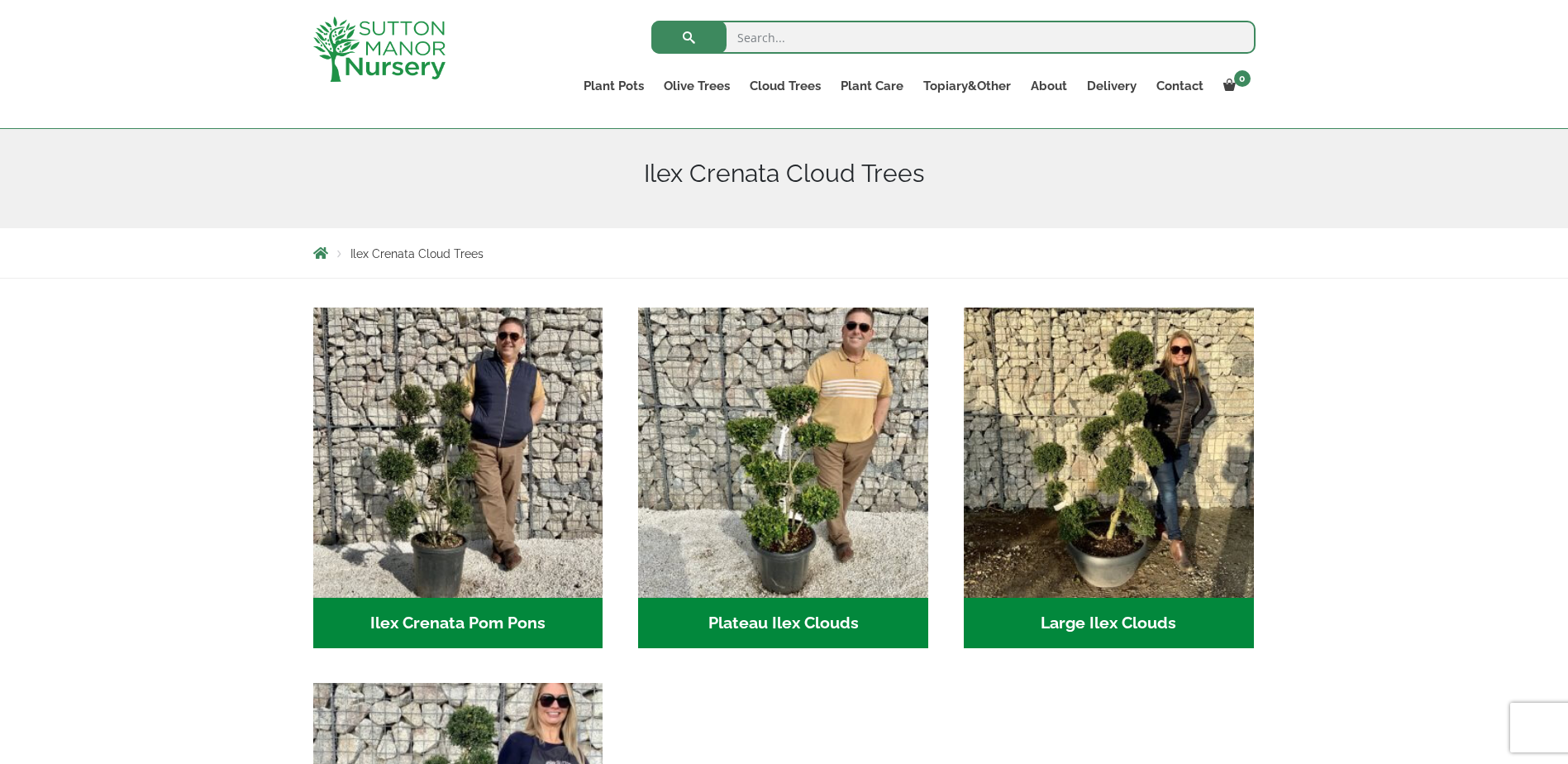
scroll to position [248, 0]
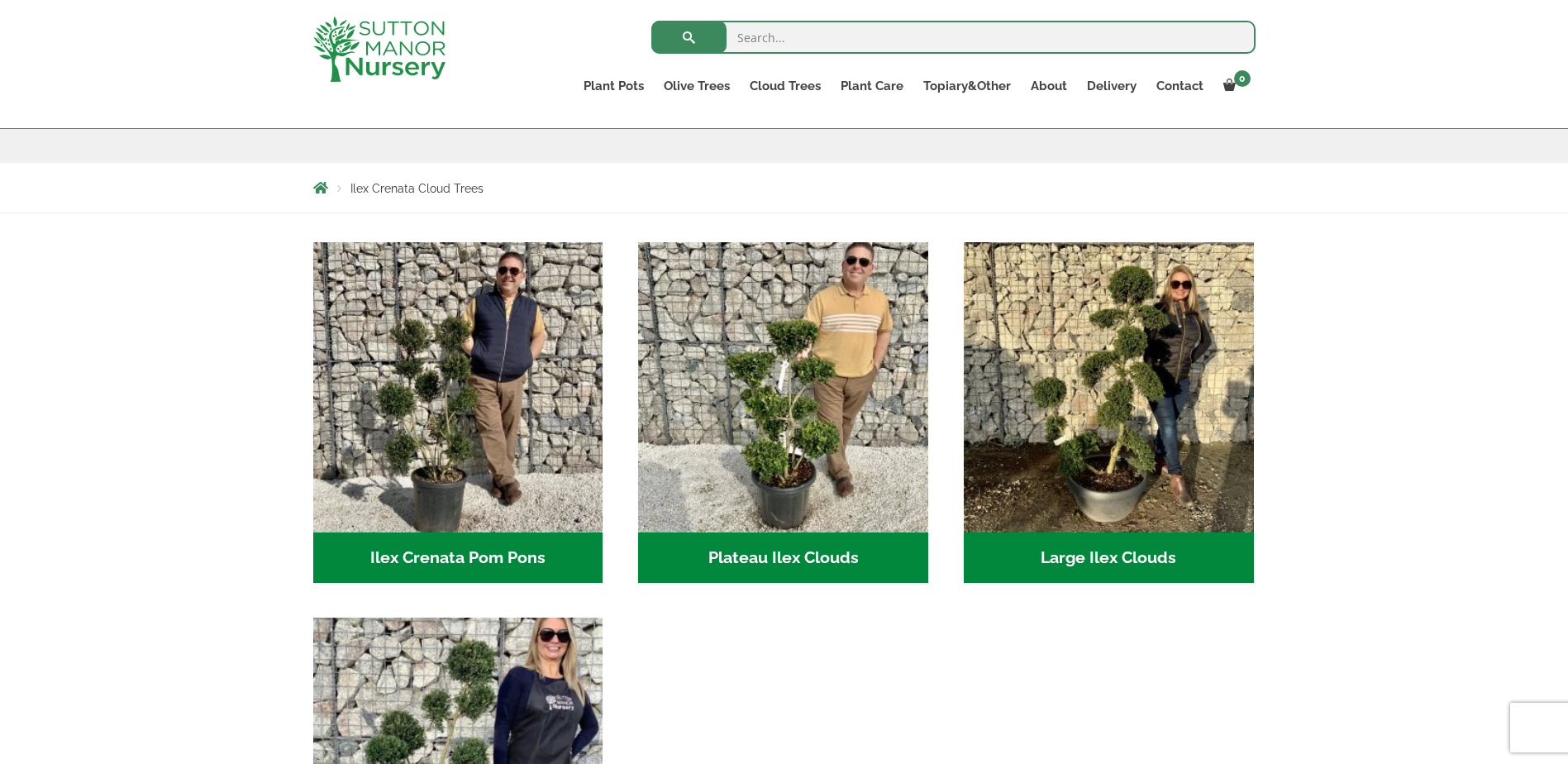
drag, startPoint x: 1385, startPoint y: 439, endPoint x: 1309, endPoint y: 401, distance: 85.0
click at [1383, 439] on div "Ilex Crenata Pom Pons (50) [GEOGRAPHIC_DATA] (6) Large Ilex Clouds (36) Small I…" at bounding box center [784, 623] width 1568 height 820
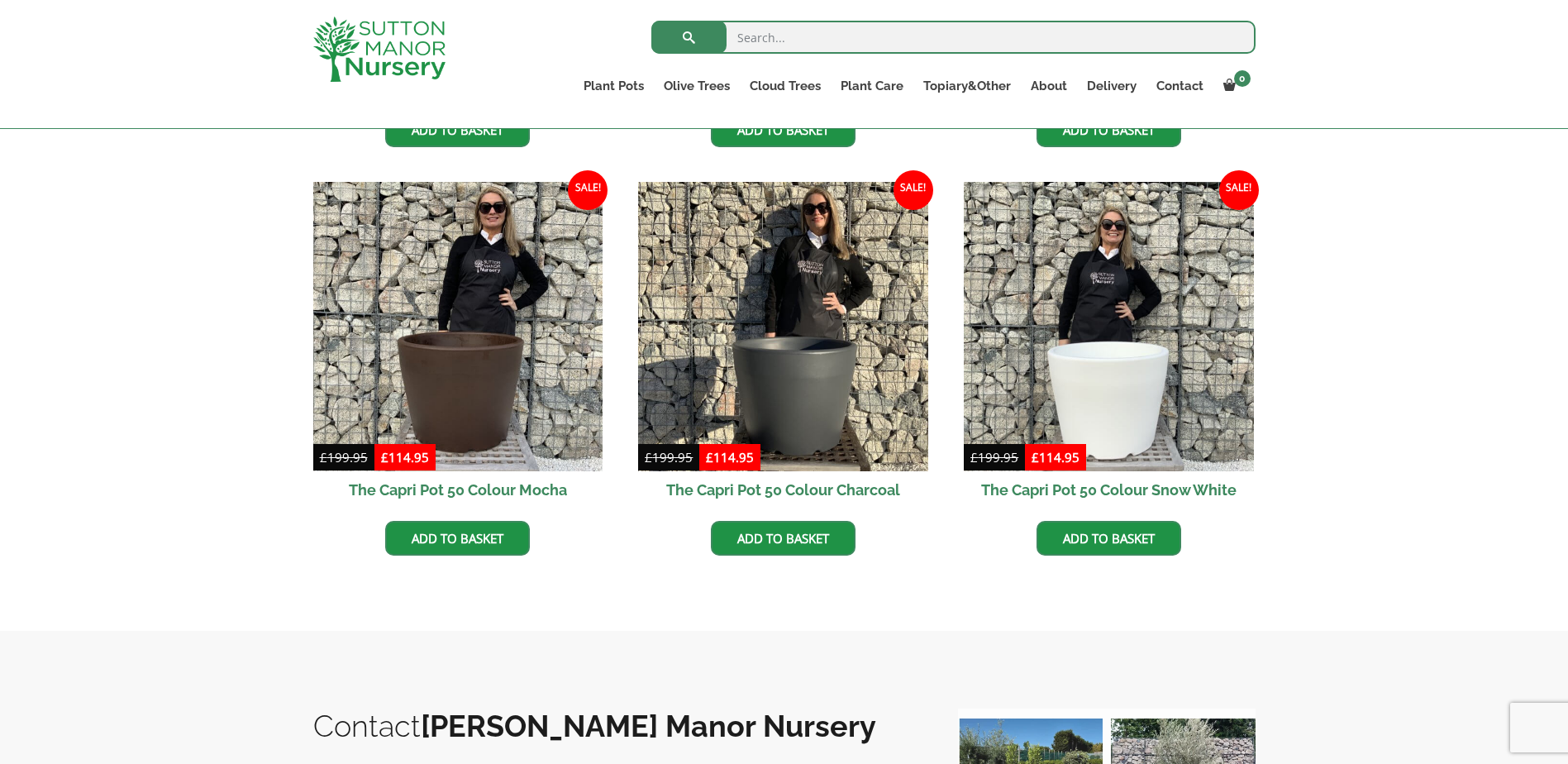
scroll to position [826, 0]
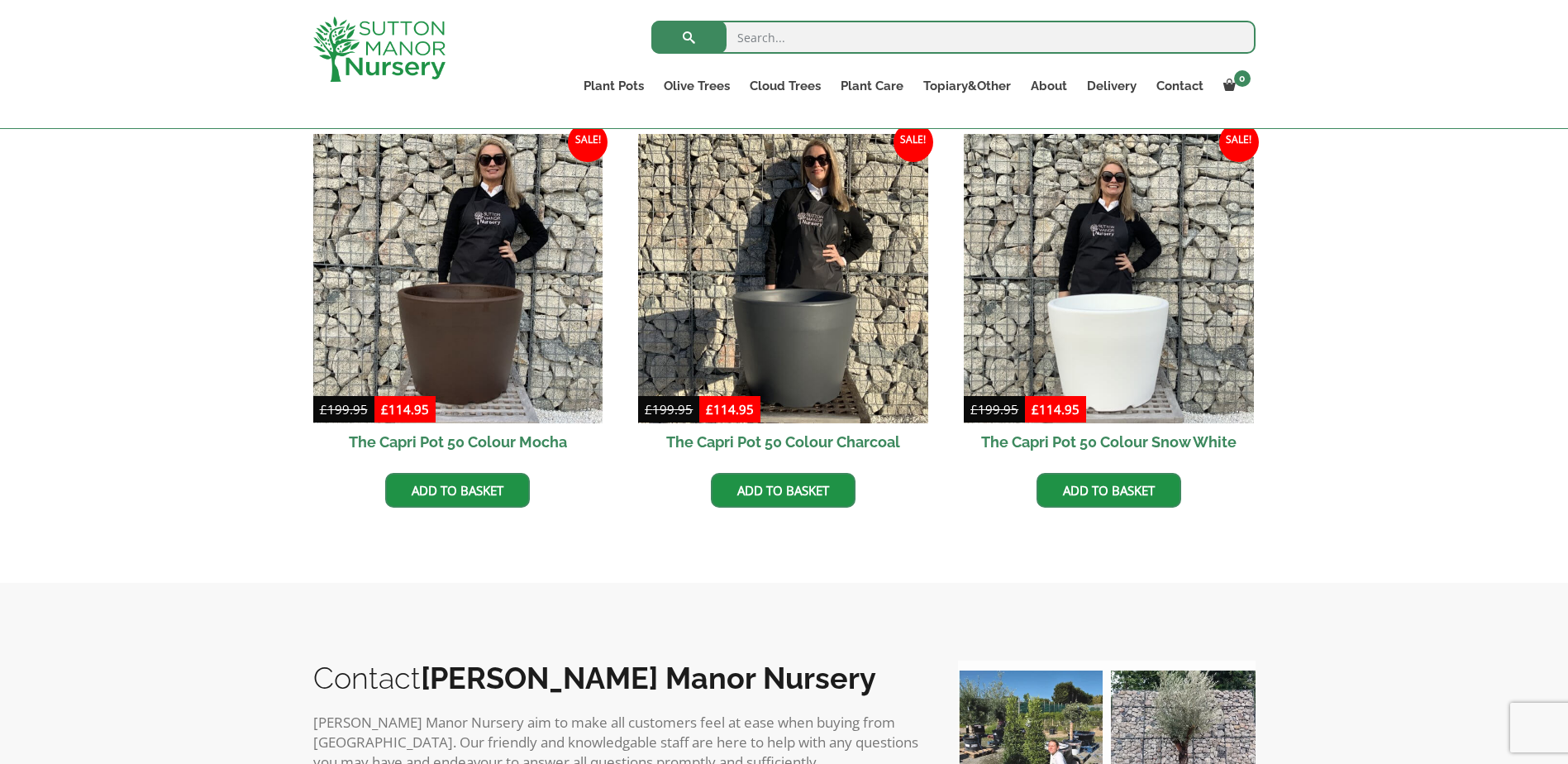
click at [769, 442] on h2 "The Capri Pot 50 Colour Charcoal" at bounding box center [783, 442] width 290 height 37
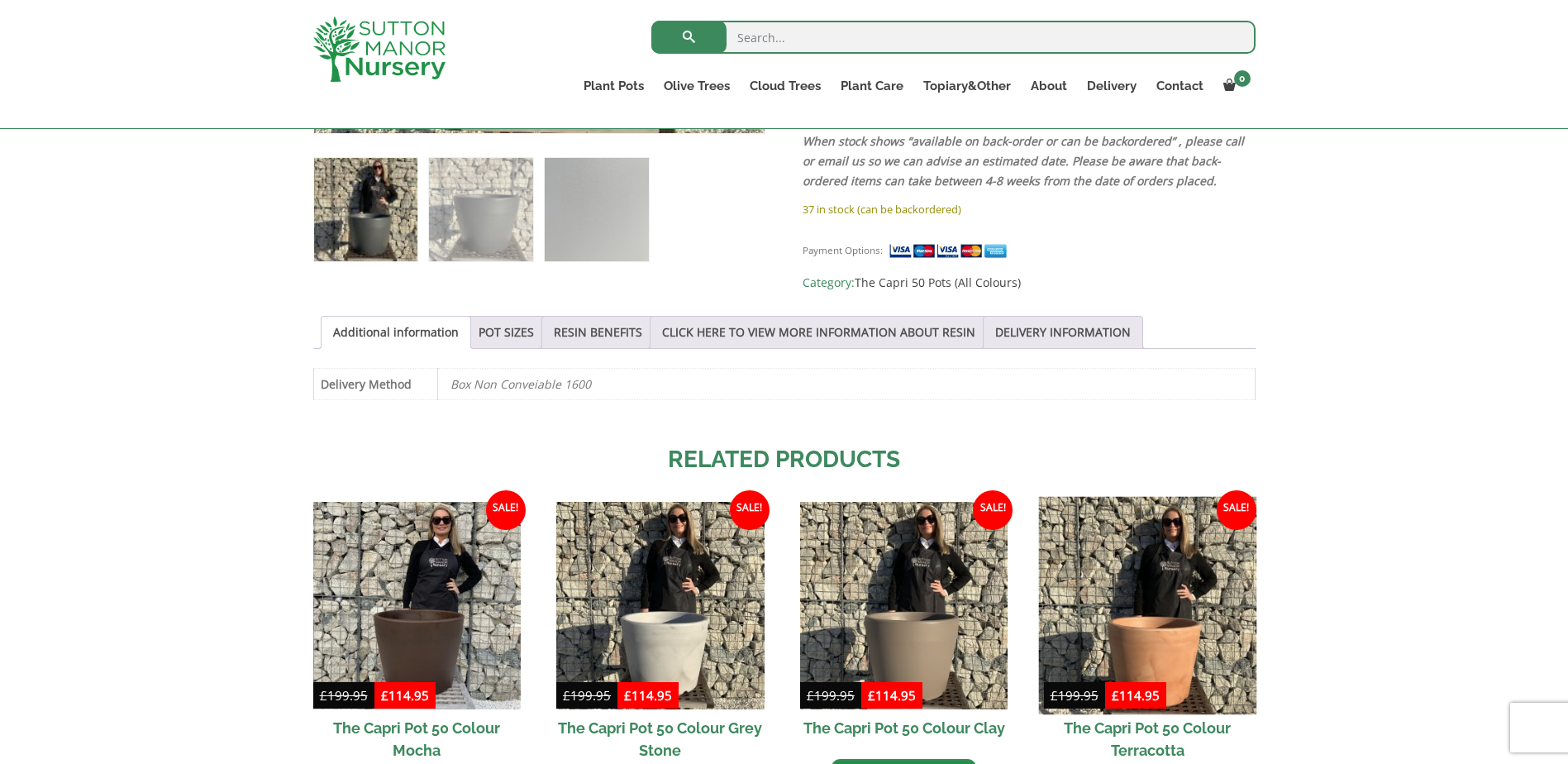
scroll to position [744, 0]
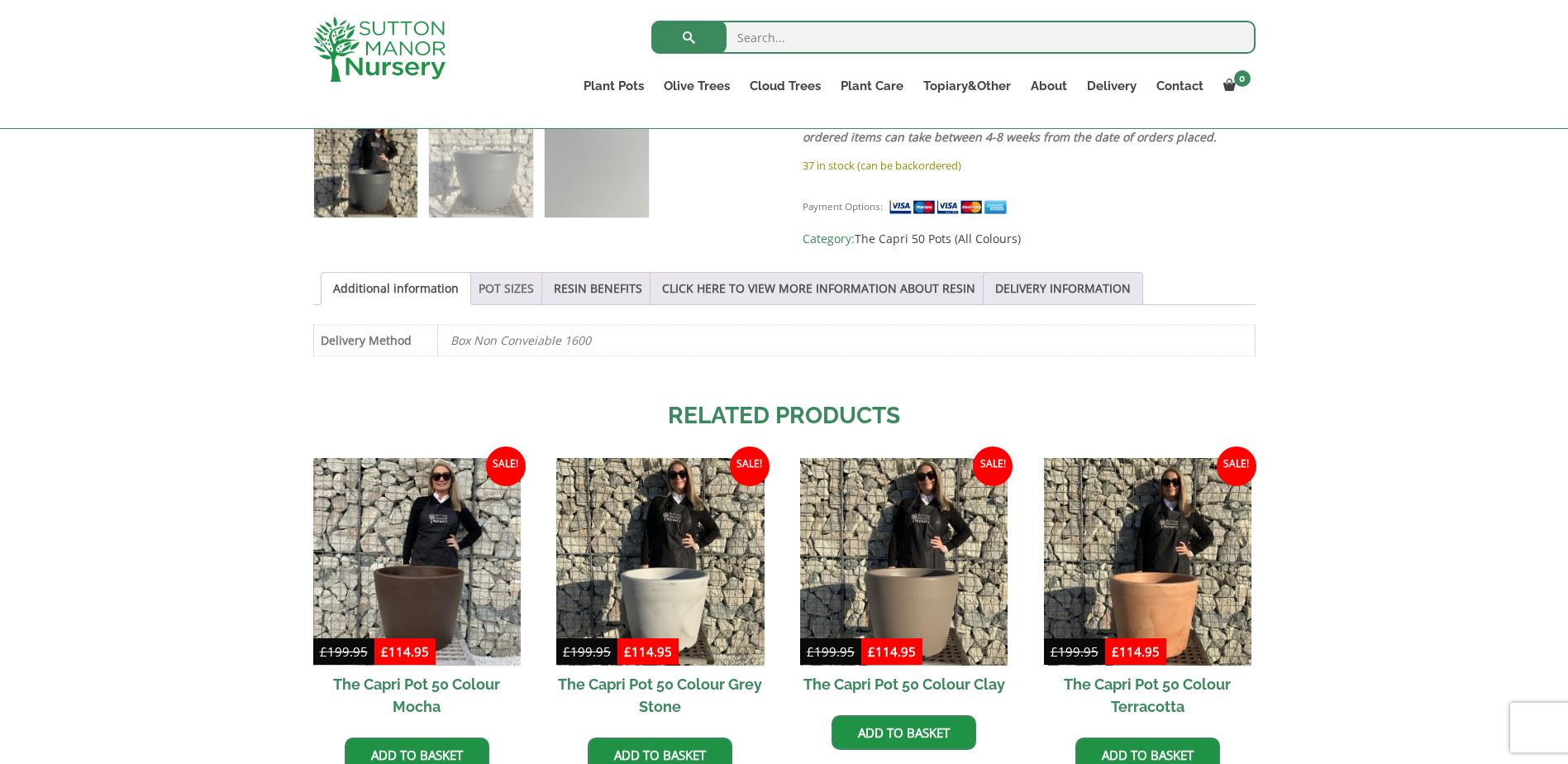
click at [509, 277] on link "POT SIZES" at bounding box center [506, 288] width 56 height 31
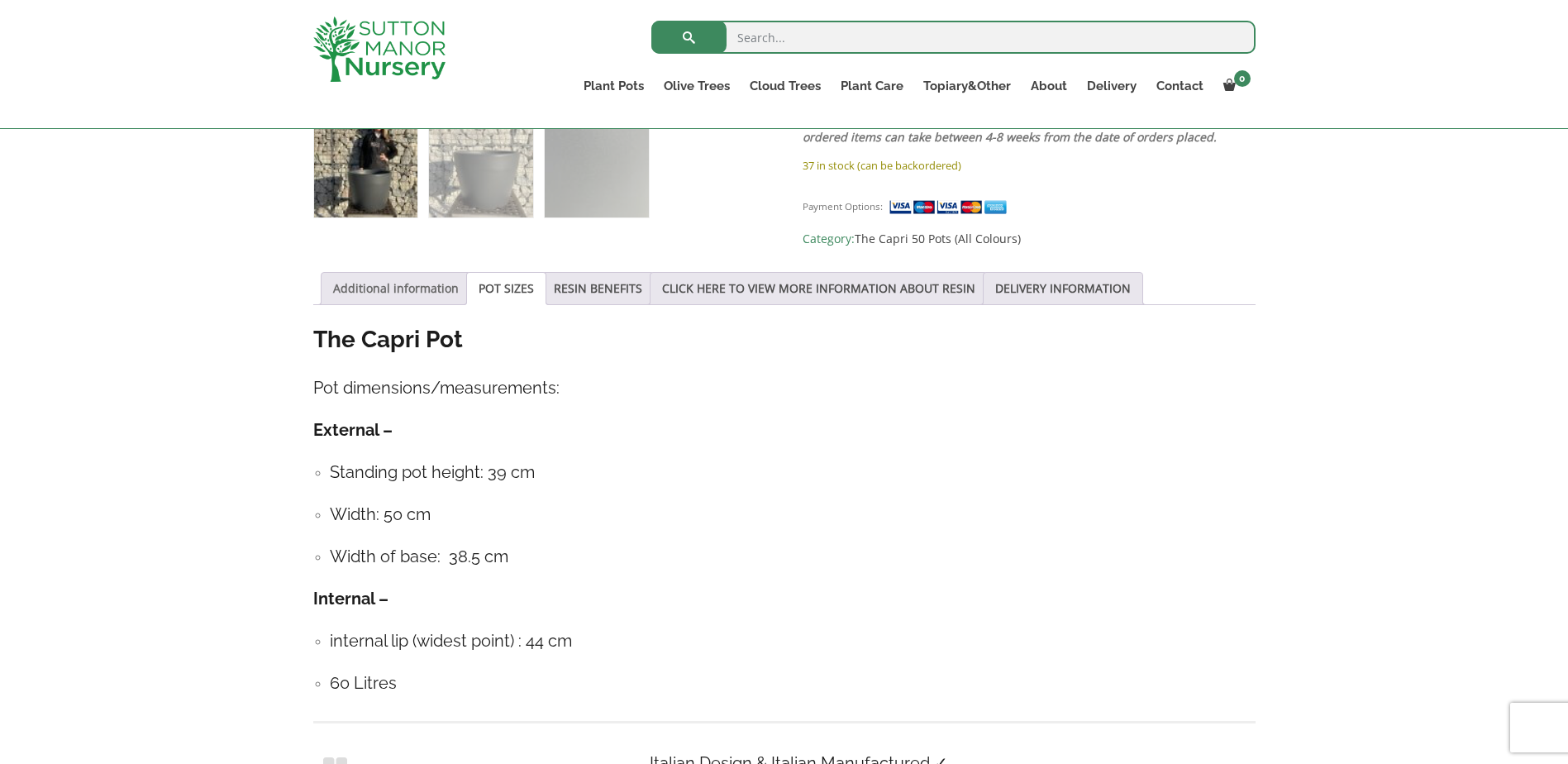
click at [434, 275] on link "Additional information" at bounding box center [395, 288] width 126 height 31
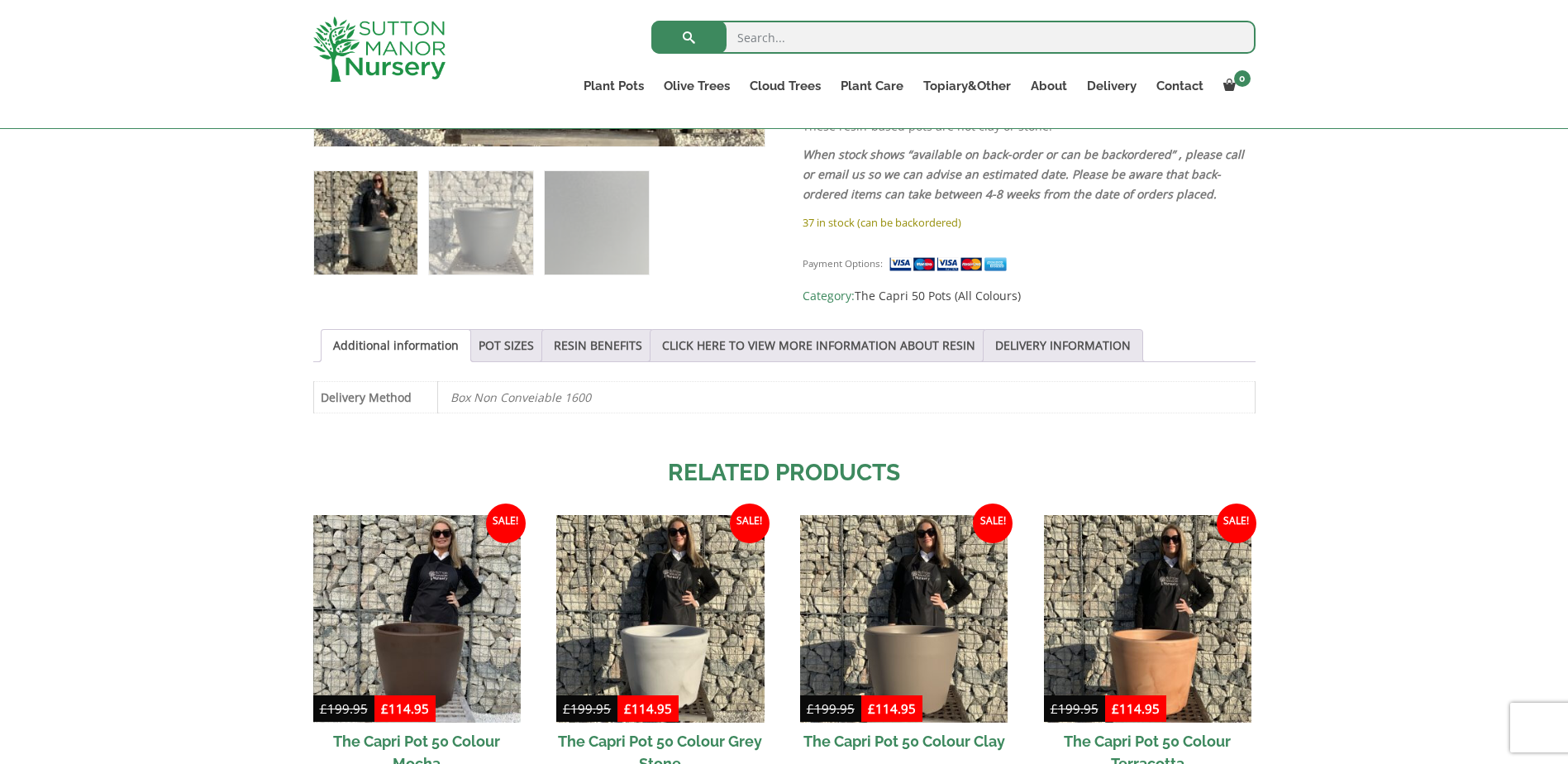
scroll to position [661, 0]
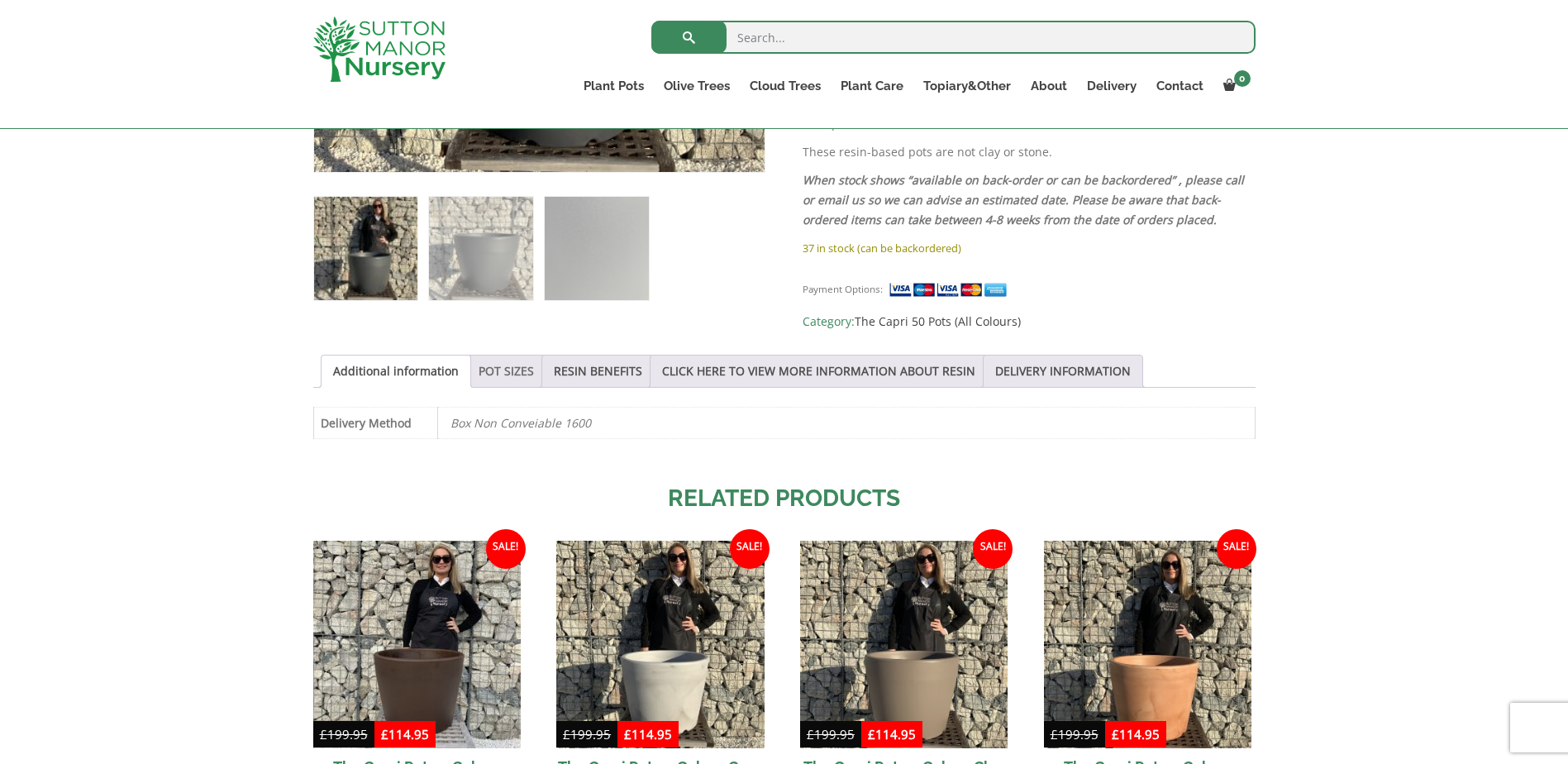
click at [506, 359] on link "POT SIZES" at bounding box center [506, 371] width 56 height 31
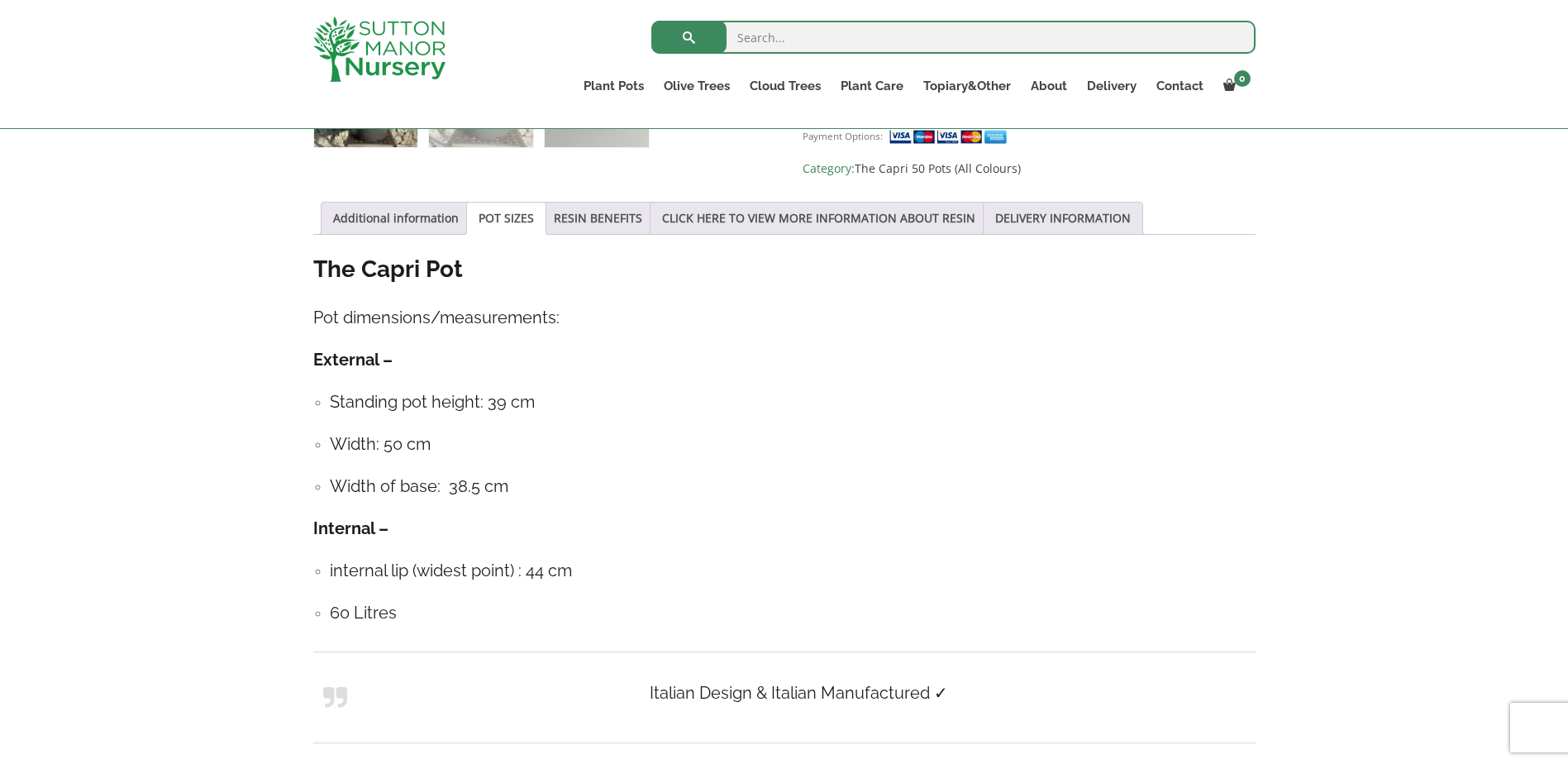
scroll to position [826, 0]
